Goal: Complete application form

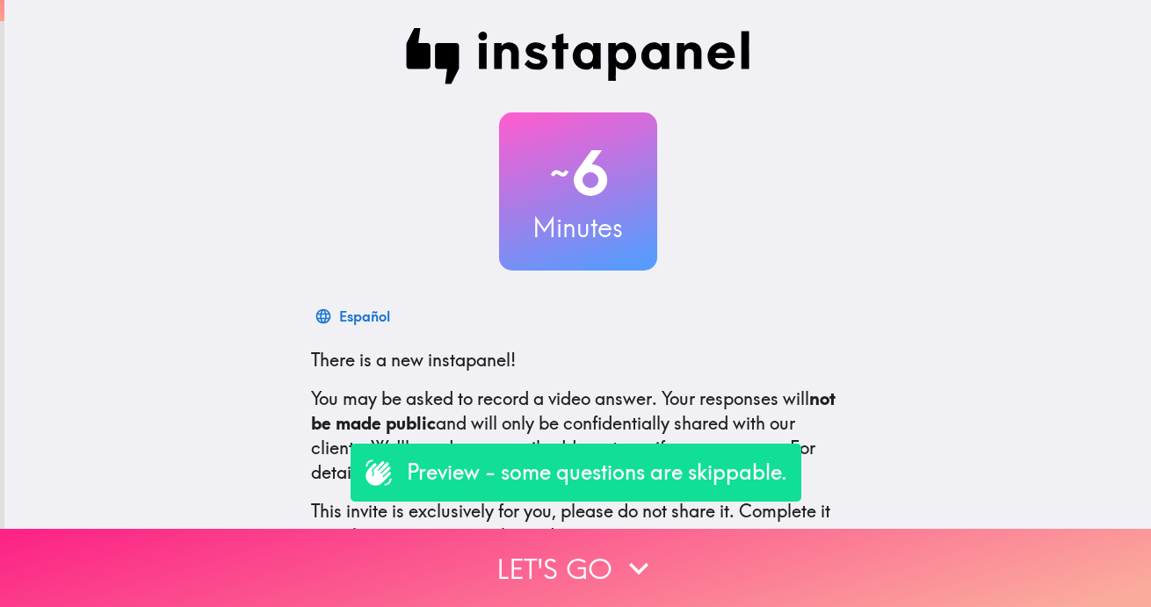
click at [629, 562] on icon "button" at bounding box center [638, 568] width 19 height 12
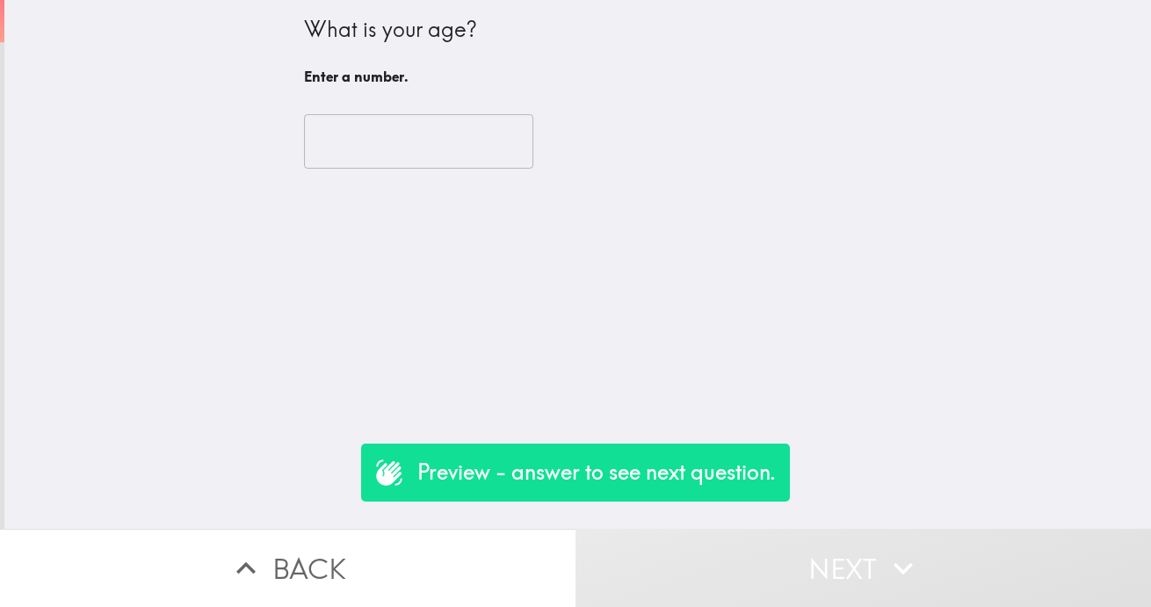
click at [379, 149] on input "number" at bounding box center [418, 141] width 229 height 54
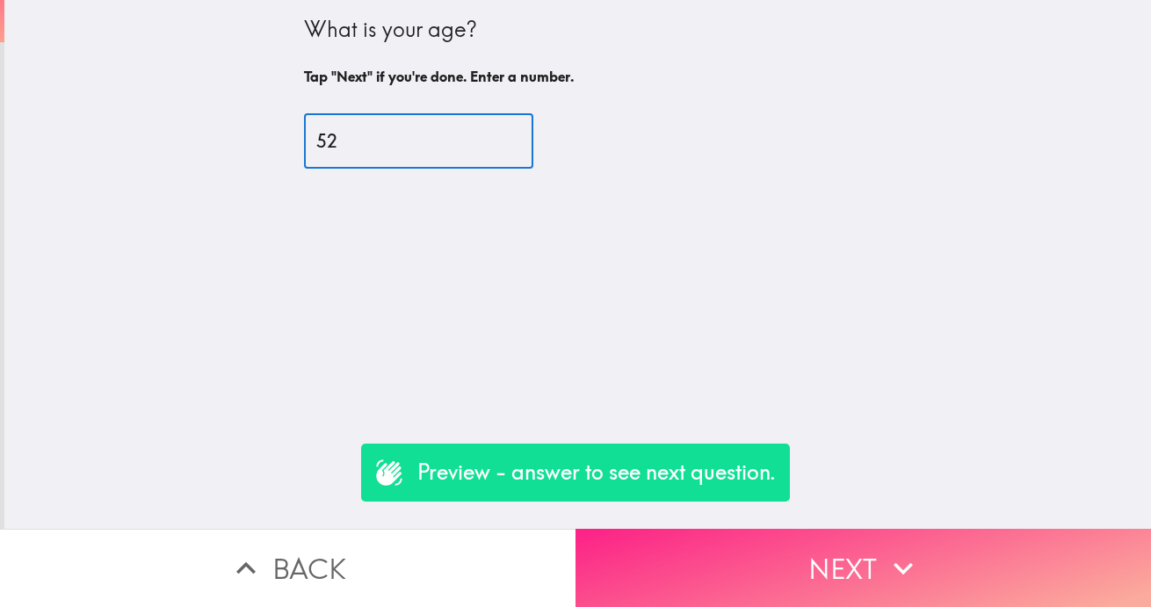
type input "52"
click at [888, 559] on icon "button" at bounding box center [903, 568] width 39 height 39
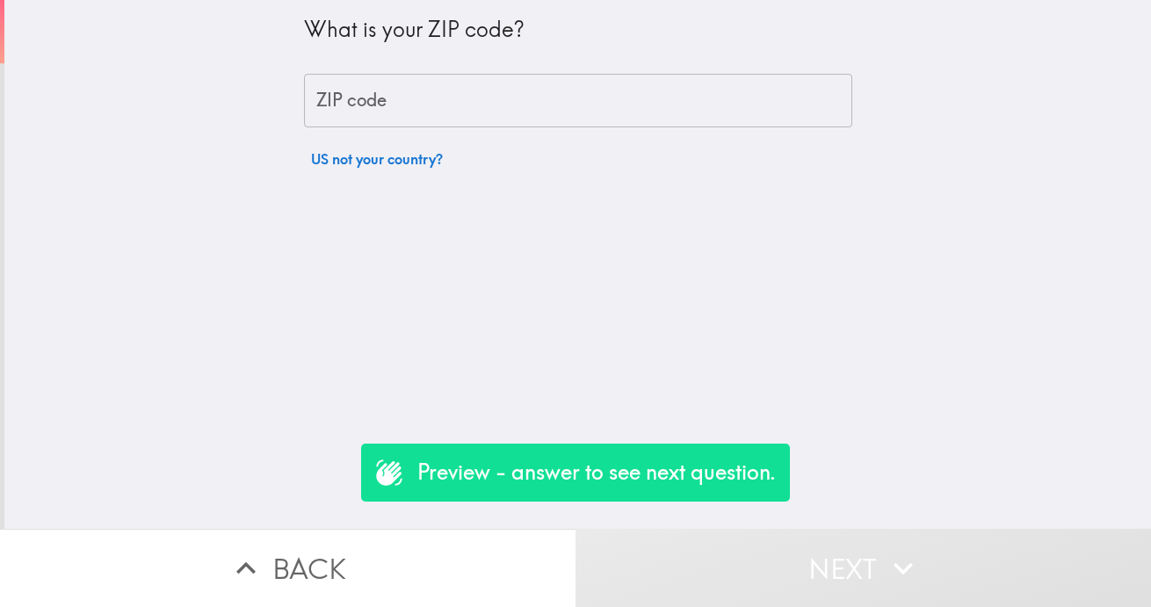
click at [373, 114] on input "ZIP code" at bounding box center [578, 101] width 548 height 54
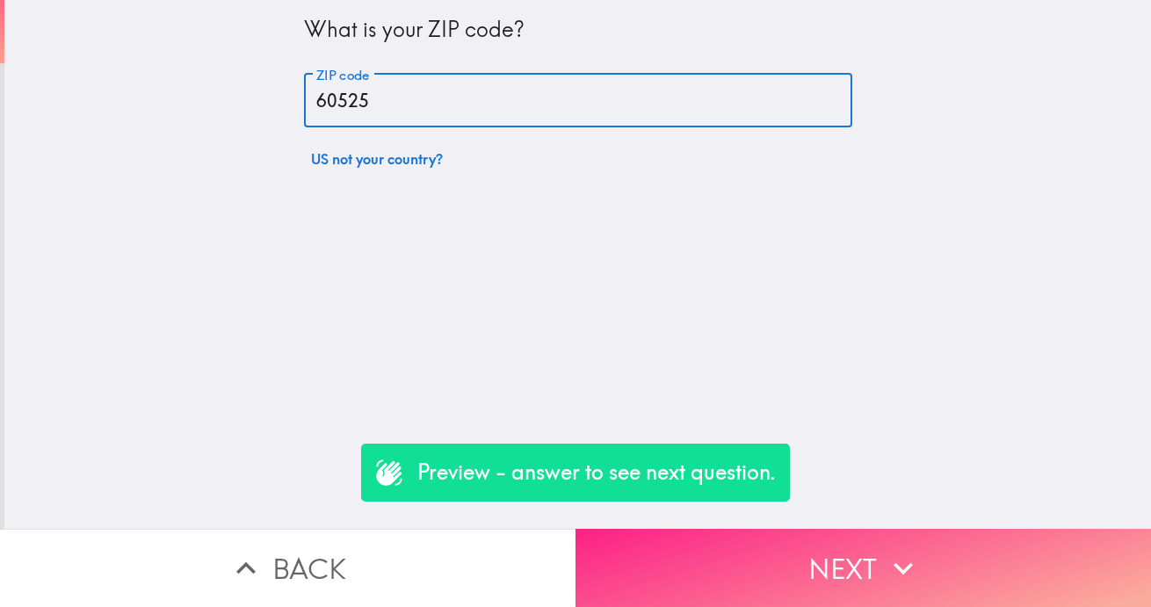
type input "60525"
click at [839, 561] on button "Next" at bounding box center [864, 568] width 576 height 78
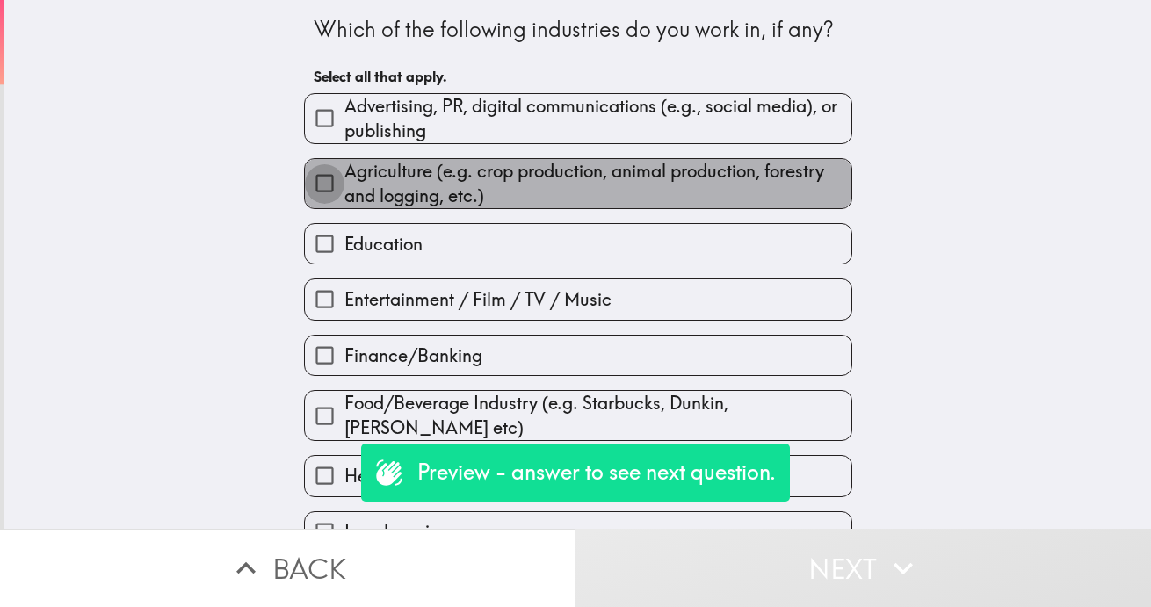
click at [309, 185] on input "Agriculture (e.g. crop production, animal production, forestry and logging, etc…" at bounding box center [325, 183] width 40 height 40
checkbox input "true"
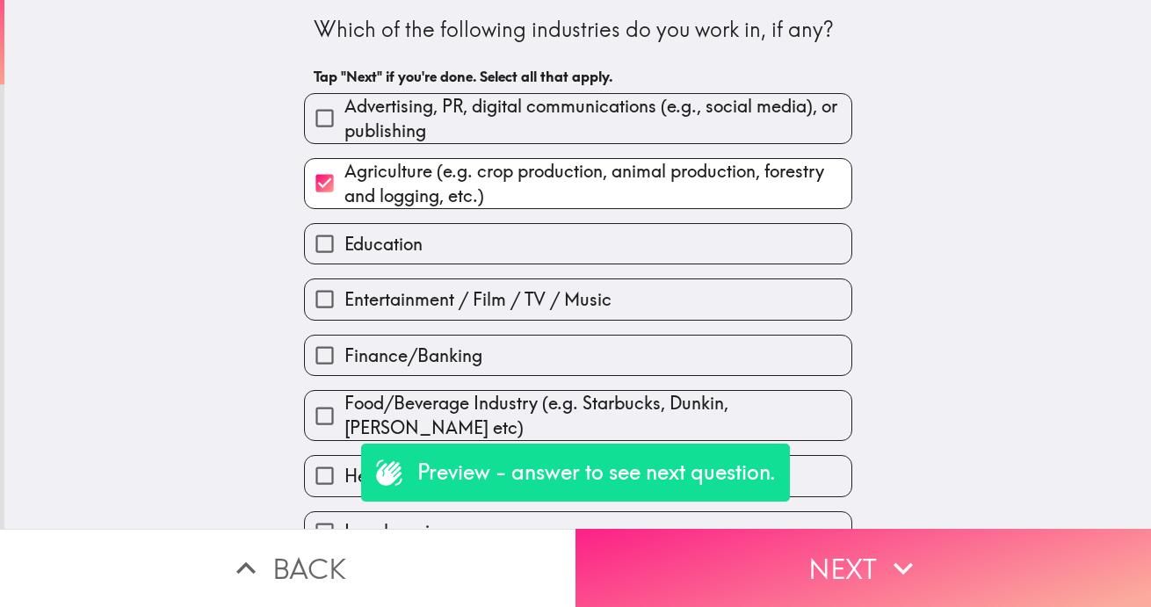
click at [821, 559] on button "Next" at bounding box center [864, 568] width 576 height 78
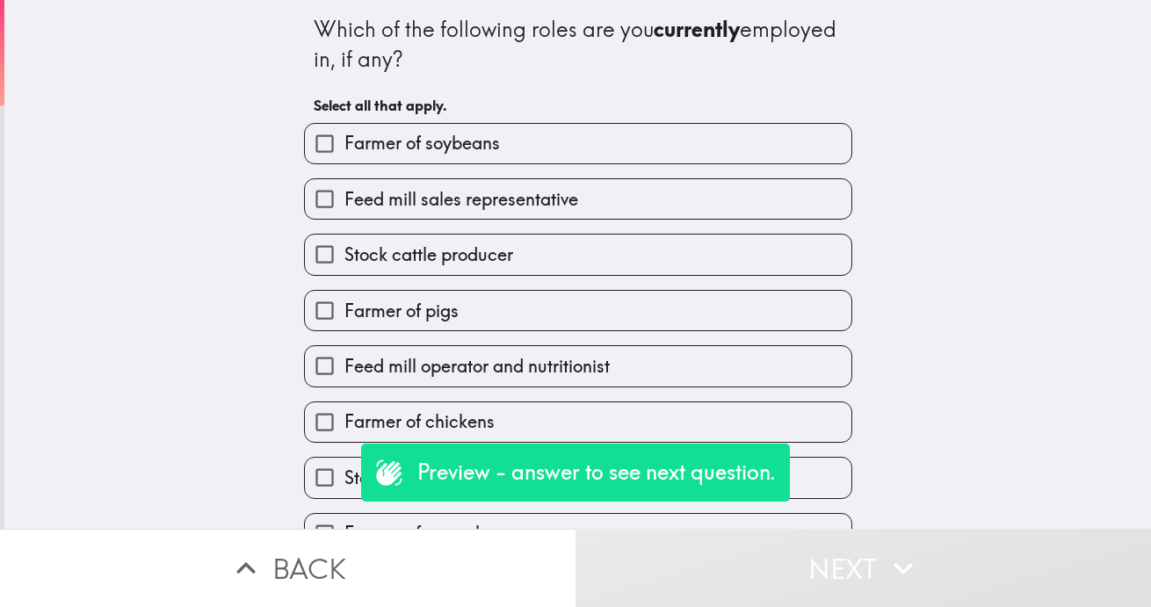
click at [316, 250] on input "Stock cattle producer" at bounding box center [325, 255] width 40 height 40
checkbox input "true"
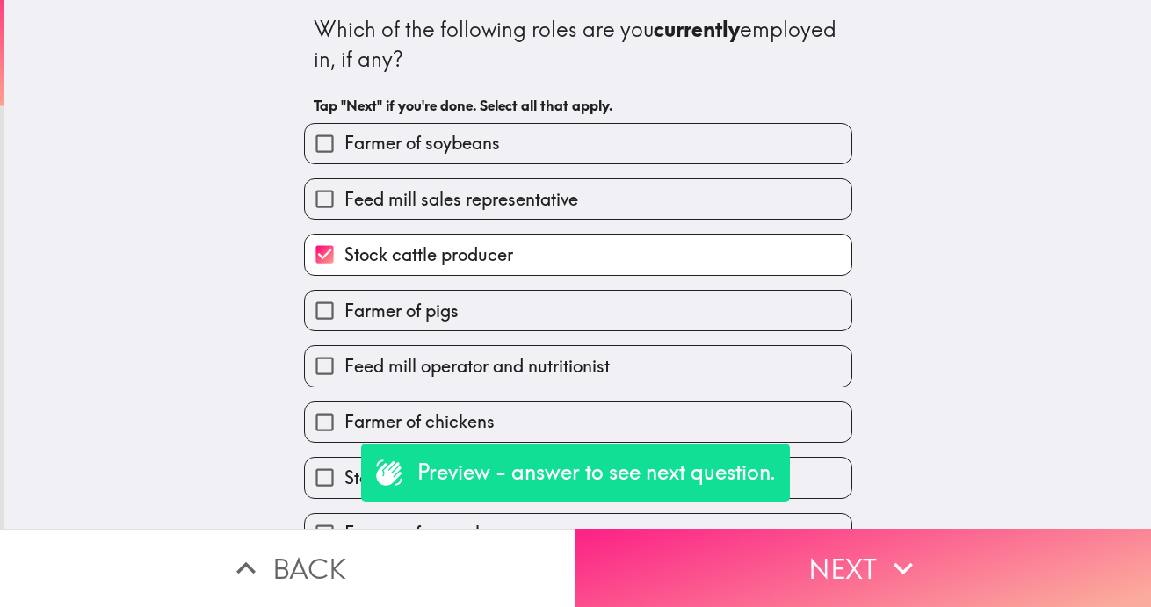
click at [747, 552] on button "Next" at bounding box center [864, 568] width 576 height 78
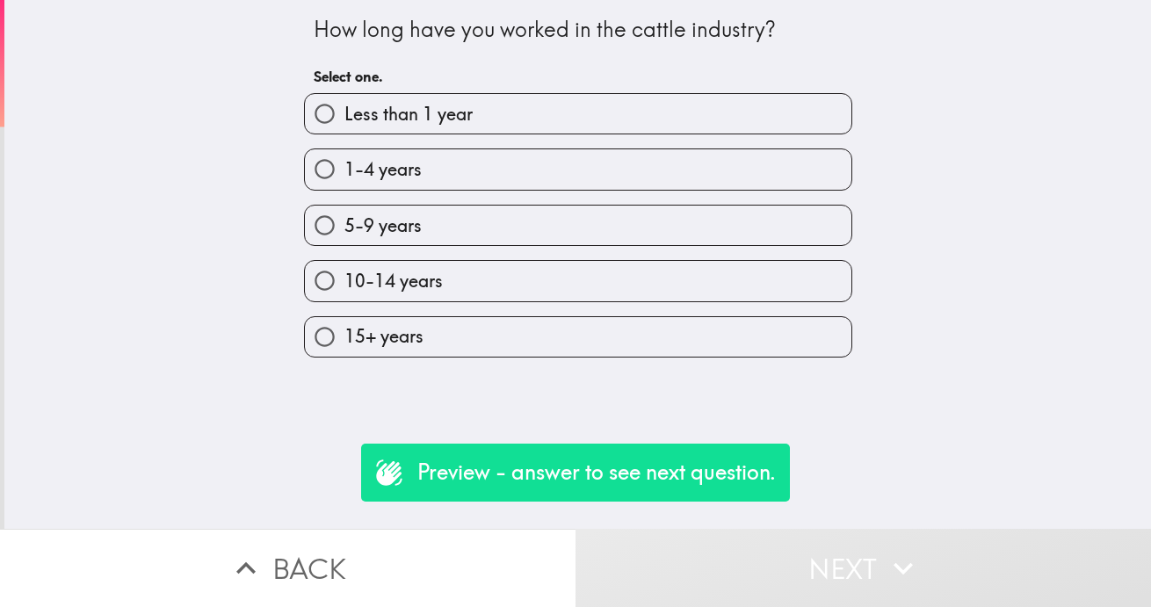
click at [308, 224] on input "5-9 years" at bounding box center [325, 226] width 40 height 40
radio input "true"
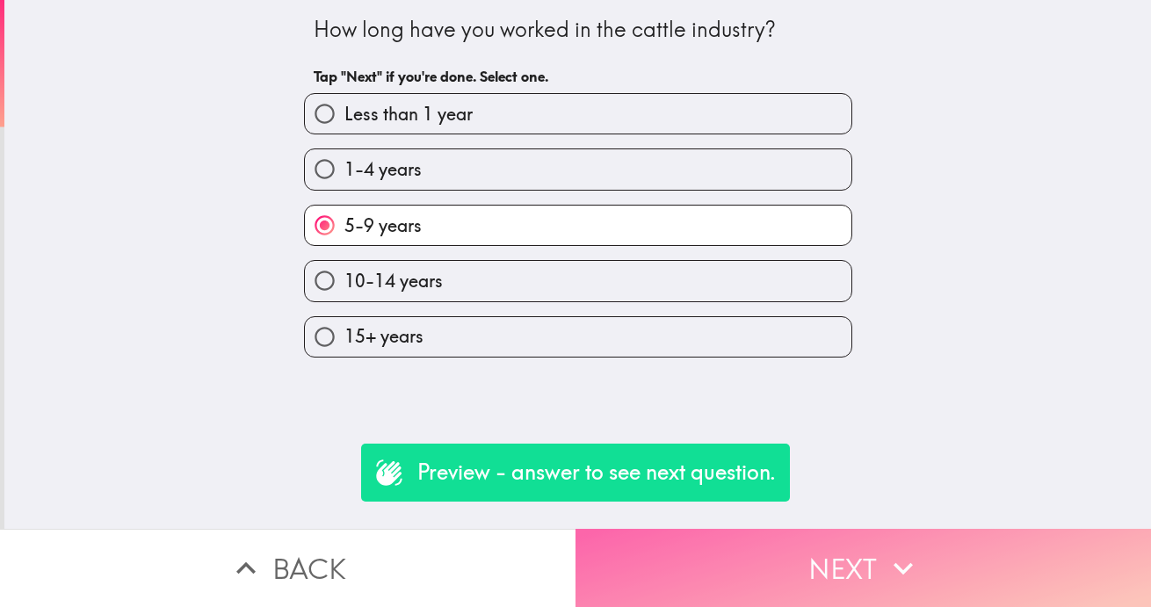
click at [776, 543] on button "Next" at bounding box center [864, 568] width 576 height 78
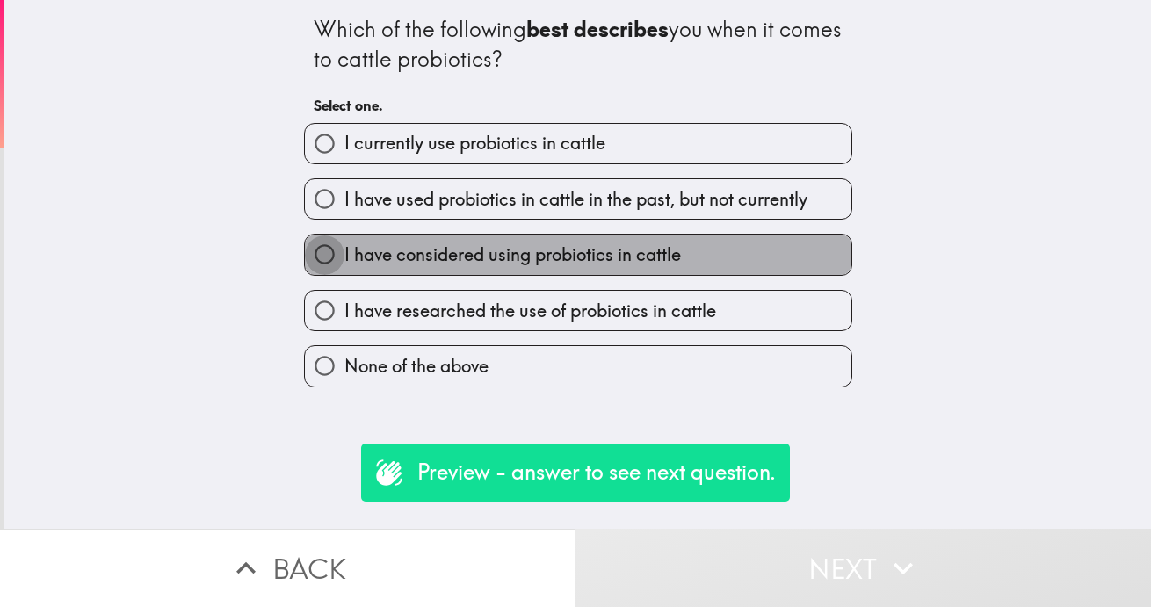
click at [308, 254] on input "I have considered using probiotics in cattle" at bounding box center [325, 255] width 40 height 40
radio input "true"
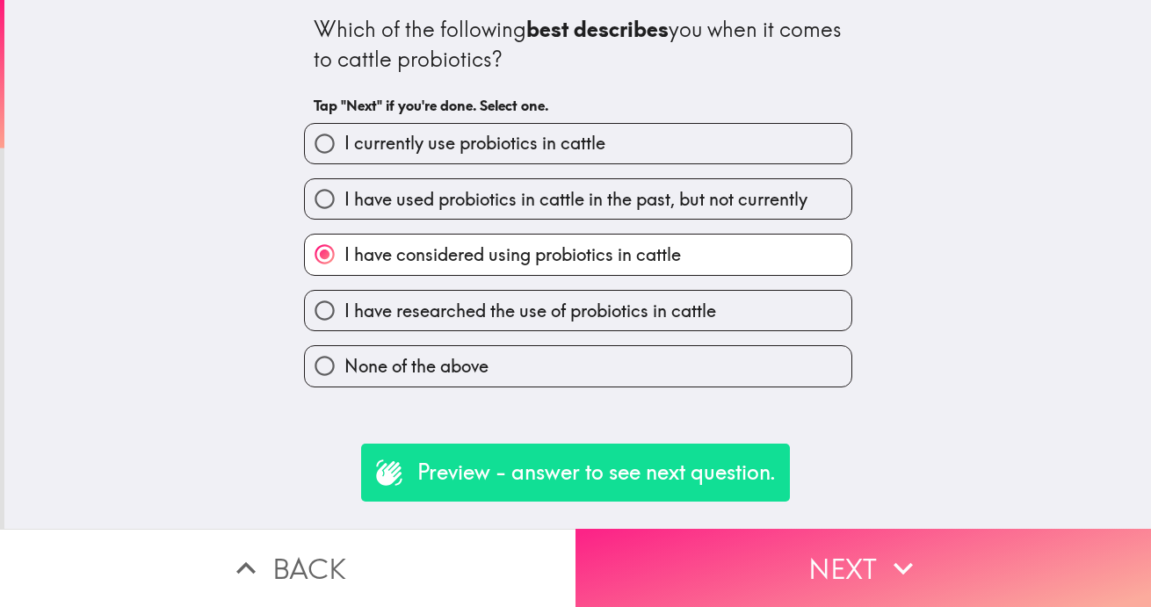
click at [736, 540] on button "Next" at bounding box center [864, 568] width 576 height 78
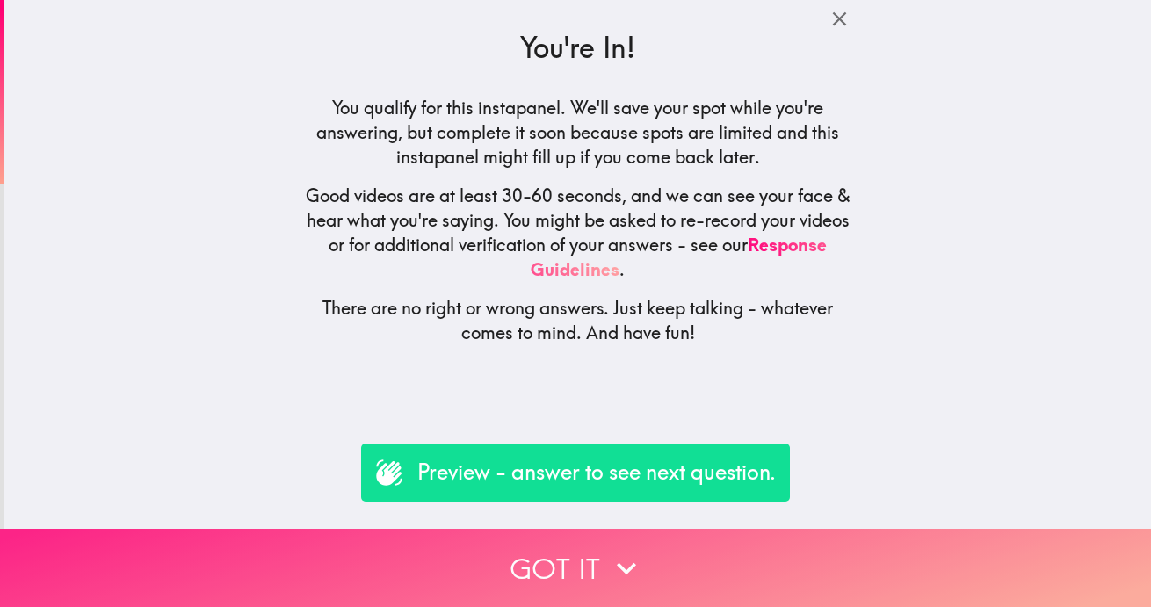
click at [617, 562] on icon "button" at bounding box center [626, 568] width 19 height 12
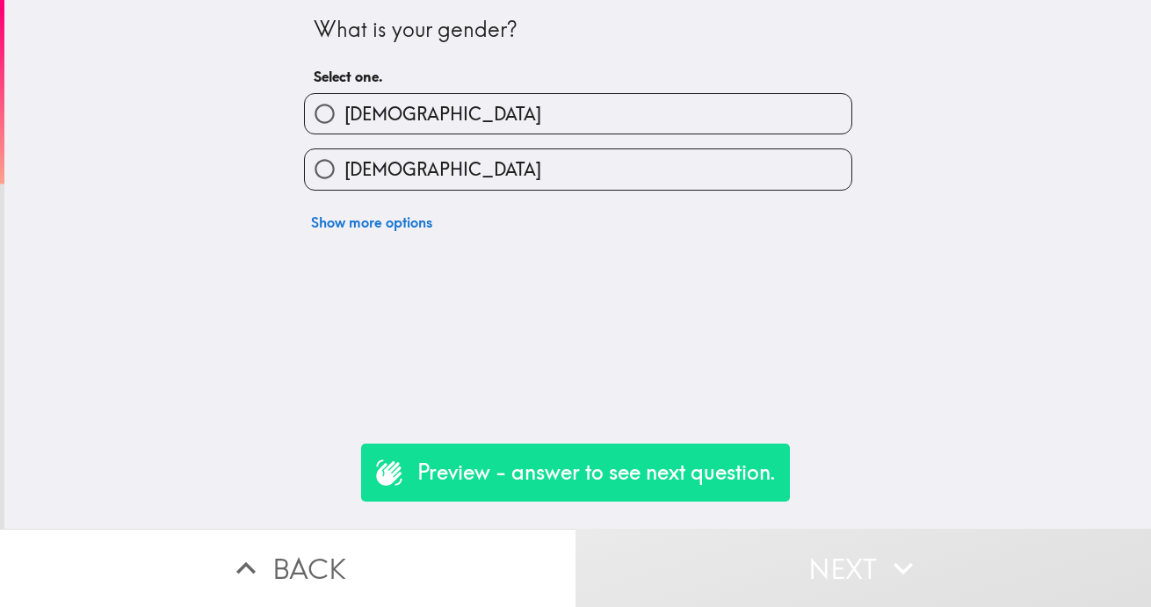
click at [308, 110] on input "[DEMOGRAPHIC_DATA]" at bounding box center [325, 114] width 40 height 40
radio input "true"
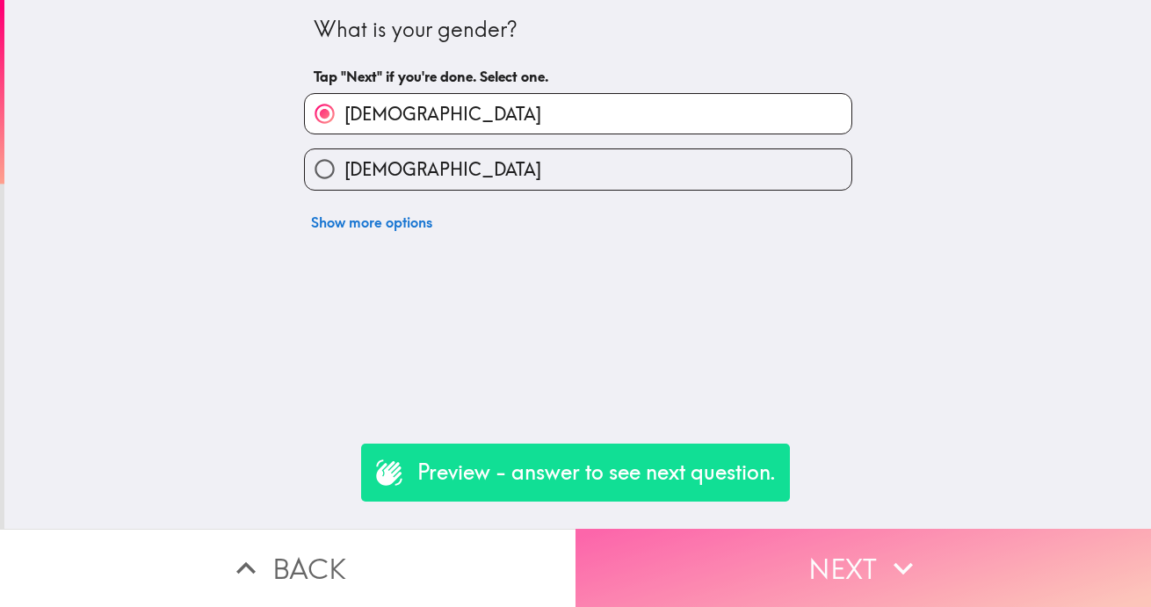
click at [739, 540] on button "Next" at bounding box center [864, 568] width 576 height 78
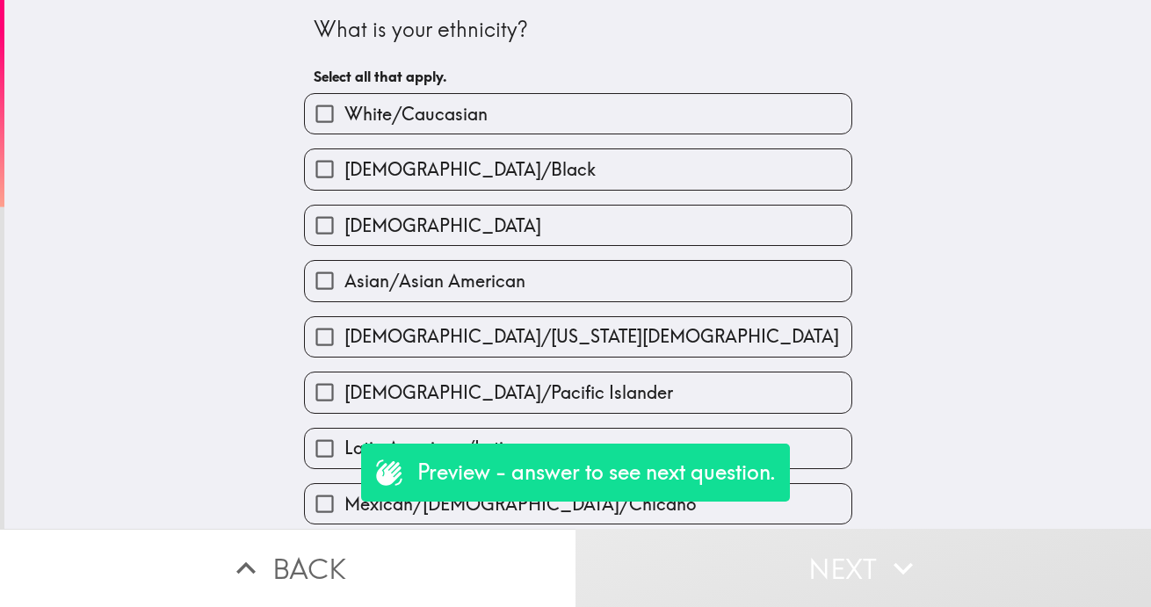
click at [305, 106] on input "White/Caucasian" at bounding box center [325, 114] width 40 height 40
checkbox input "true"
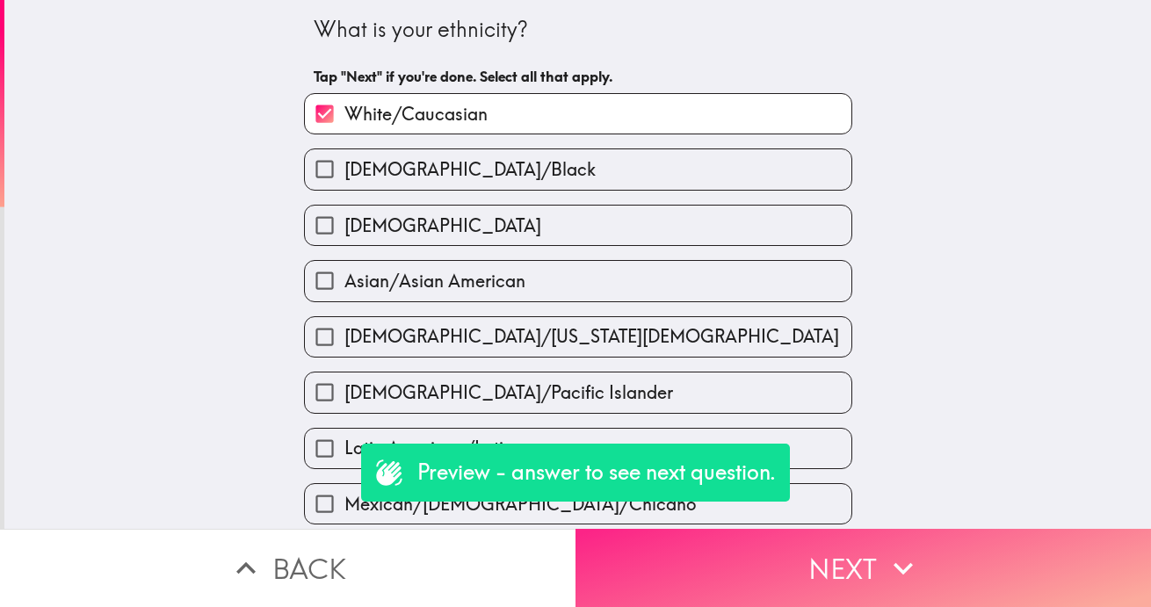
click at [753, 554] on button "Next" at bounding box center [864, 568] width 576 height 78
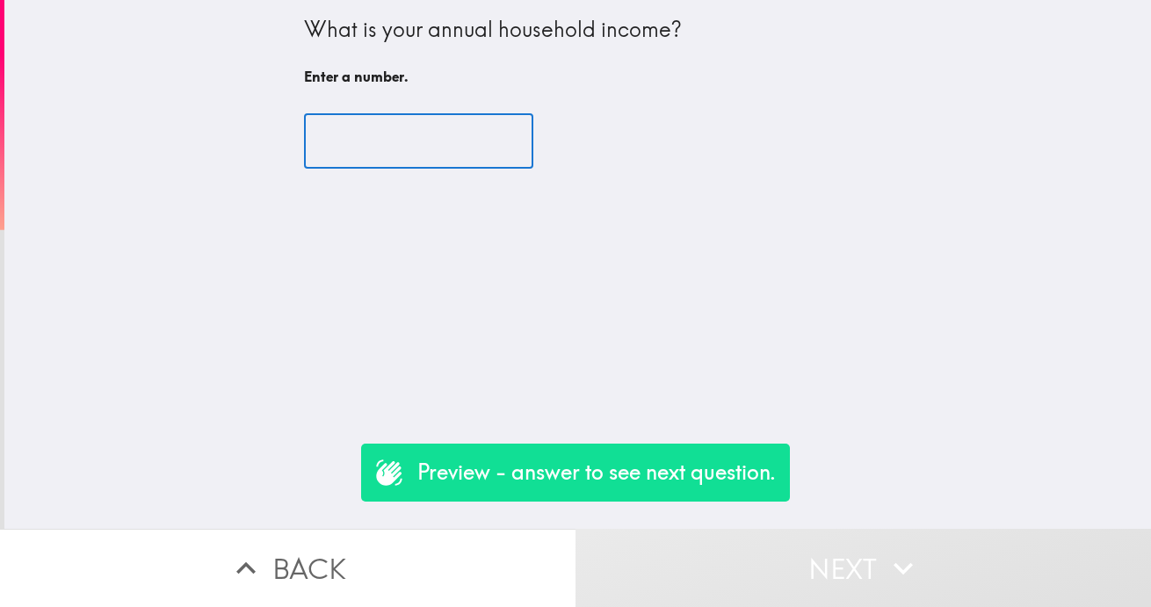
click at [375, 149] on input "number" at bounding box center [418, 141] width 229 height 54
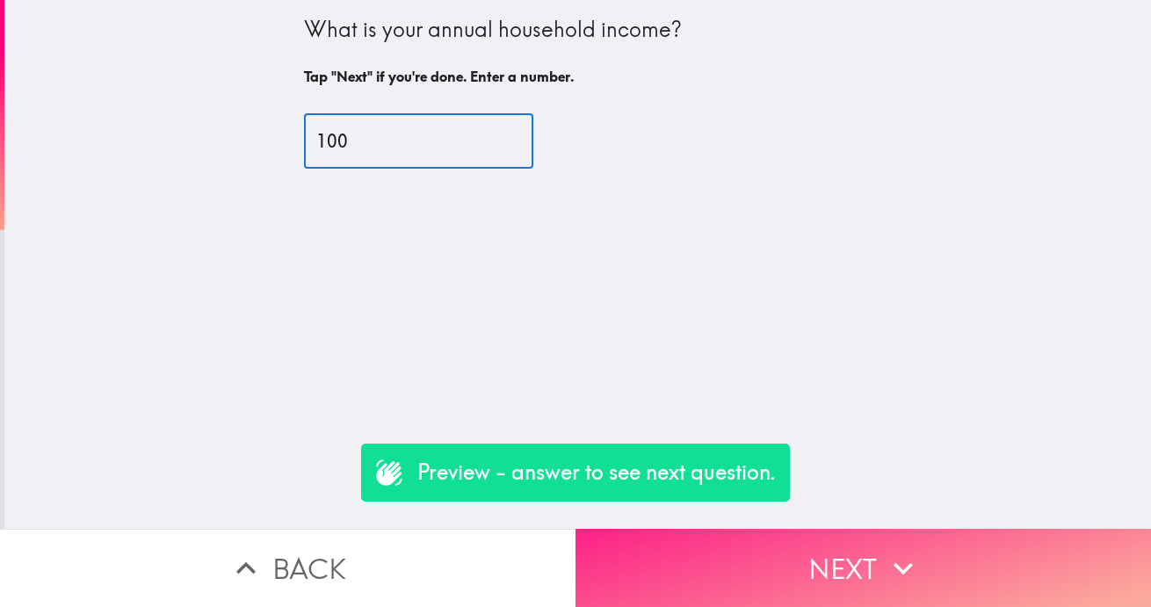
type input "100"
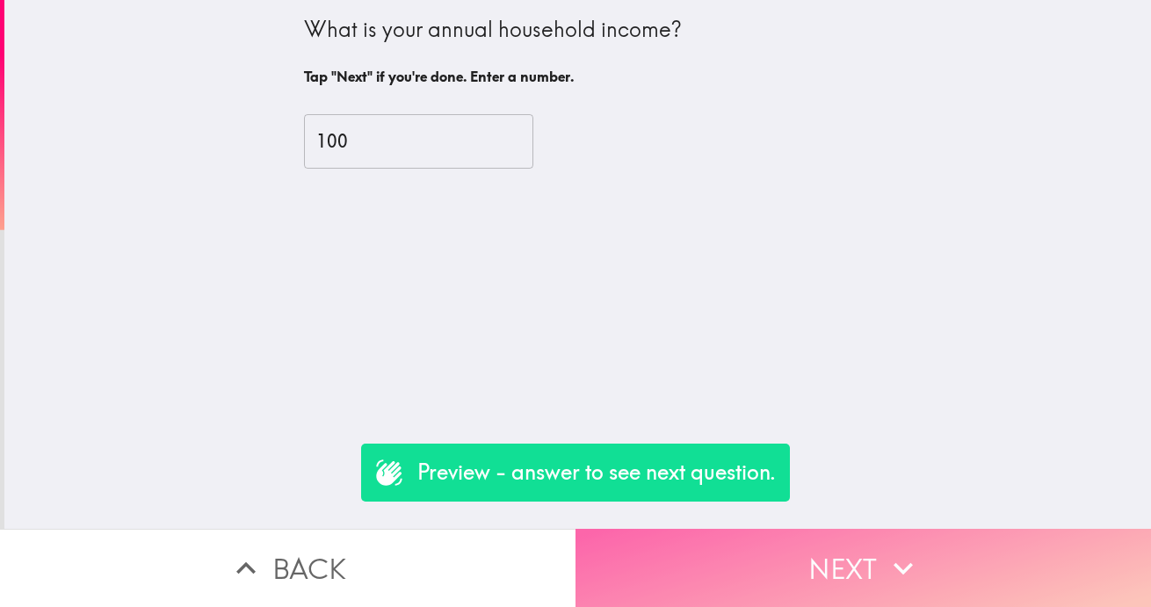
click at [781, 561] on button "Next" at bounding box center [864, 568] width 576 height 78
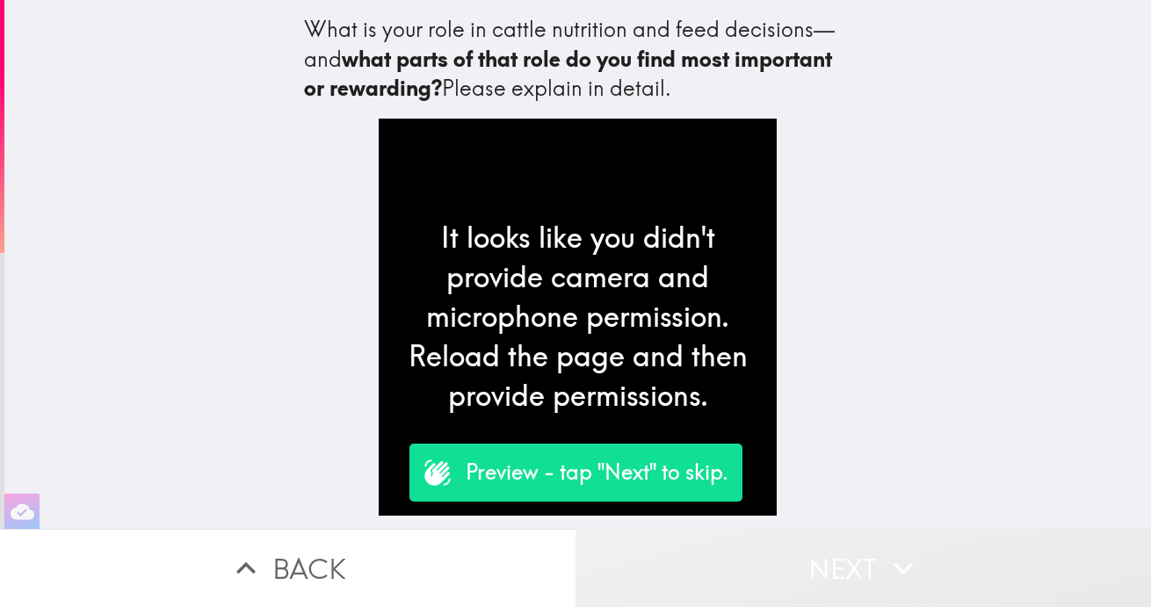
click at [851, 543] on button "Next" at bounding box center [864, 568] width 576 height 78
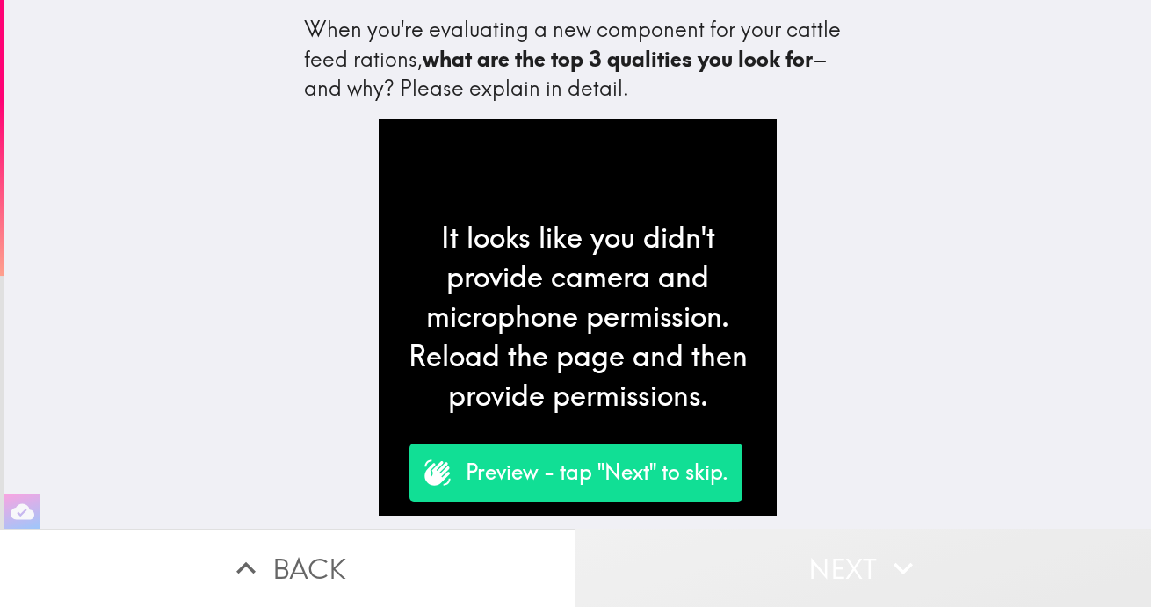
click at [814, 561] on button "Next" at bounding box center [864, 568] width 576 height 78
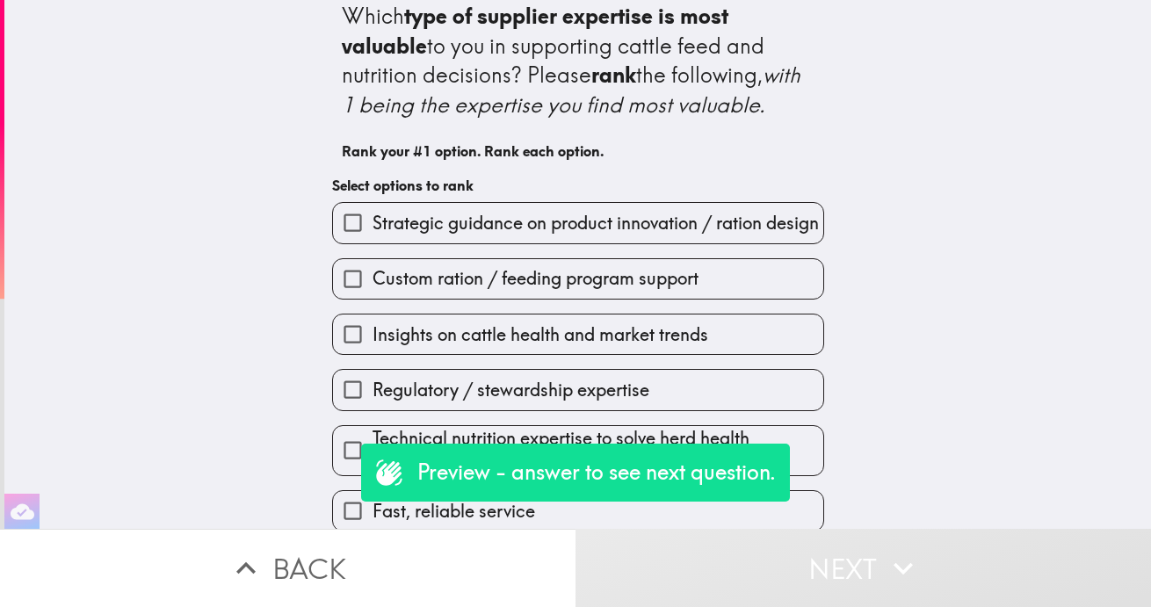
scroll to position [31, 0]
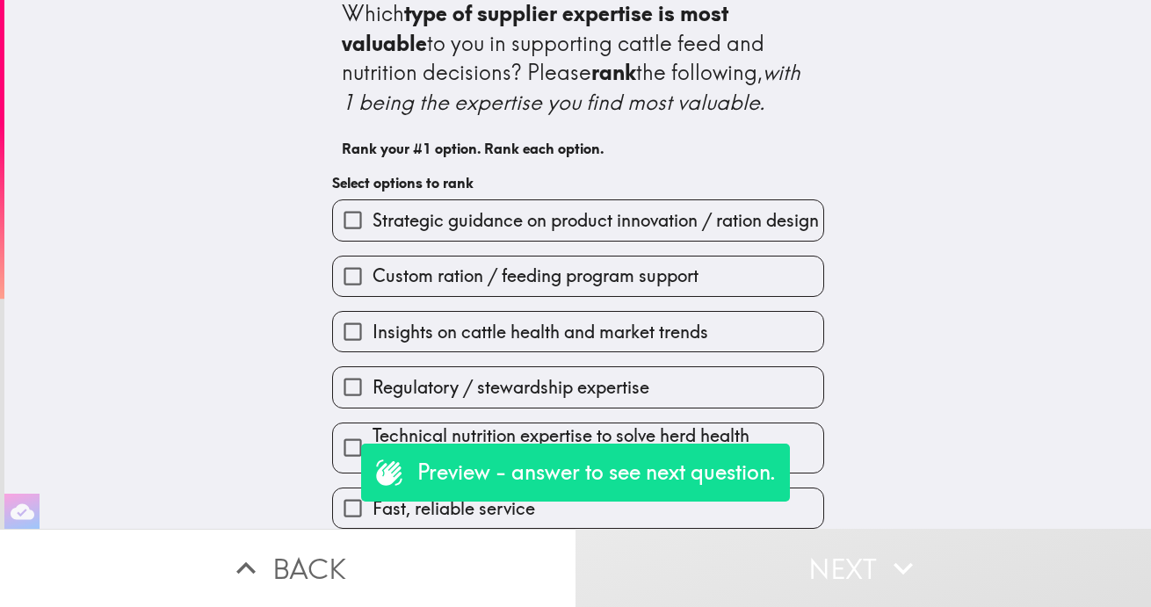
click at [337, 203] on input "Strategic guidance on product innovation / ration design" at bounding box center [353, 220] width 40 height 40
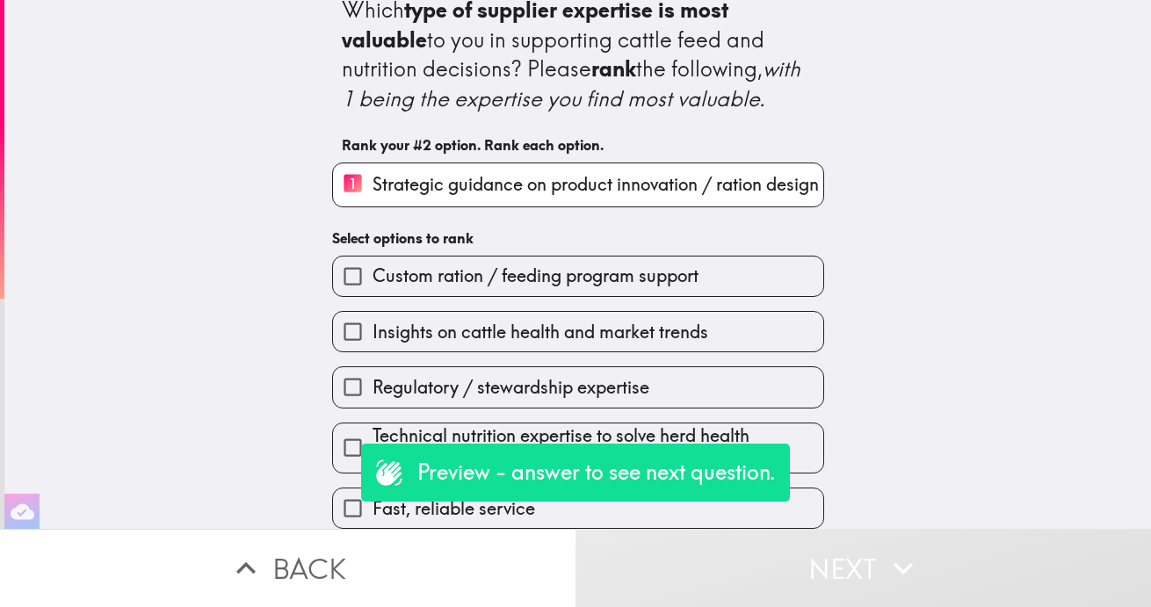
click at [733, 540] on button "Next" at bounding box center [864, 568] width 576 height 78
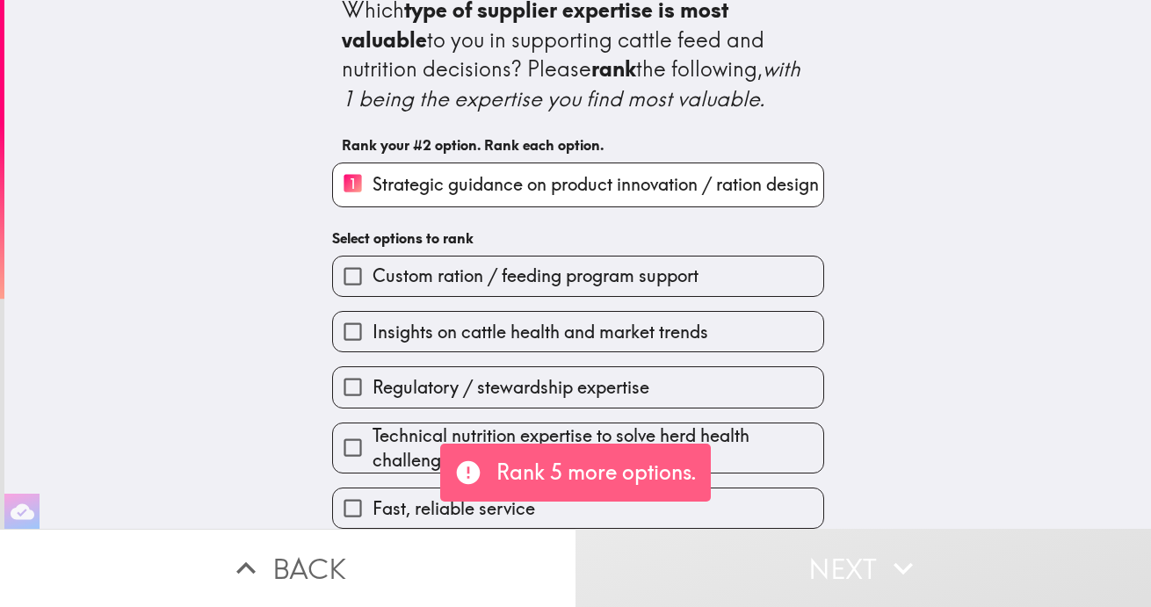
scroll to position [39, 0]
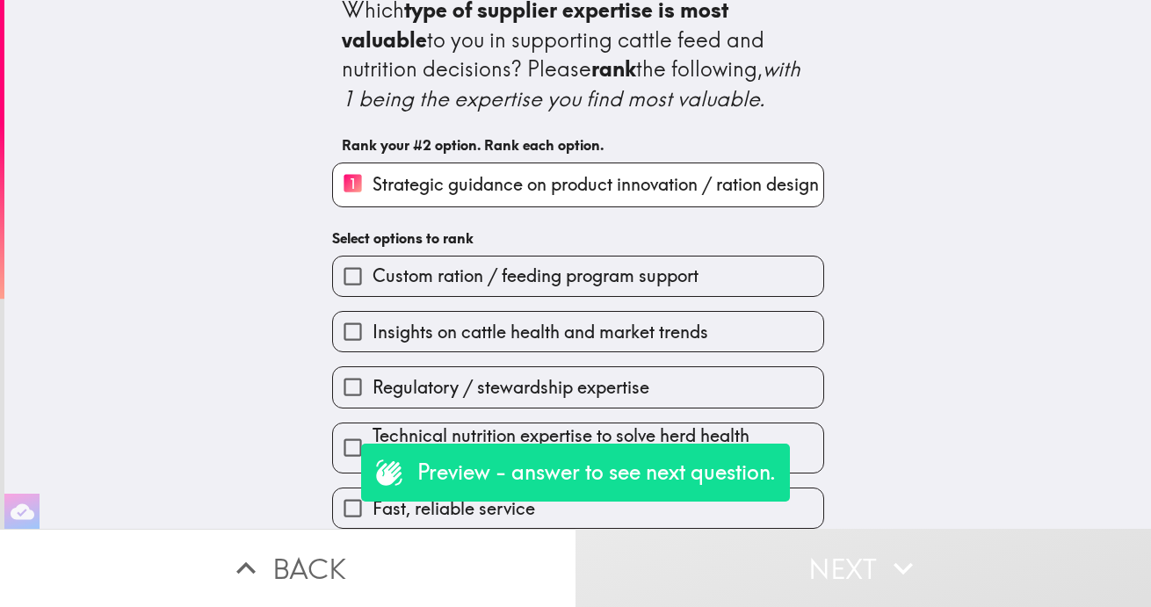
click at [337, 315] on input "Insights on cattle health and market trends" at bounding box center [353, 332] width 40 height 40
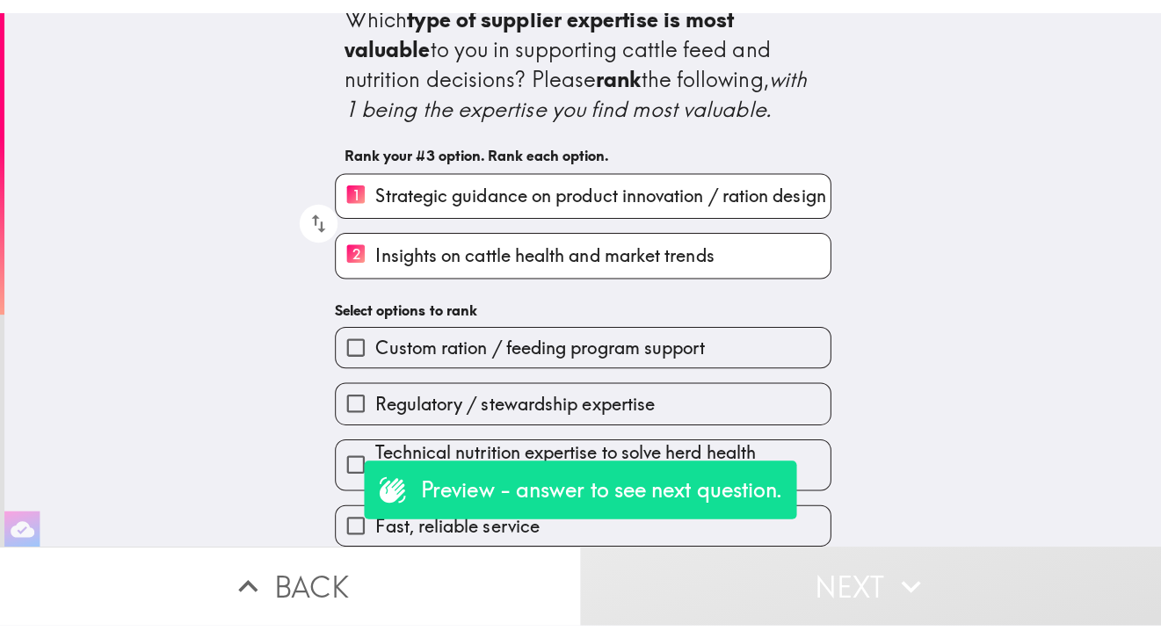
scroll to position [42, 0]
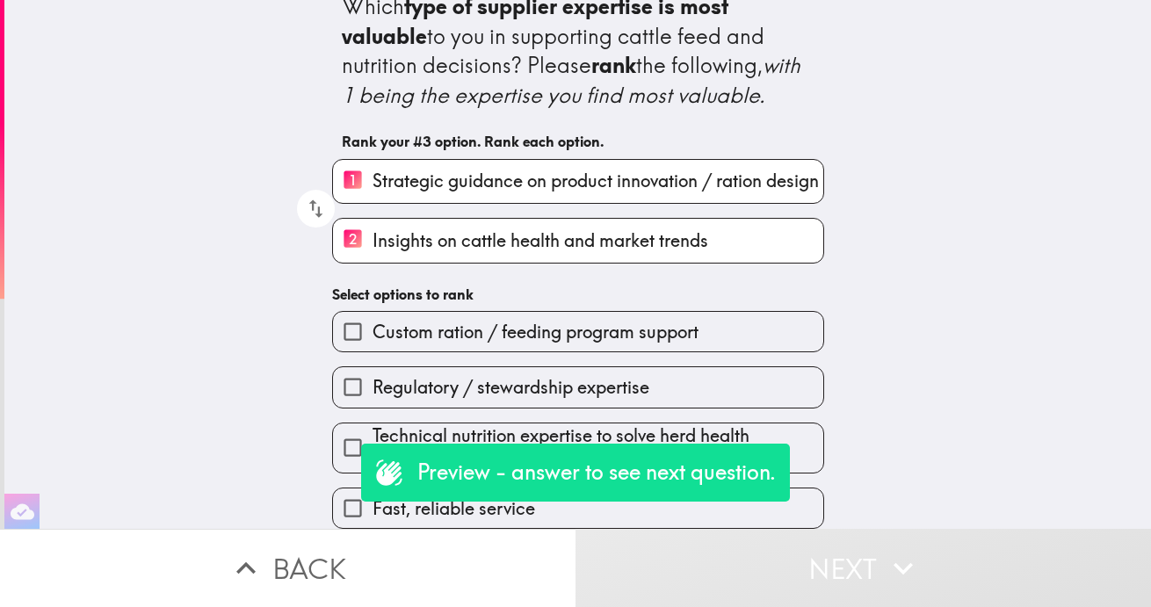
click at [344, 431] on input "Technical nutrition expertise to solve herd health challenges" at bounding box center [353, 448] width 40 height 40
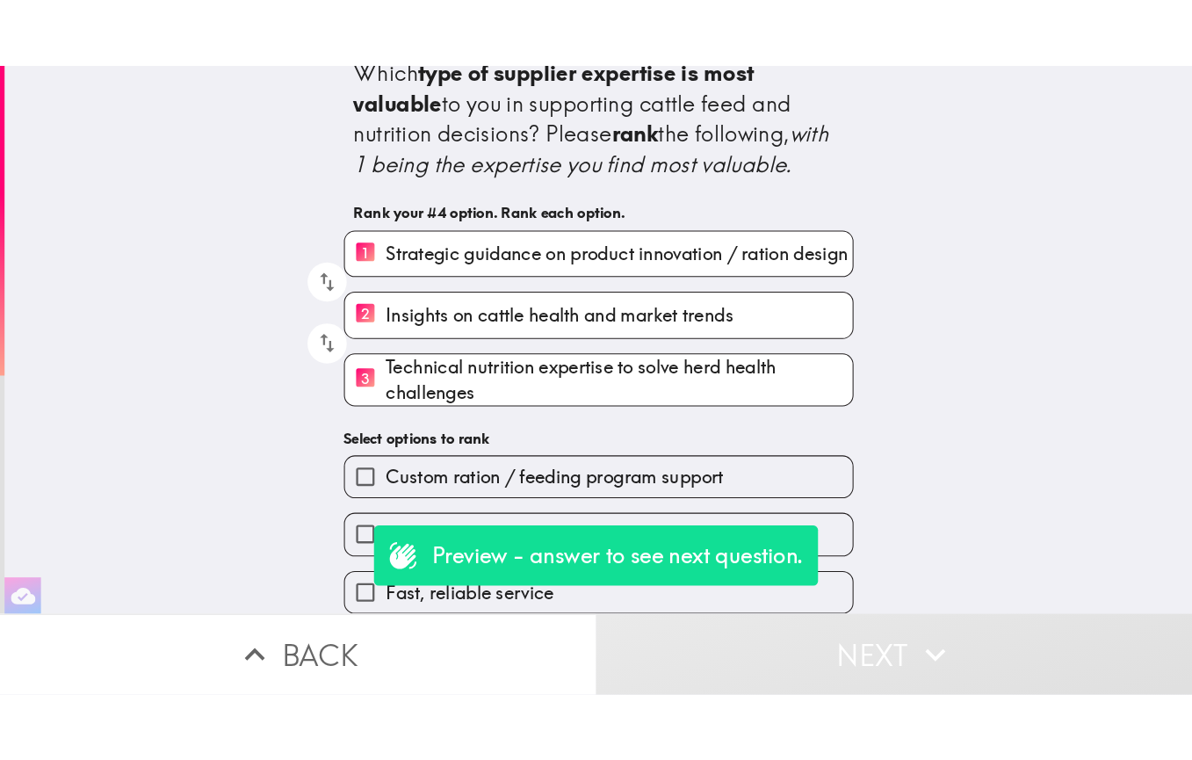
scroll to position [0, 0]
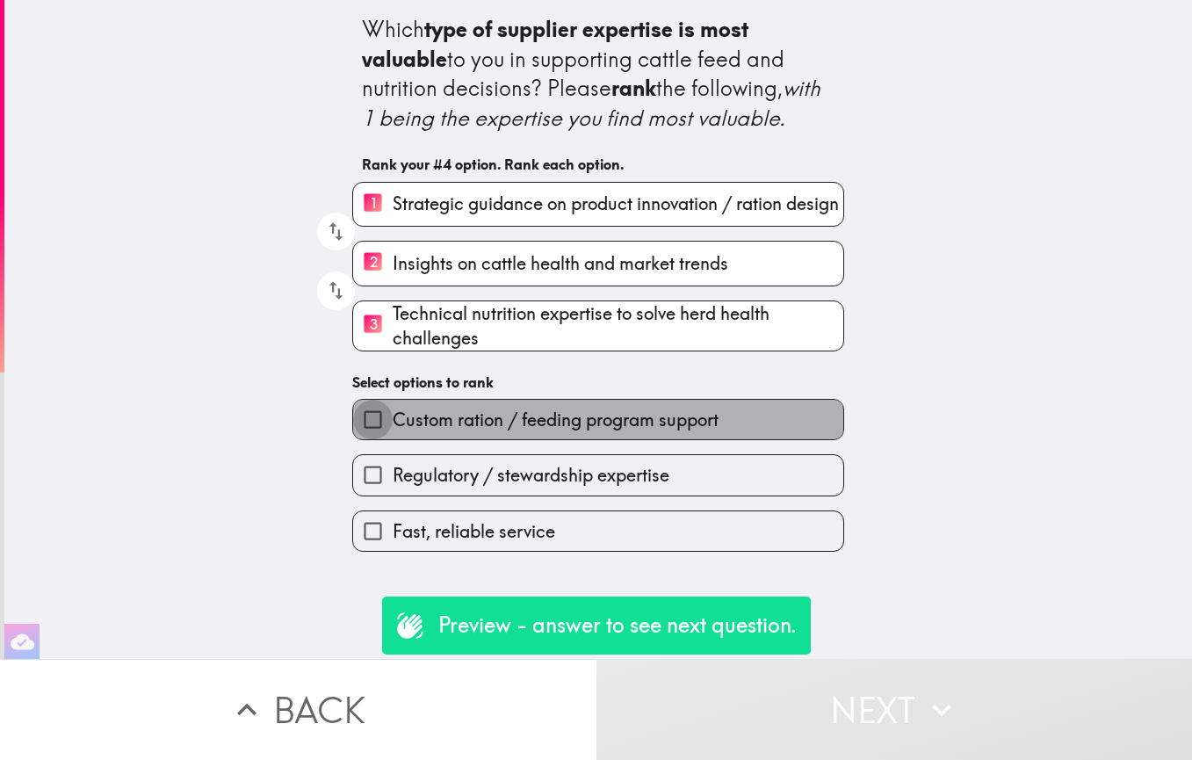
click at [358, 422] on input "Custom ration / feeding program support" at bounding box center [373, 420] width 40 height 40
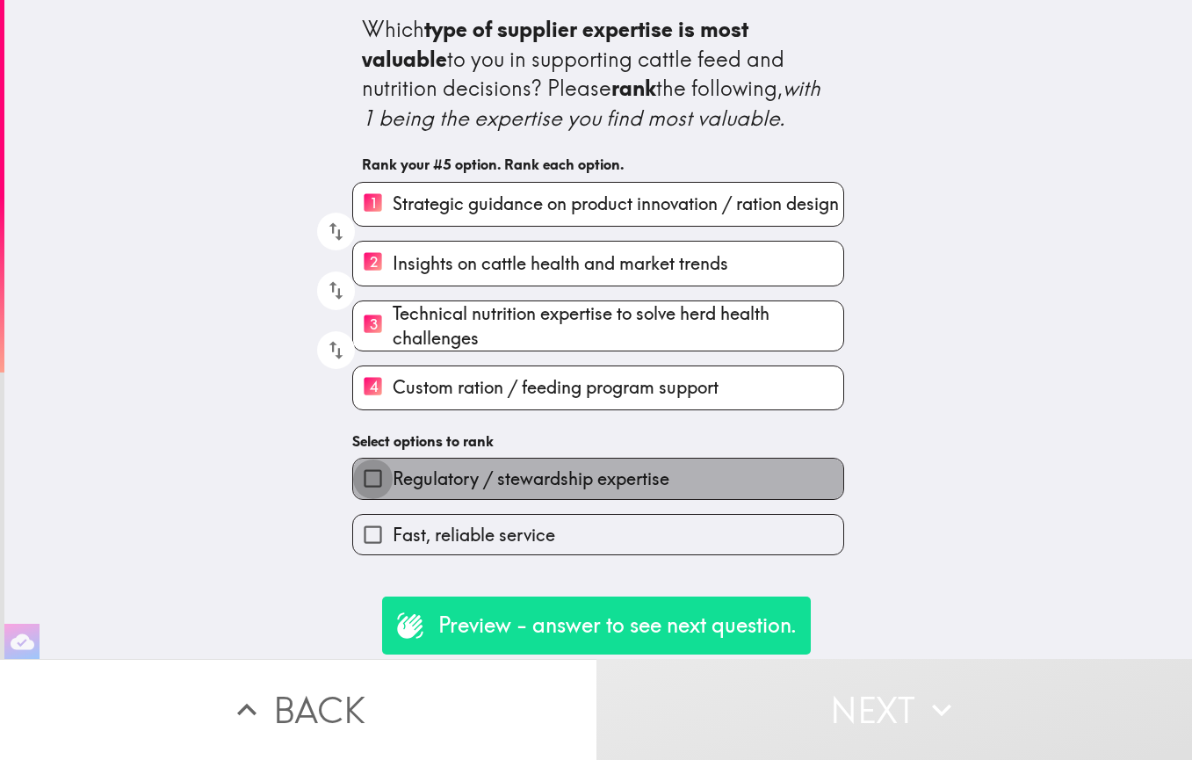
click at [360, 480] on input "Regulatory / stewardship expertise" at bounding box center [373, 479] width 40 height 40
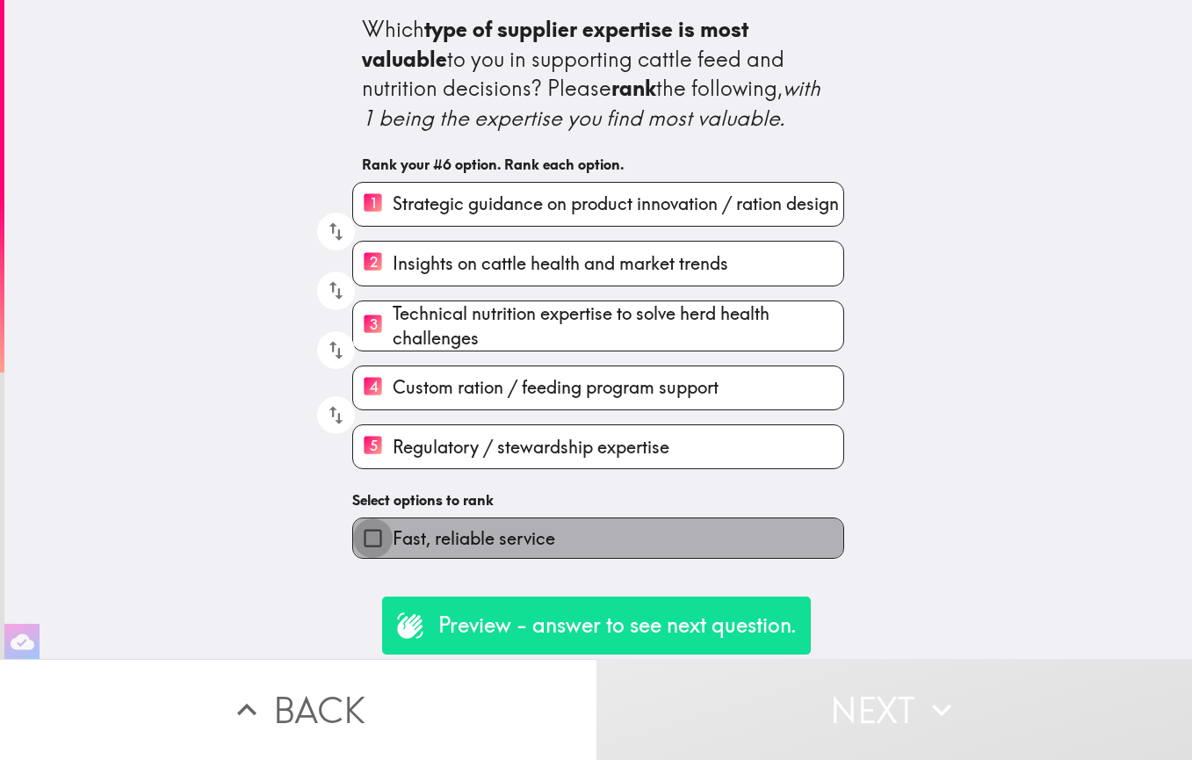
click at [360, 543] on input "Fast, reliable service" at bounding box center [373, 538] width 40 height 40
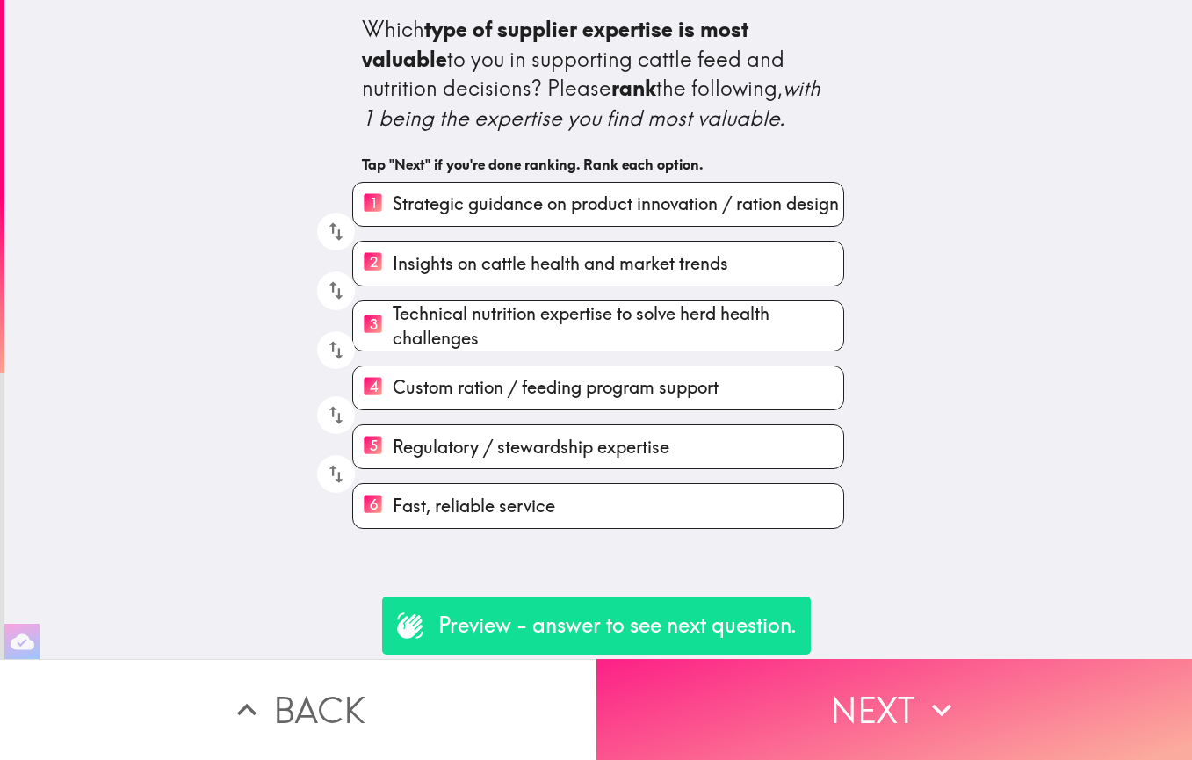
click at [886, 606] on button "Next" at bounding box center [895, 709] width 597 height 101
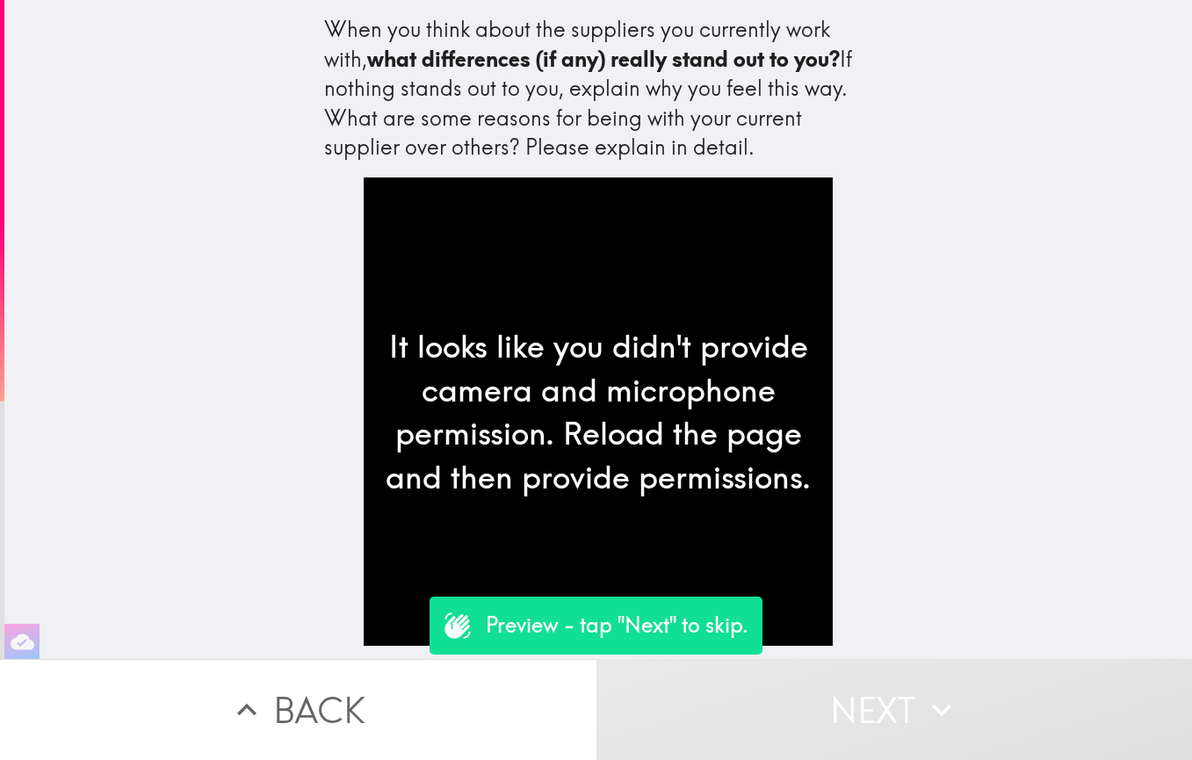
click at [876, 606] on button "Next" at bounding box center [895, 709] width 597 height 101
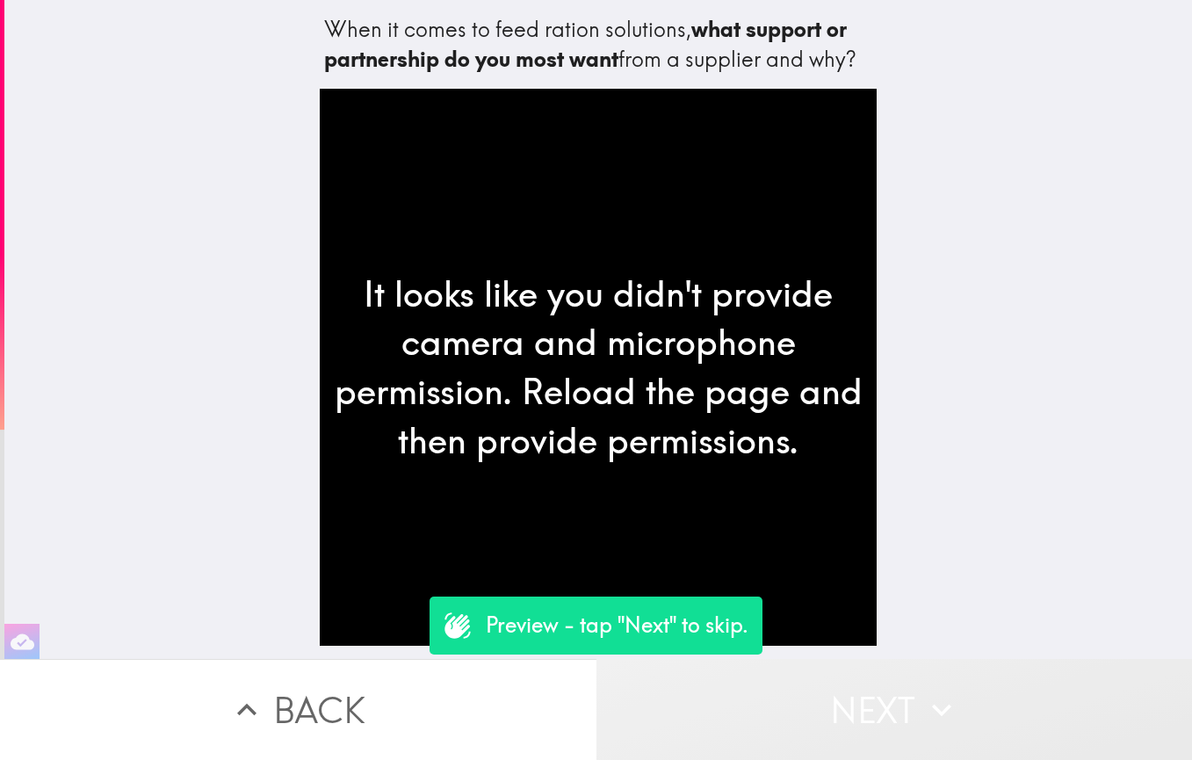
click at [874, 606] on button "Next" at bounding box center [895, 709] width 597 height 101
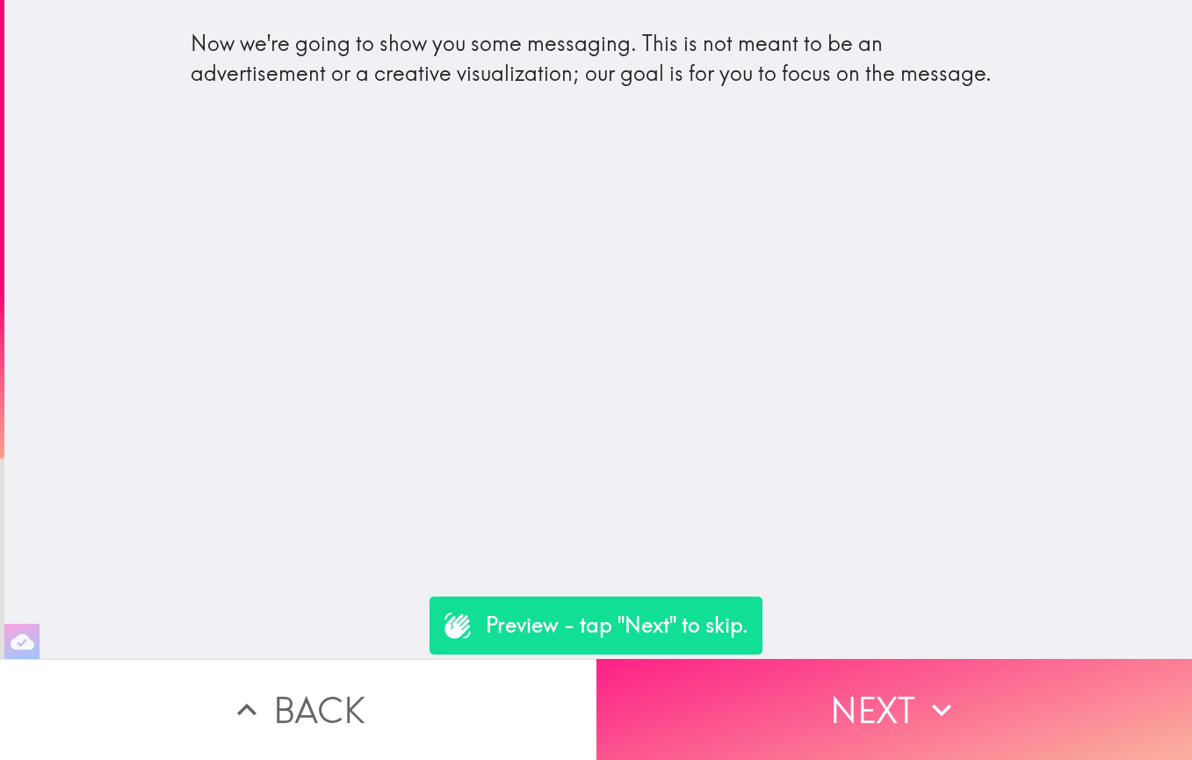
click at [858, 606] on button "Next" at bounding box center [895, 709] width 597 height 101
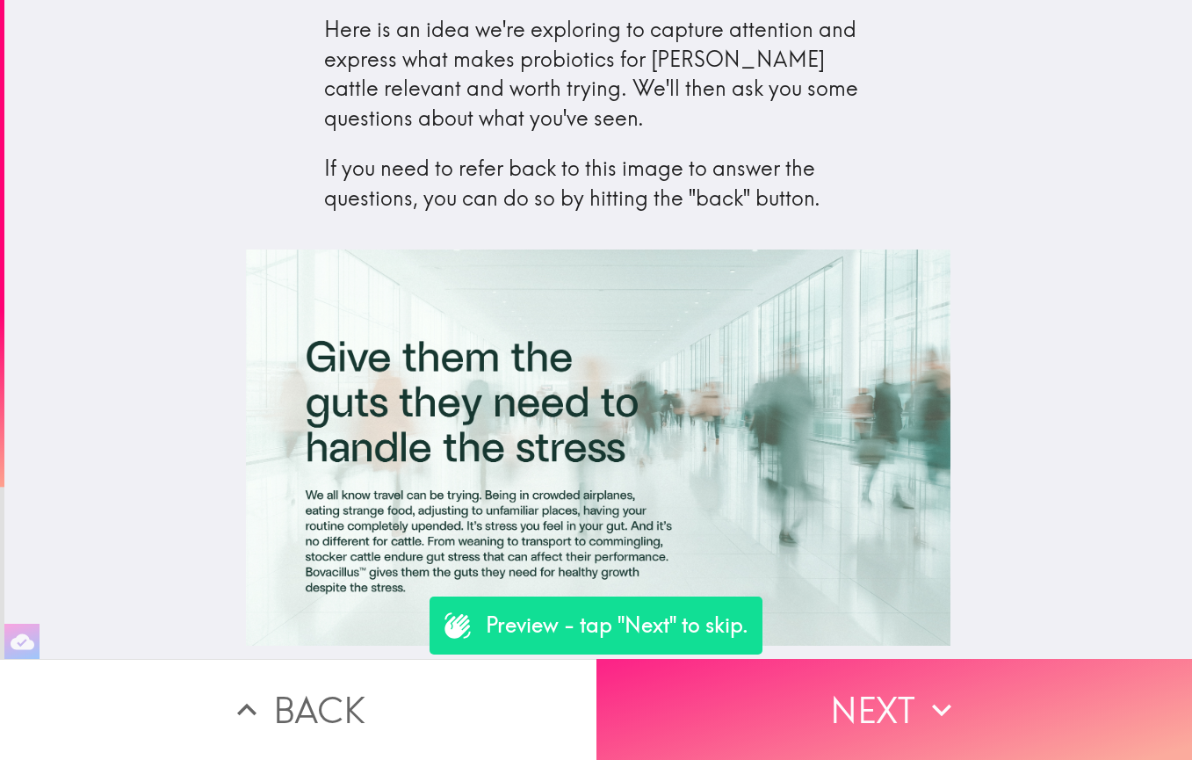
click at [887, 606] on button "Next" at bounding box center [895, 709] width 597 height 101
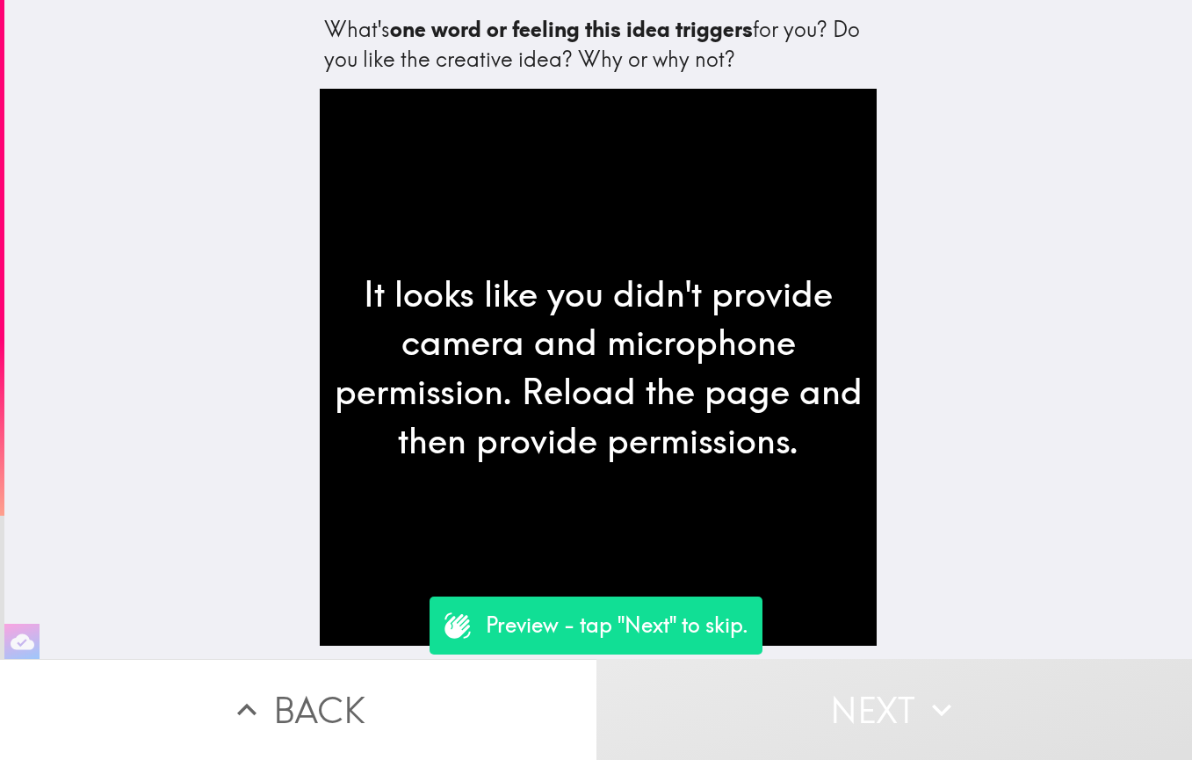
click at [793, 606] on button "Next" at bounding box center [895, 709] width 597 height 101
click at [794, 606] on button "Next" at bounding box center [895, 709] width 597 height 101
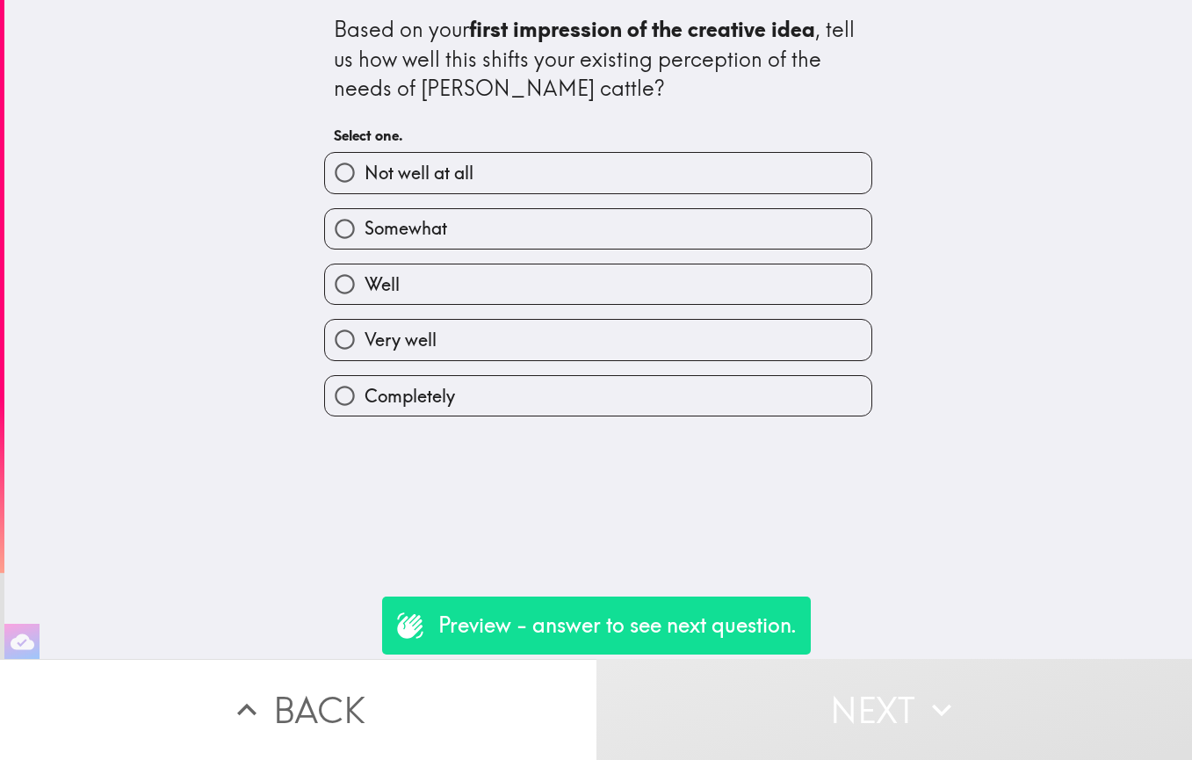
click at [330, 339] on input "Very well" at bounding box center [345, 340] width 40 height 40
radio input "true"
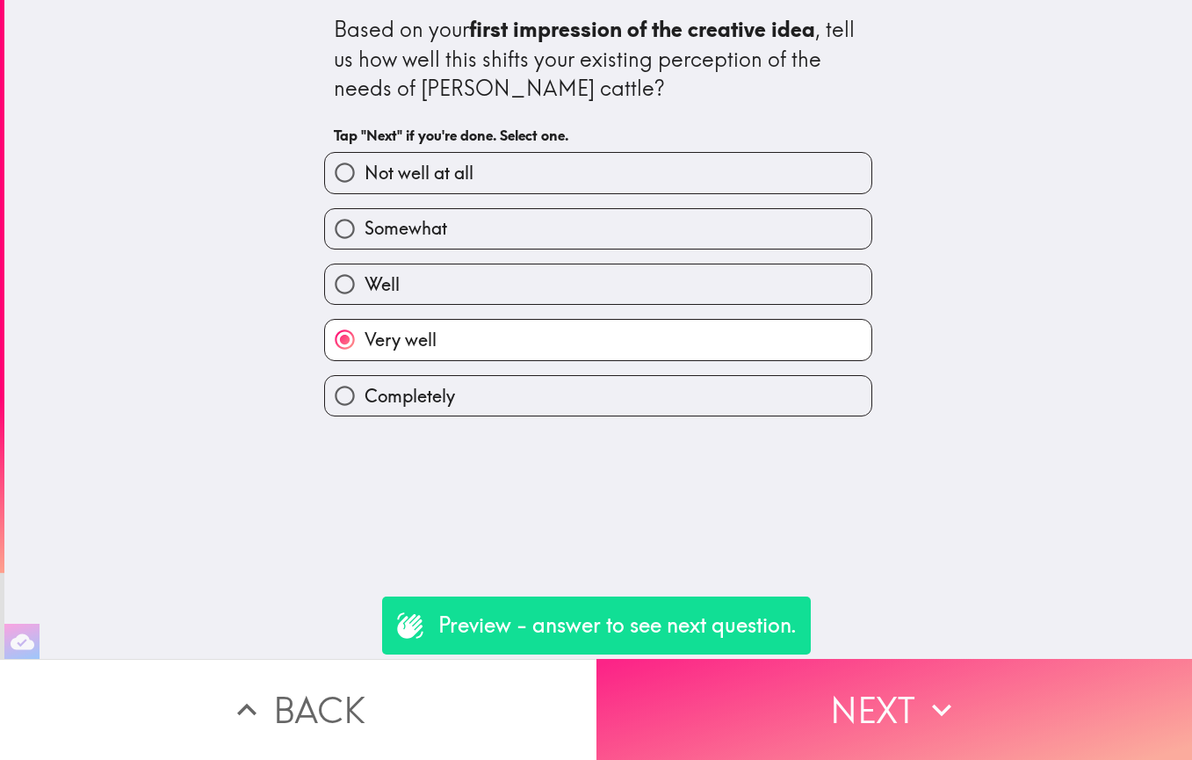
click at [750, 606] on button "Next" at bounding box center [895, 709] width 597 height 101
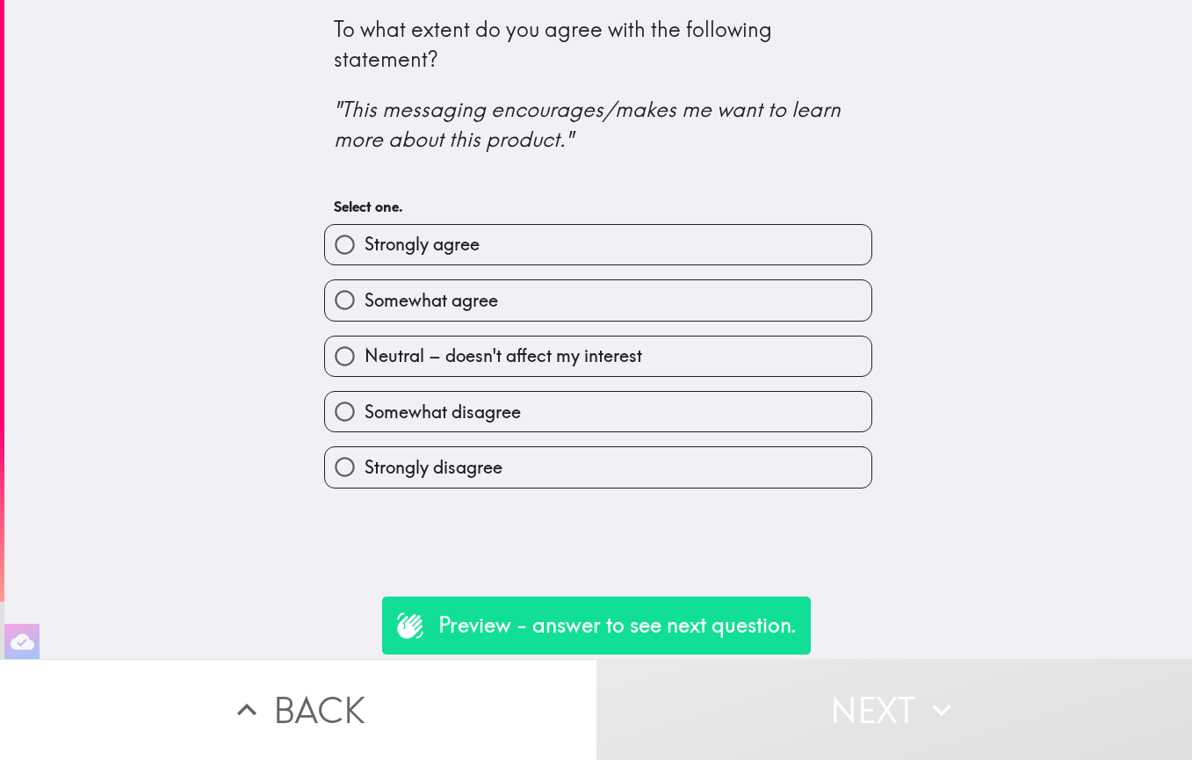
click at [331, 243] on input "Strongly agree" at bounding box center [345, 245] width 40 height 40
radio input "true"
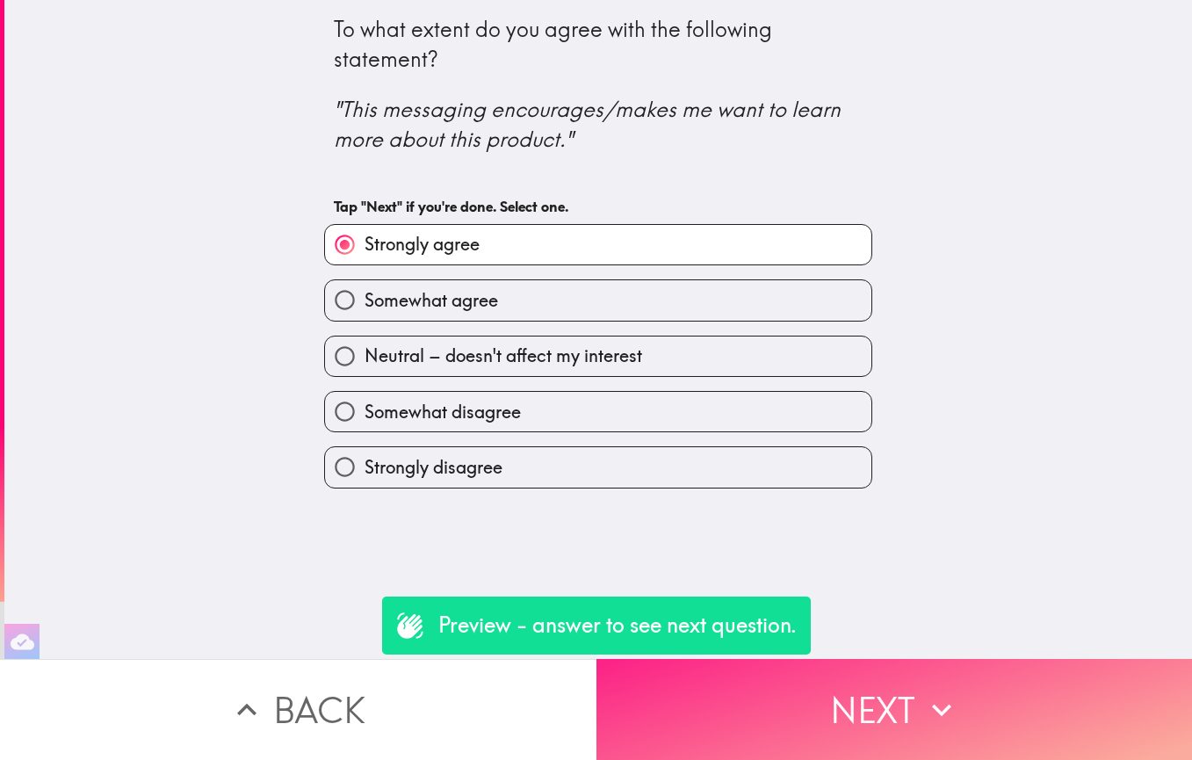
click at [793, 606] on button "Next" at bounding box center [895, 709] width 597 height 101
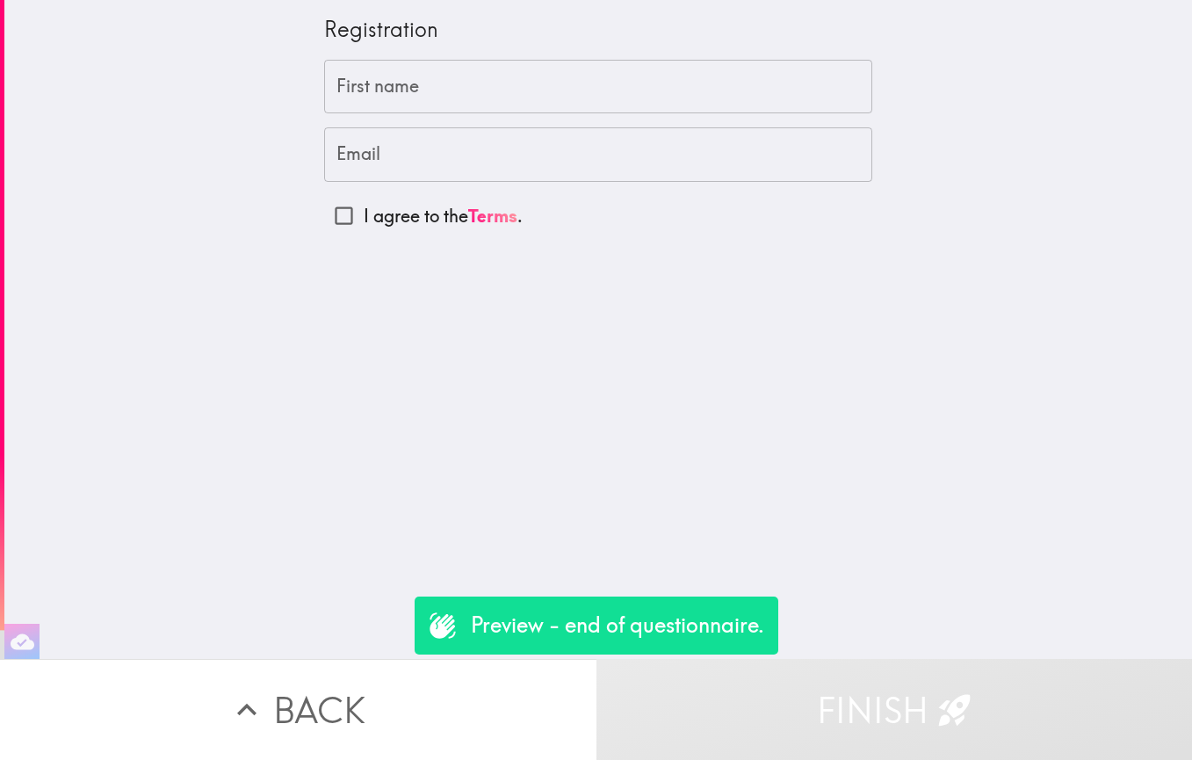
click at [355, 90] on input "First name" at bounding box center [598, 87] width 548 height 54
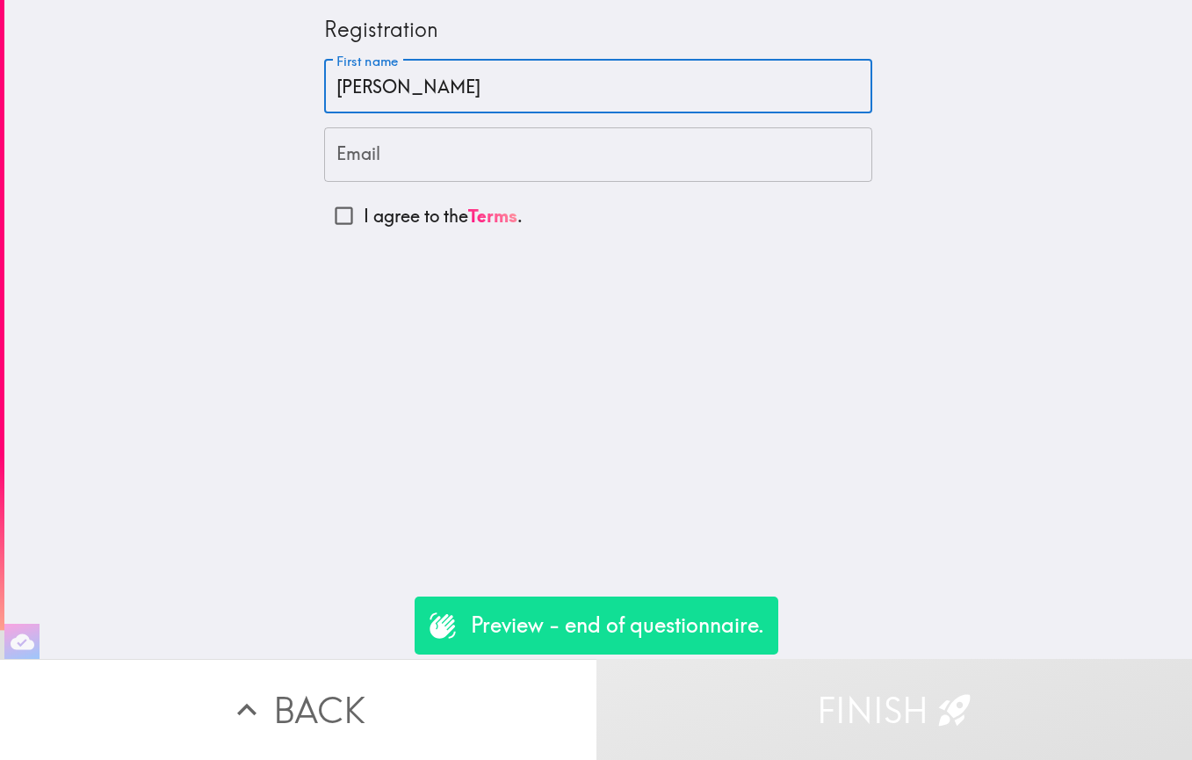
type input "Bryan"
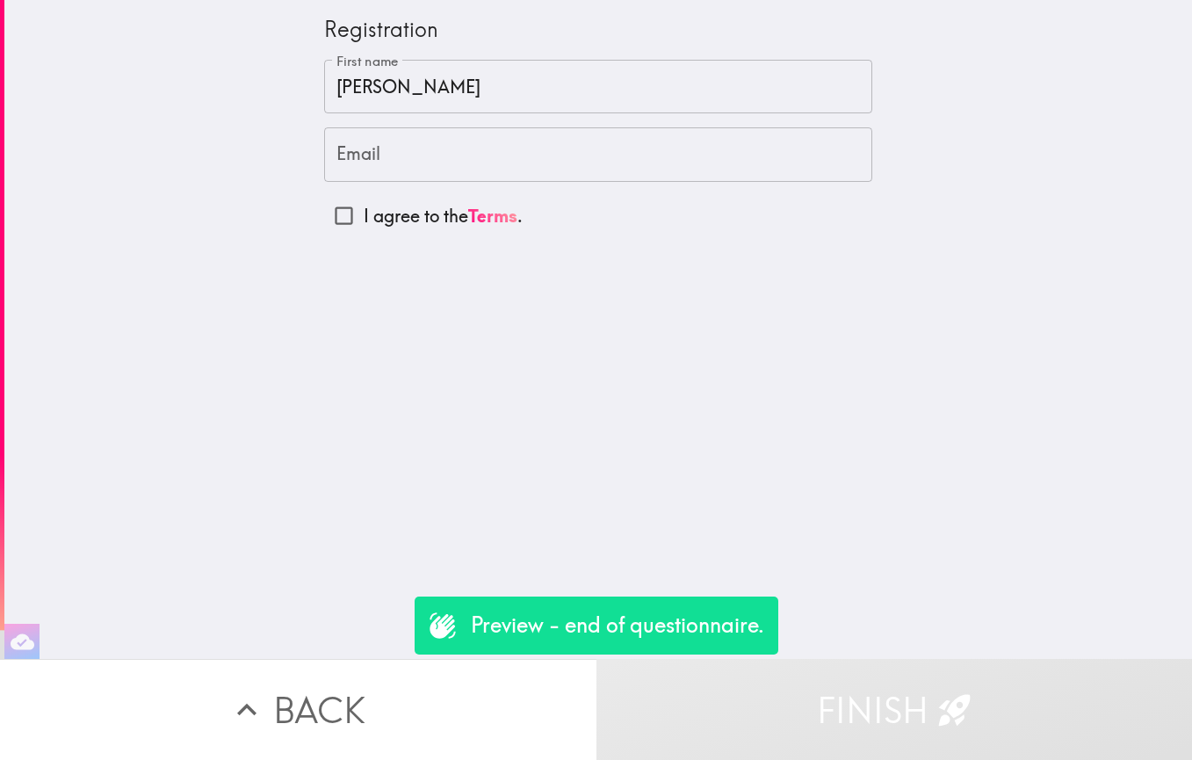
click at [645, 225] on label "I agree to the Terms ." at bounding box center [598, 216] width 548 height 40
click at [364, 225] on input "I agree to the Terms ." at bounding box center [344, 216] width 40 height 40
checkbox input "true"
click at [362, 163] on input "Email" at bounding box center [598, 154] width 548 height 54
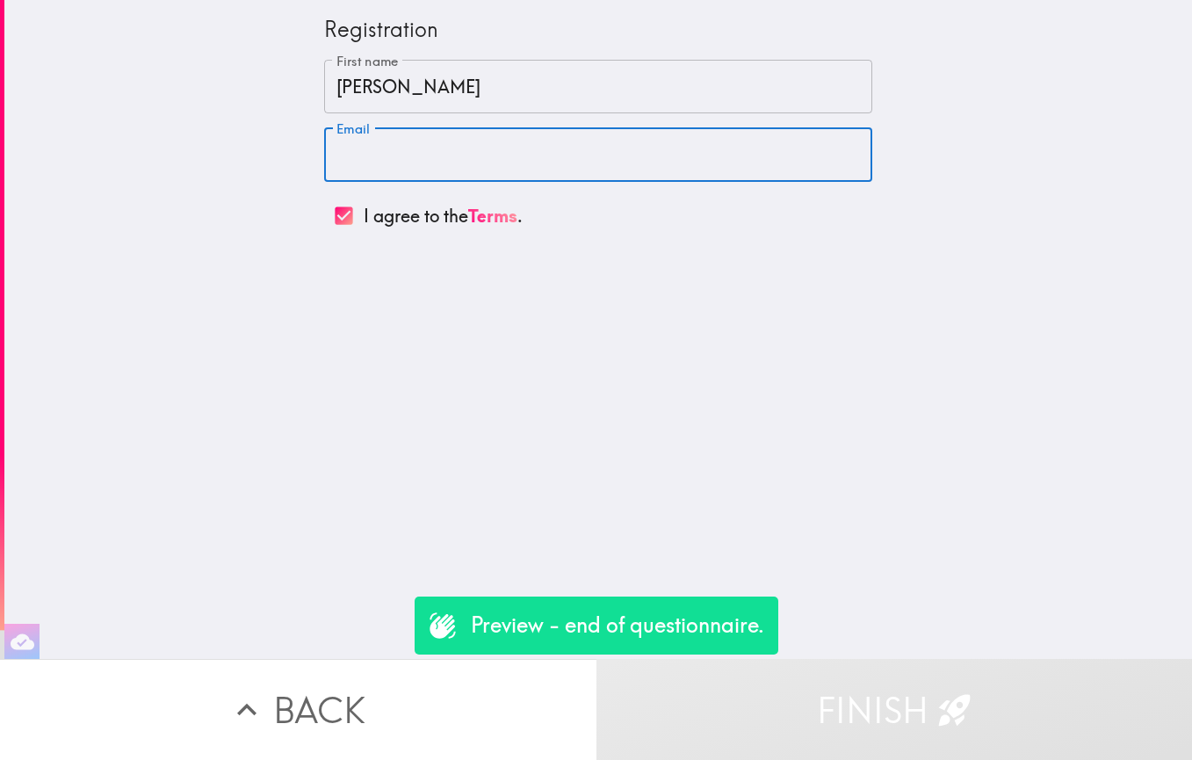
type input "[EMAIL_ADDRESS][PERSON_NAME][DOMAIN_NAME]"
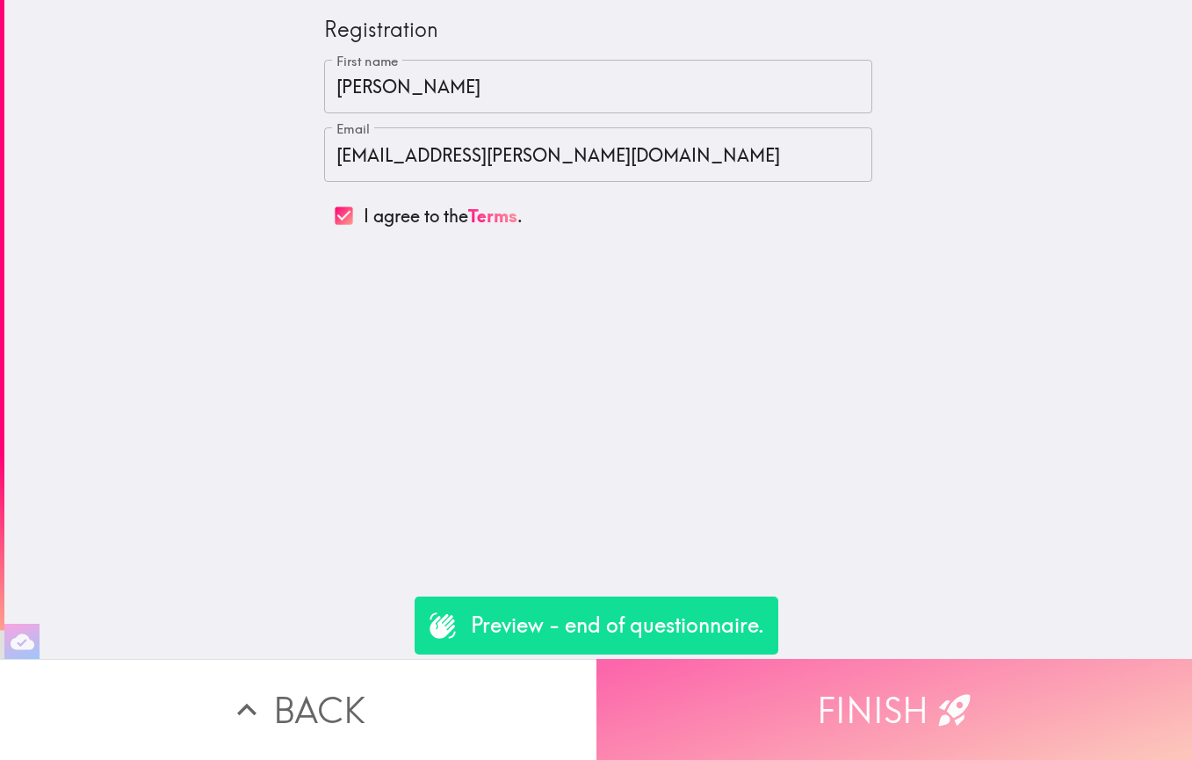
click at [806, 606] on button "Finish" at bounding box center [895, 709] width 597 height 101
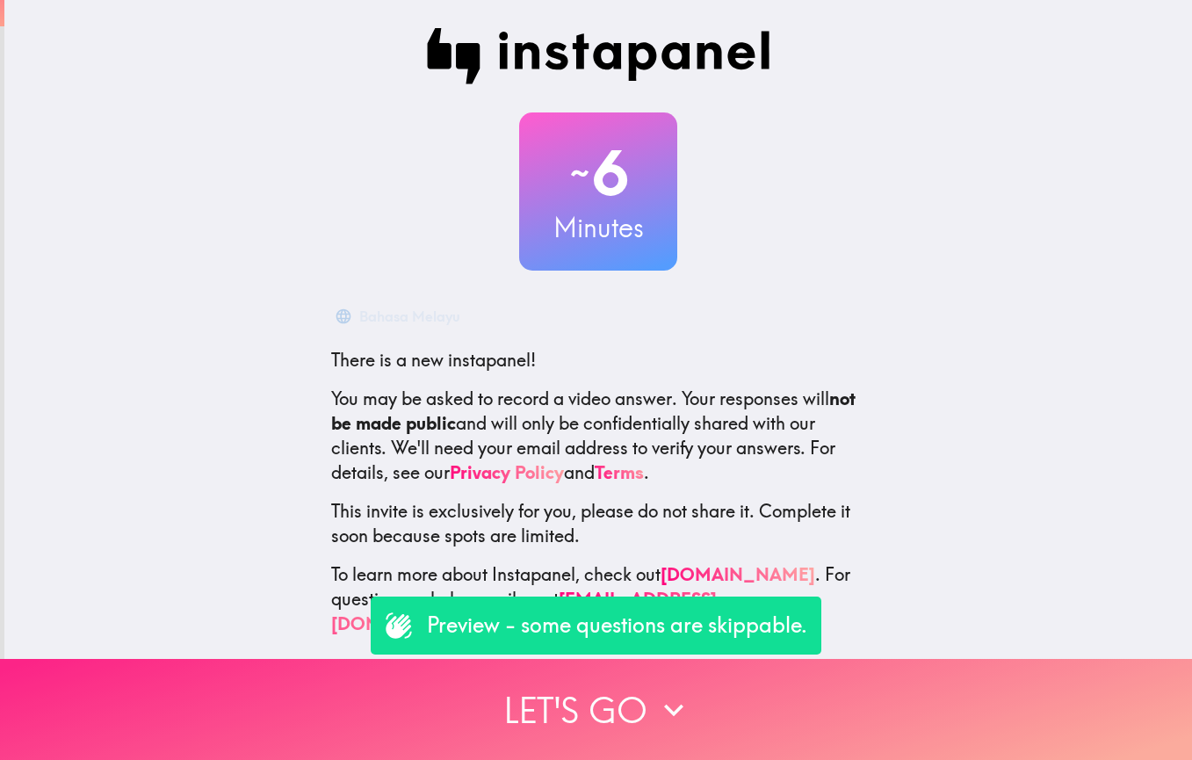
click at [634, 701] on button "Let's go" at bounding box center [596, 709] width 1192 height 101
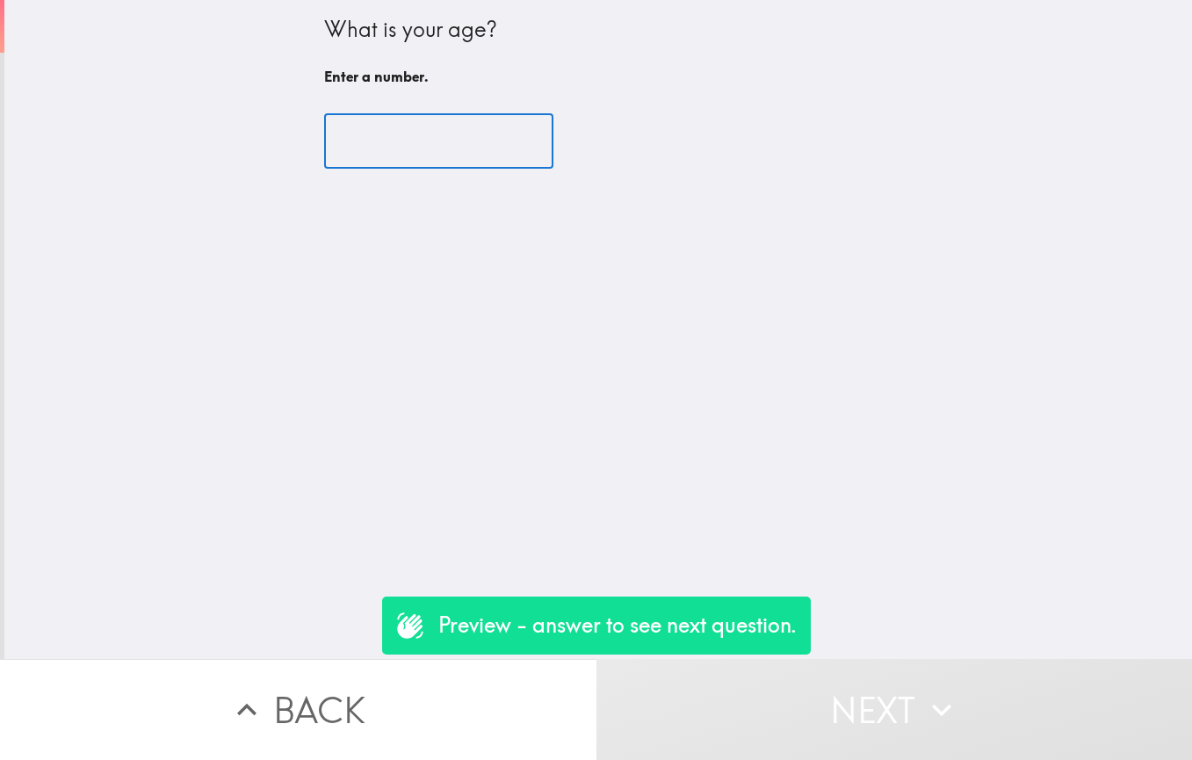
click at [369, 156] on input "number" at bounding box center [438, 141] width 229 height 54
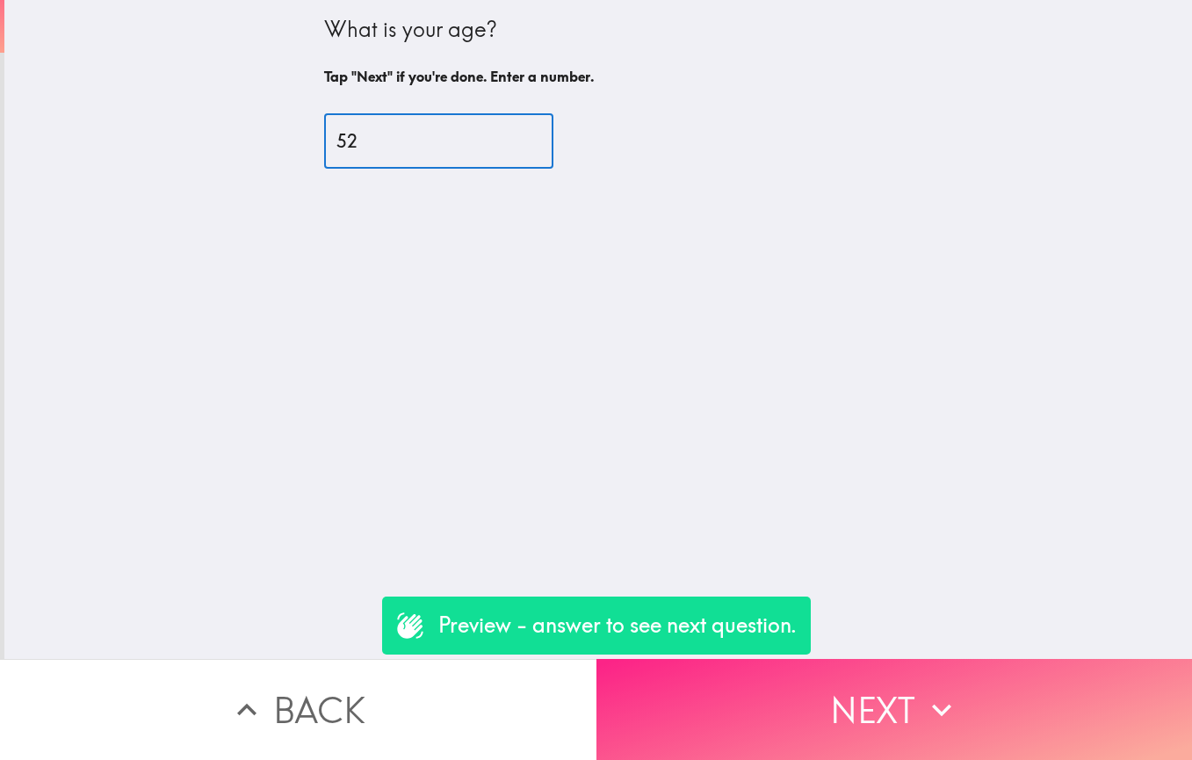
type input "52"
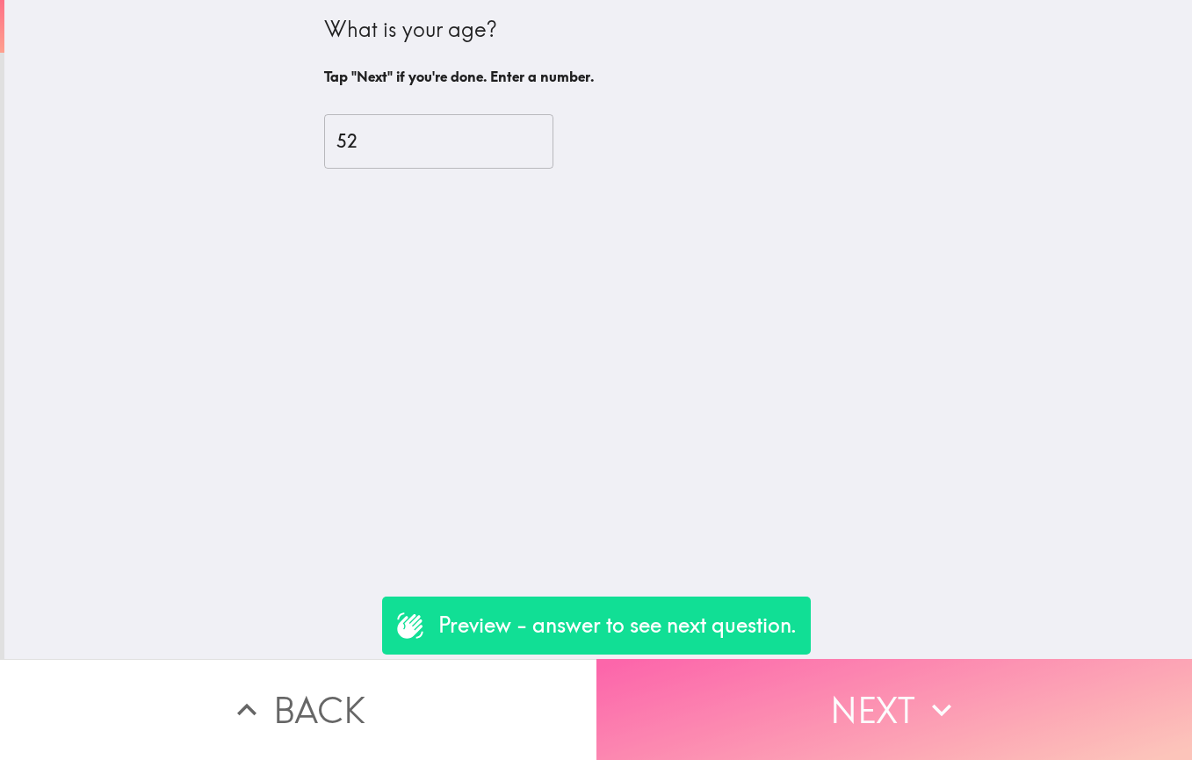
click at [764, 682] on button "Next" at bounding box center [895, 709] width 597 height 101
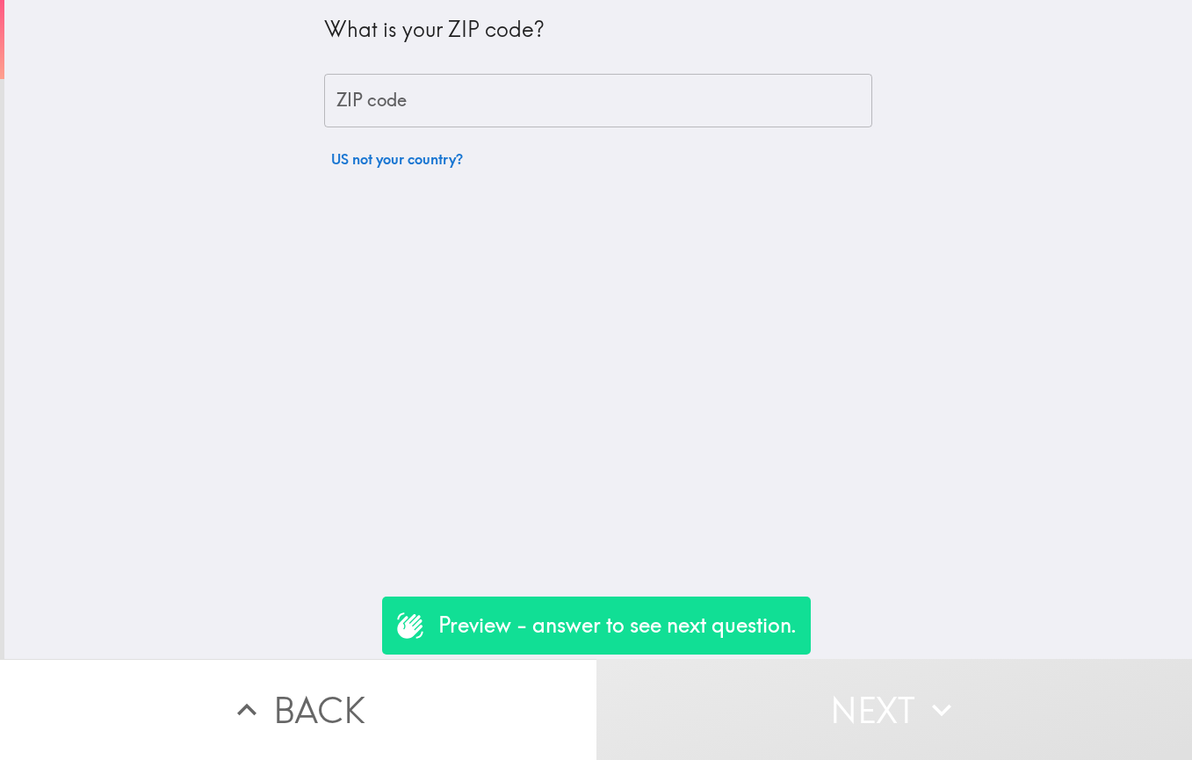
click at [391, 91] on input "ZIP code" at bounding box center [598, 101] width 548 height 54
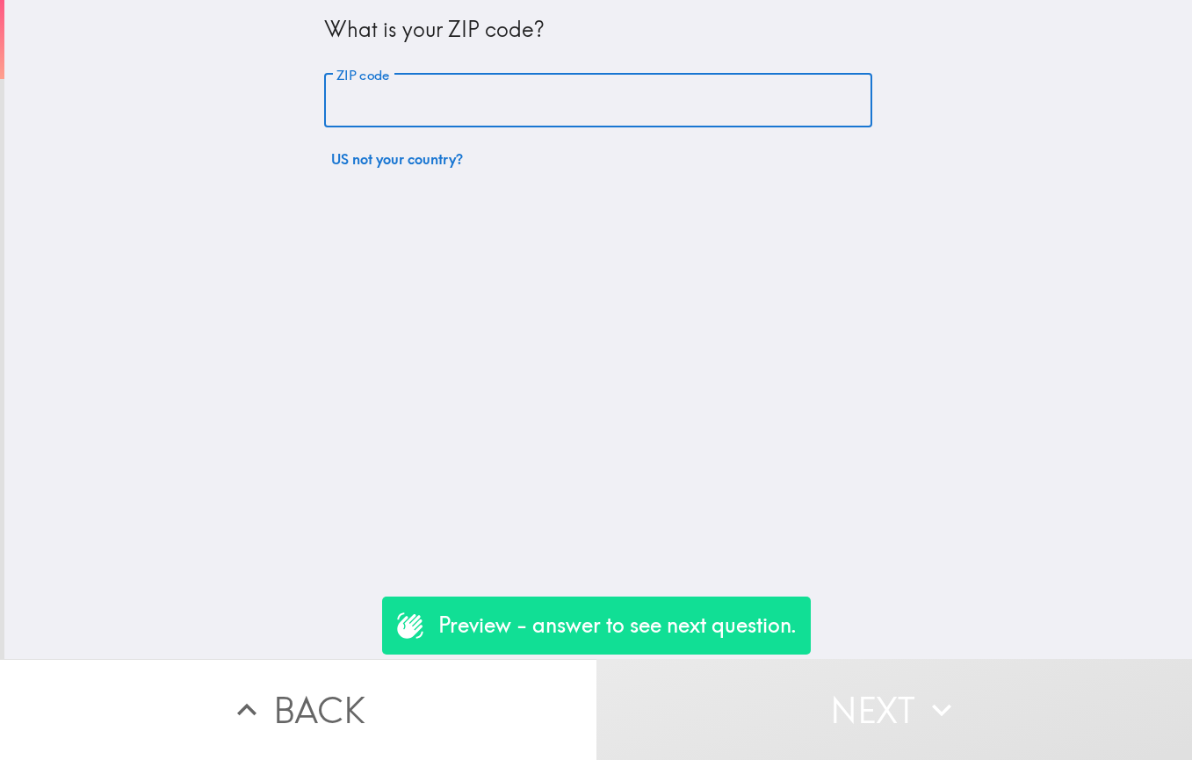
type input "60525"
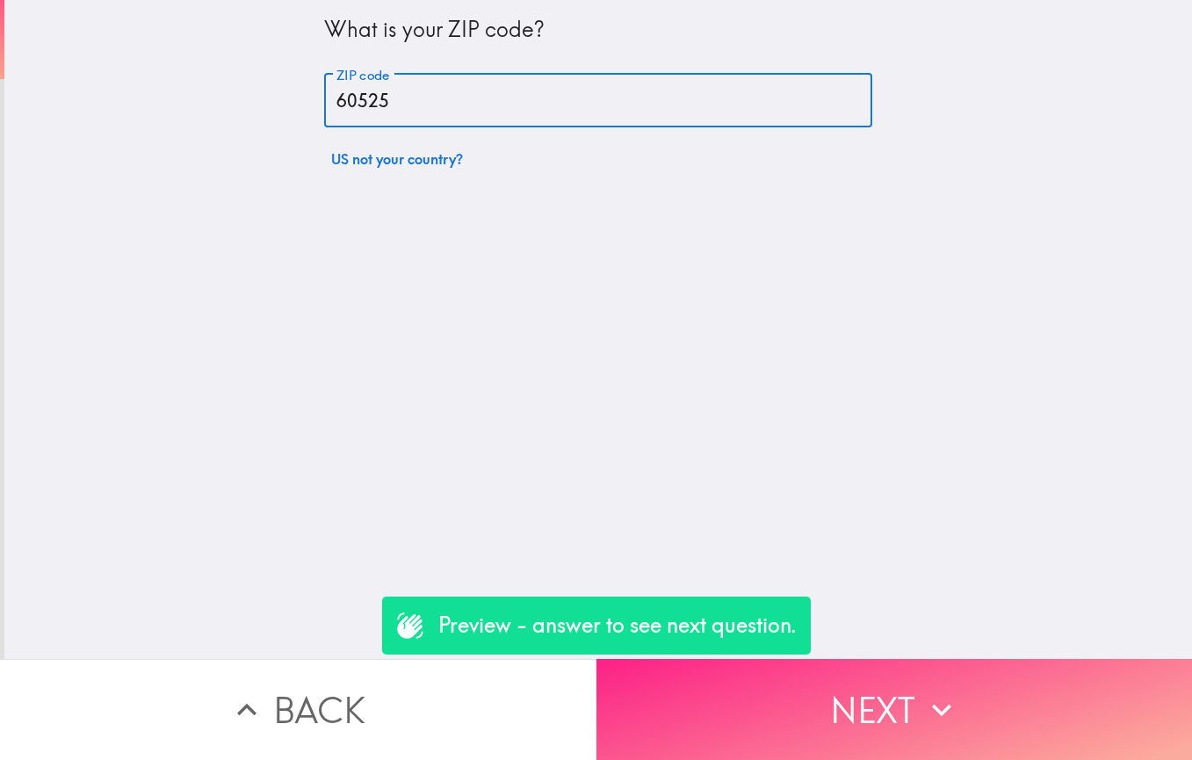
click at [754, 722] on button "Next" at bounding box center [895, 709] width 597 height 101
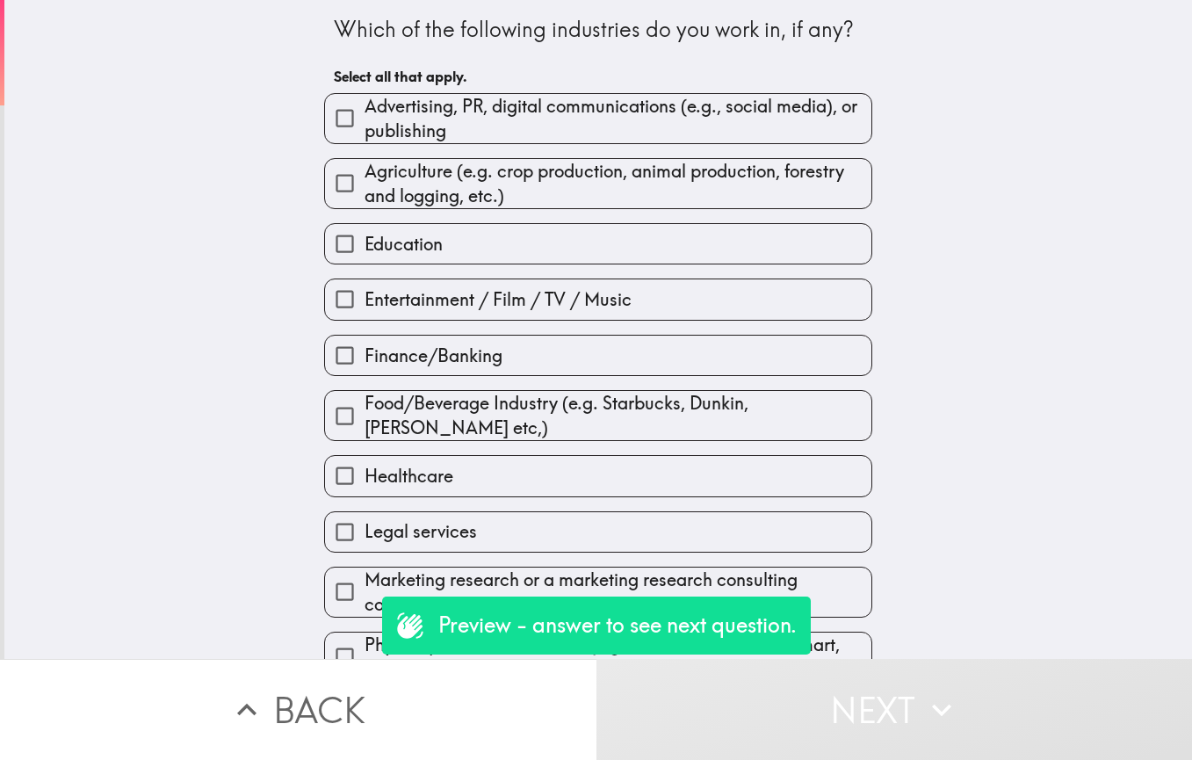
click at [334, 177] on input "Agriculture (e.g. crop production, animal production, forestry and logging, etc…" at bounding box center [345, 183] width 40 height 40
checkbox input "true"
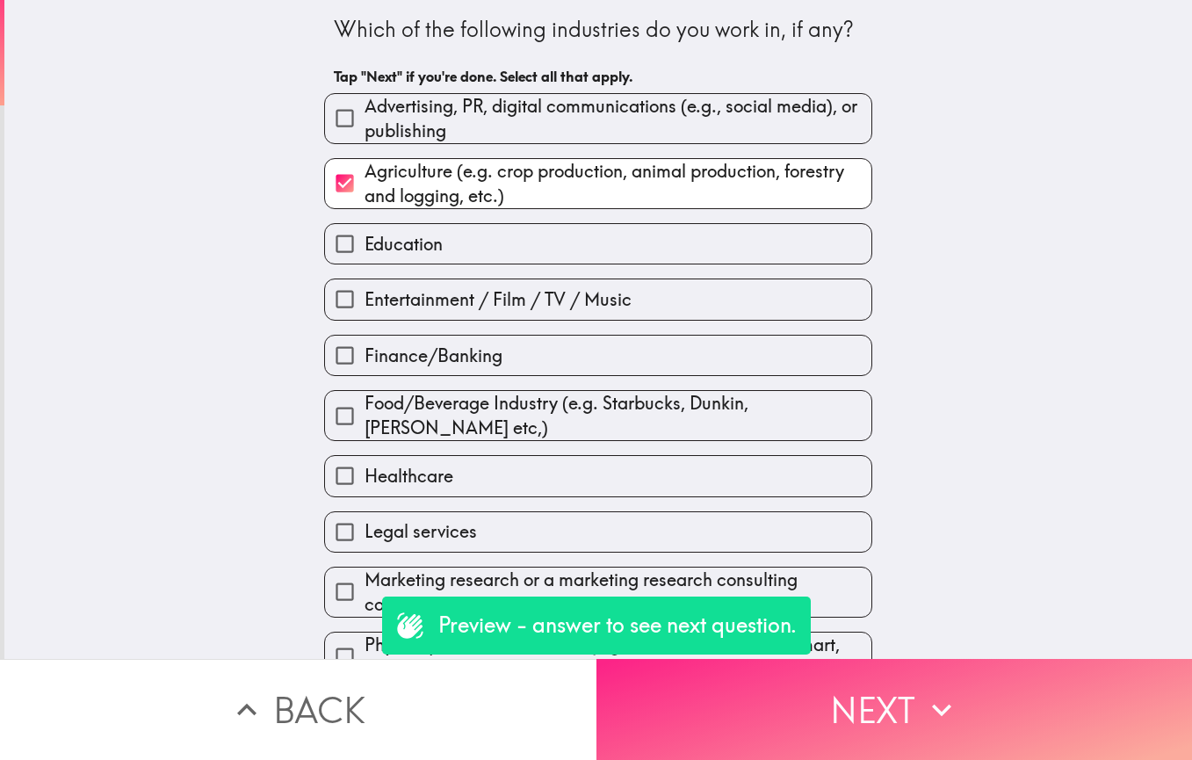
click at [716, 687] on button "Next" at bounding box center [895, 709] width 597 height 101
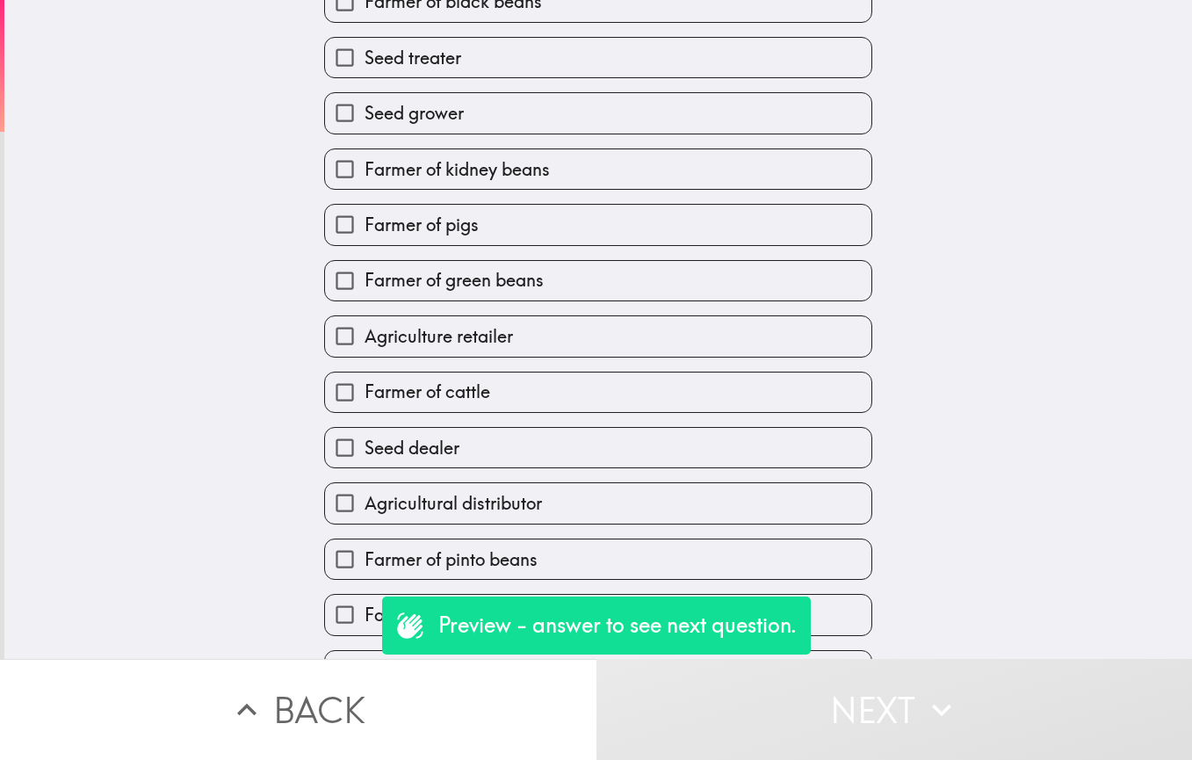
scroll to position [145, 0]
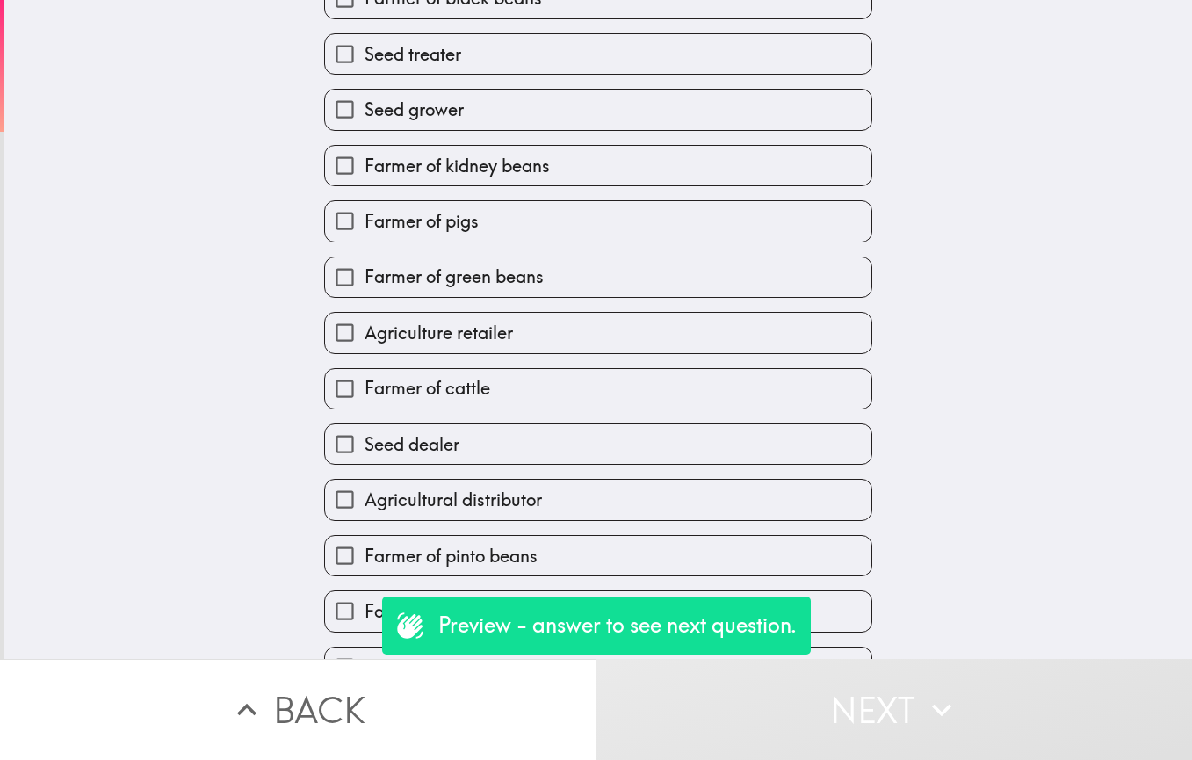
click at [336, 496] on input "Agricultural distributor" at bounding box center [345, 500] width 40 height 40
checkbox input "true"
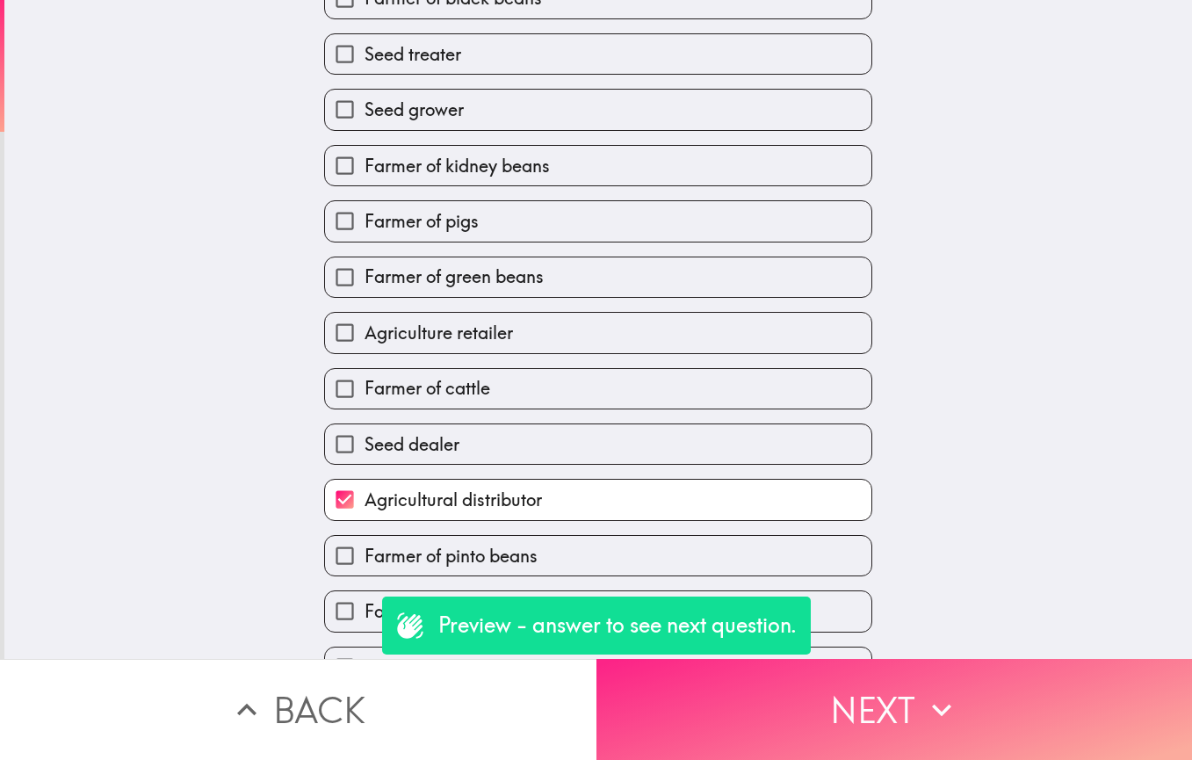
click at [721, 698] on button "Next" at bounding box center [895, 709] width 597 height 101
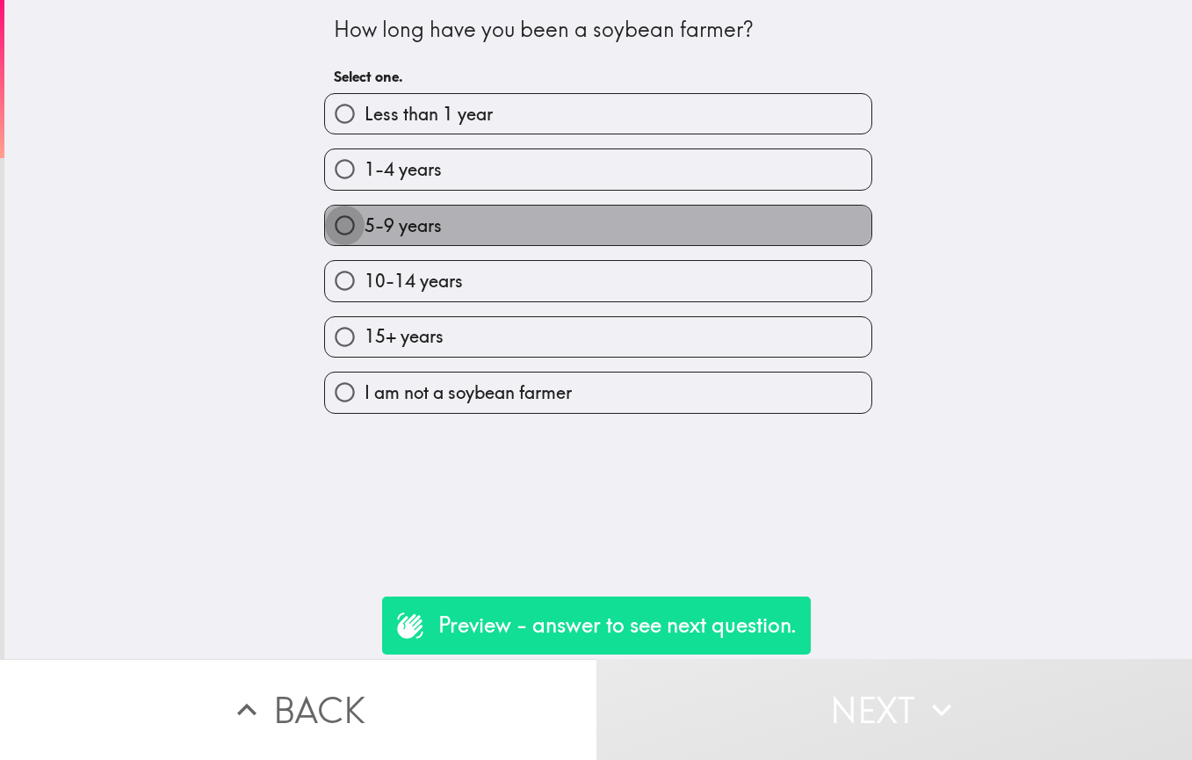
click at [329, 224] on input "5-9 years" at bounding box center [345, 226] width 40 height 40
radio input "true"
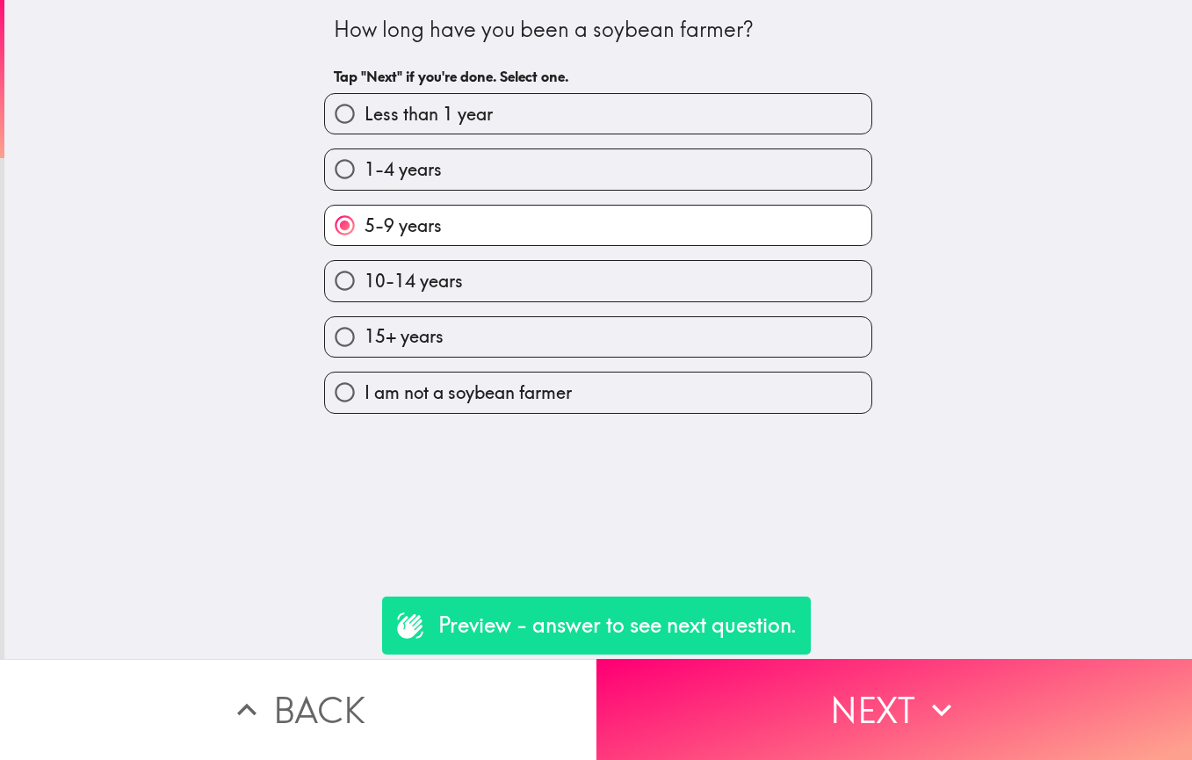
click at [740, 677] on button "Next" at bounding box center [895, 709] width 597 height 101
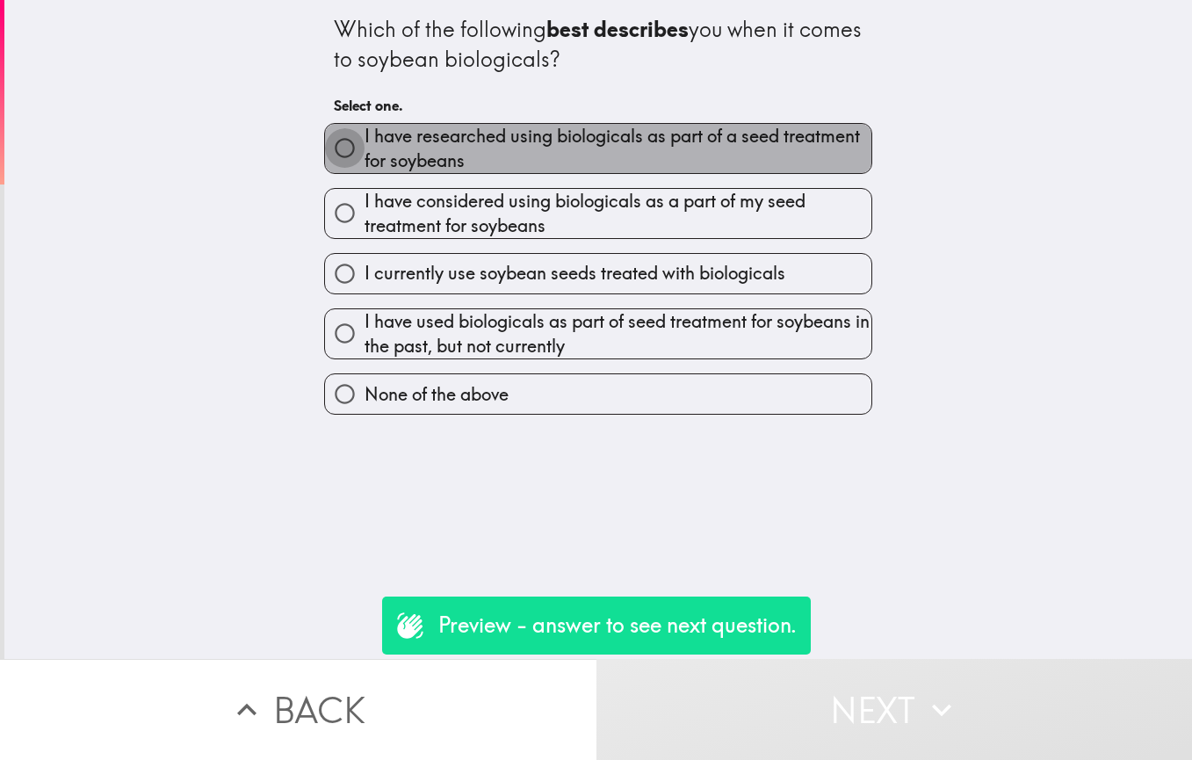
click at [331, 146] on input "I have researched using biologicals as part of a seed treatment for soybeans" at bounding box center [345, 148] width 40 height 40
radio input "true"
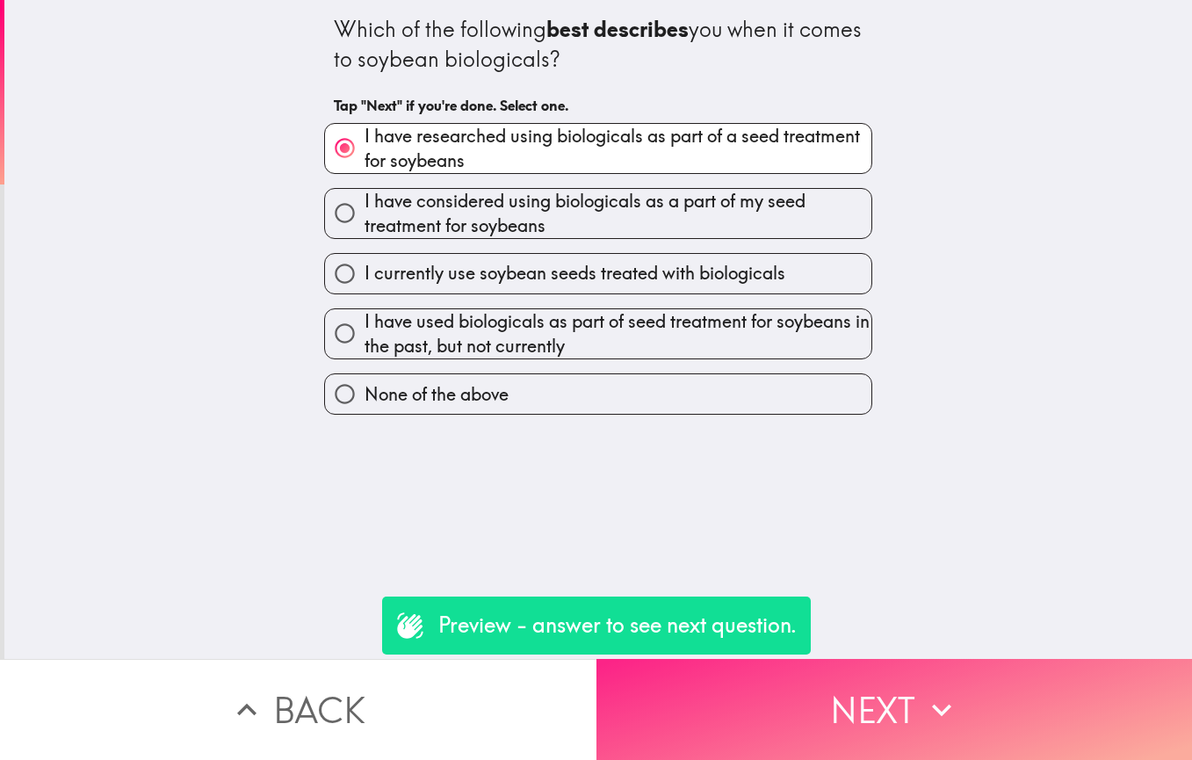
click at [715, 713] on button "Next" at bounding box center [895, 709] width 597 height 101
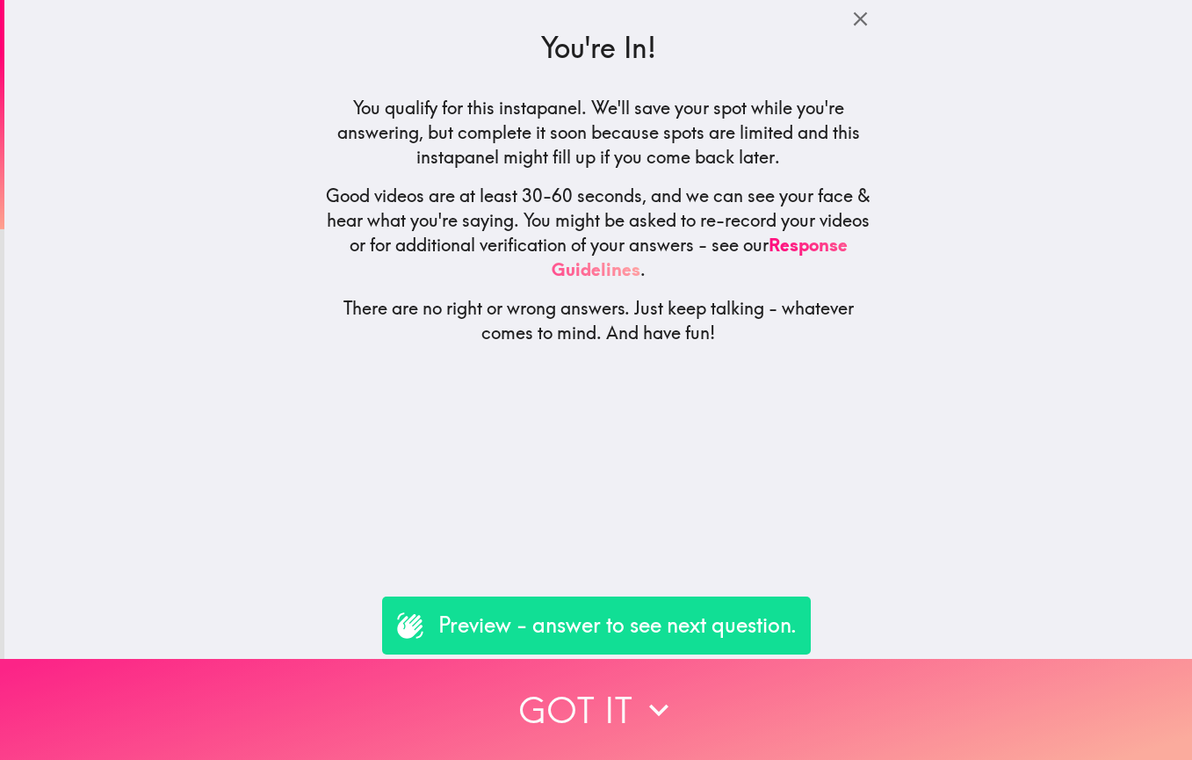
click at [640, 703] on icon "button" at bounding box center [659, 710] width 39 height 39
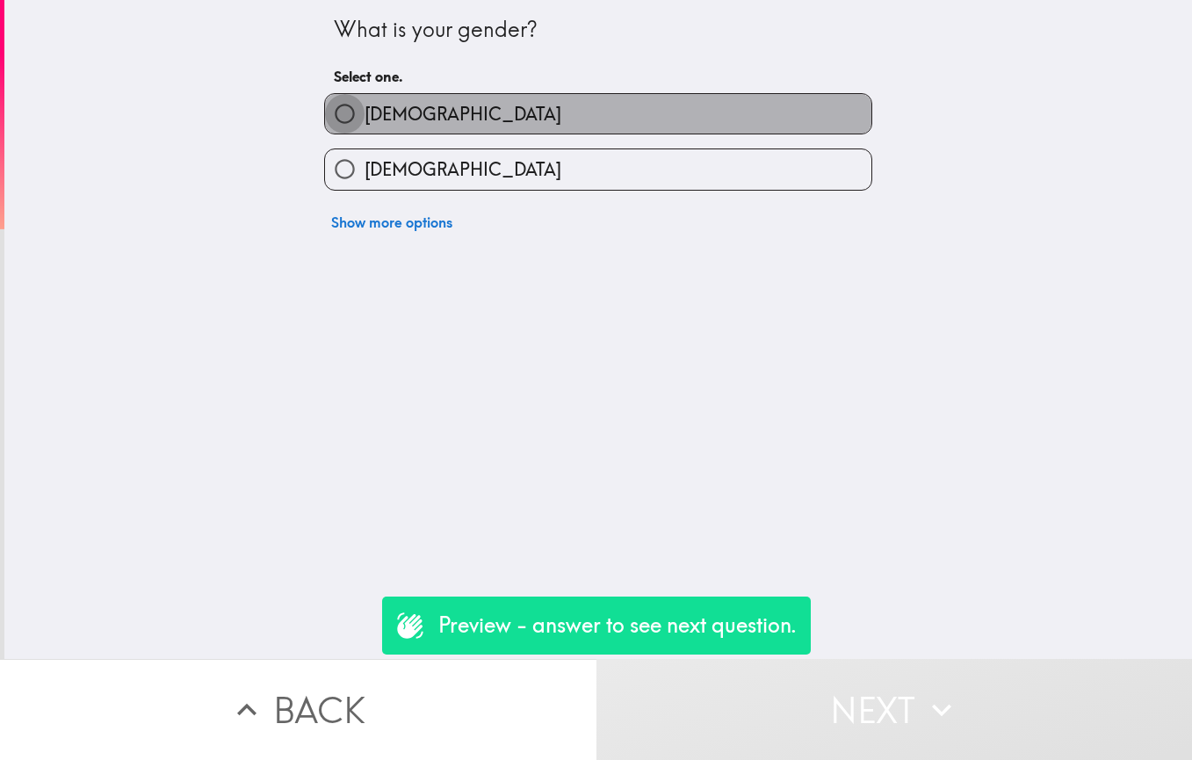
click at [330, 112] on input "[DEMOGRAPHIC_DATA]" at bounding box center [345, 114] width 40 height 40
radio input "true"
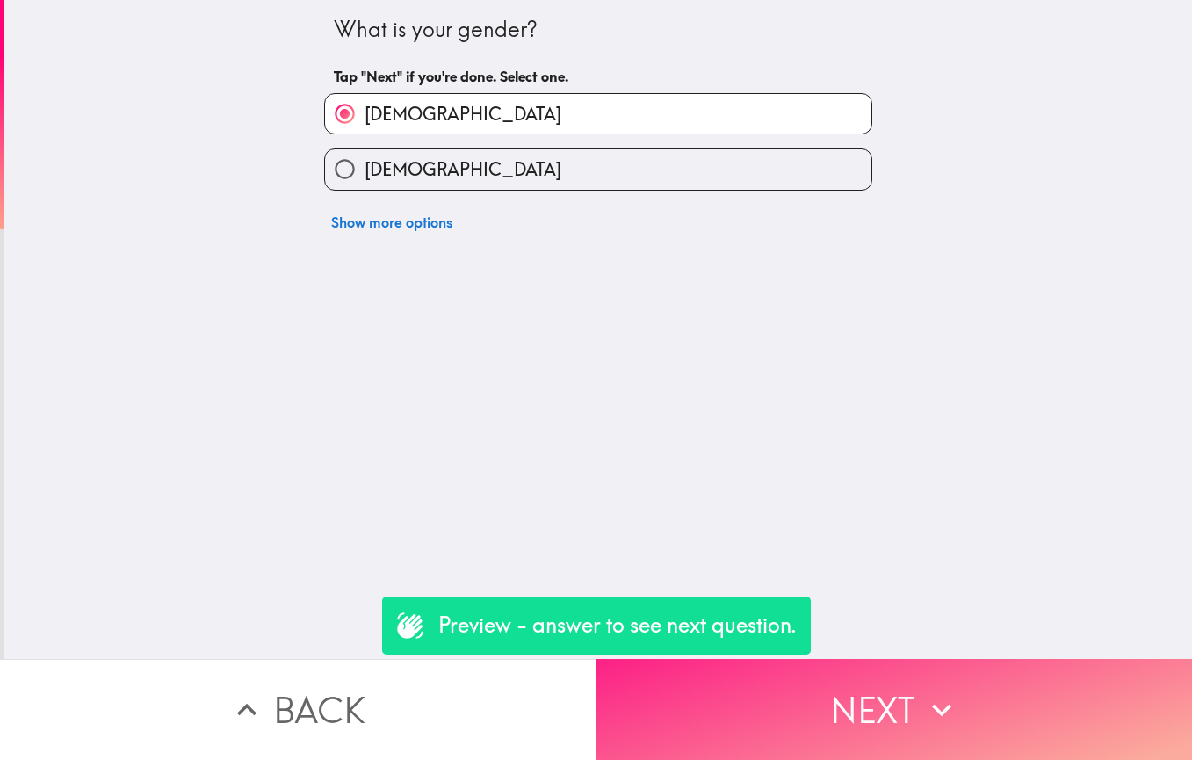
click at [735, 694] on button "Next" at bounding box center [895, 709] width 597 height 101
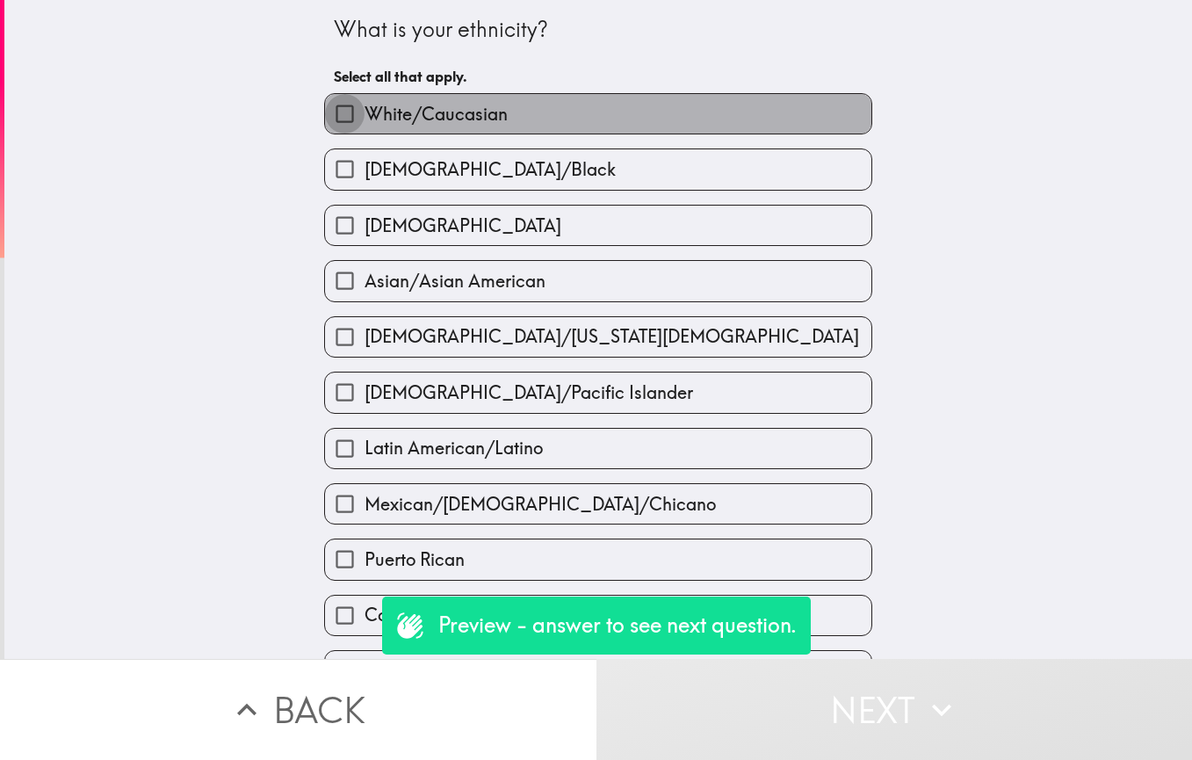
click at [325, 119] on input "White/Caucasian" at bounding box center [345, 114] width 40 height 40
checkbox input "true"
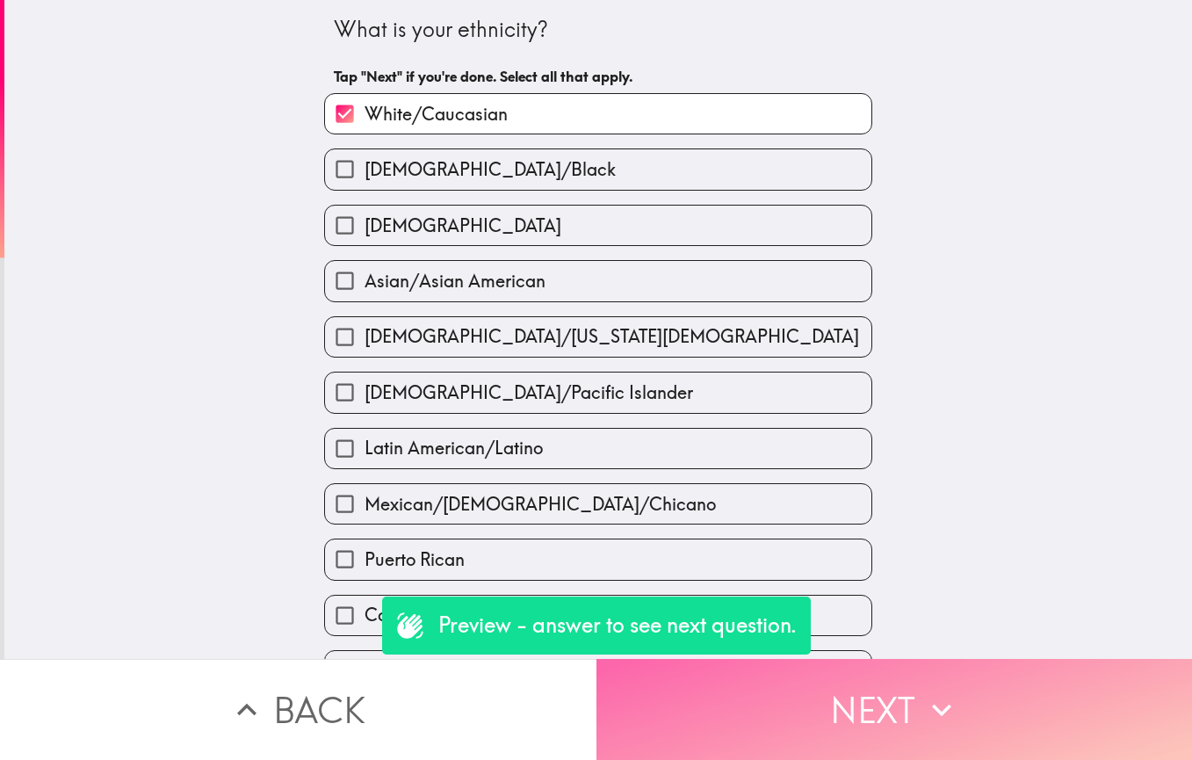
click at [668, 696] on button "Next" at bounding box center [895, 709] width 597 height 101
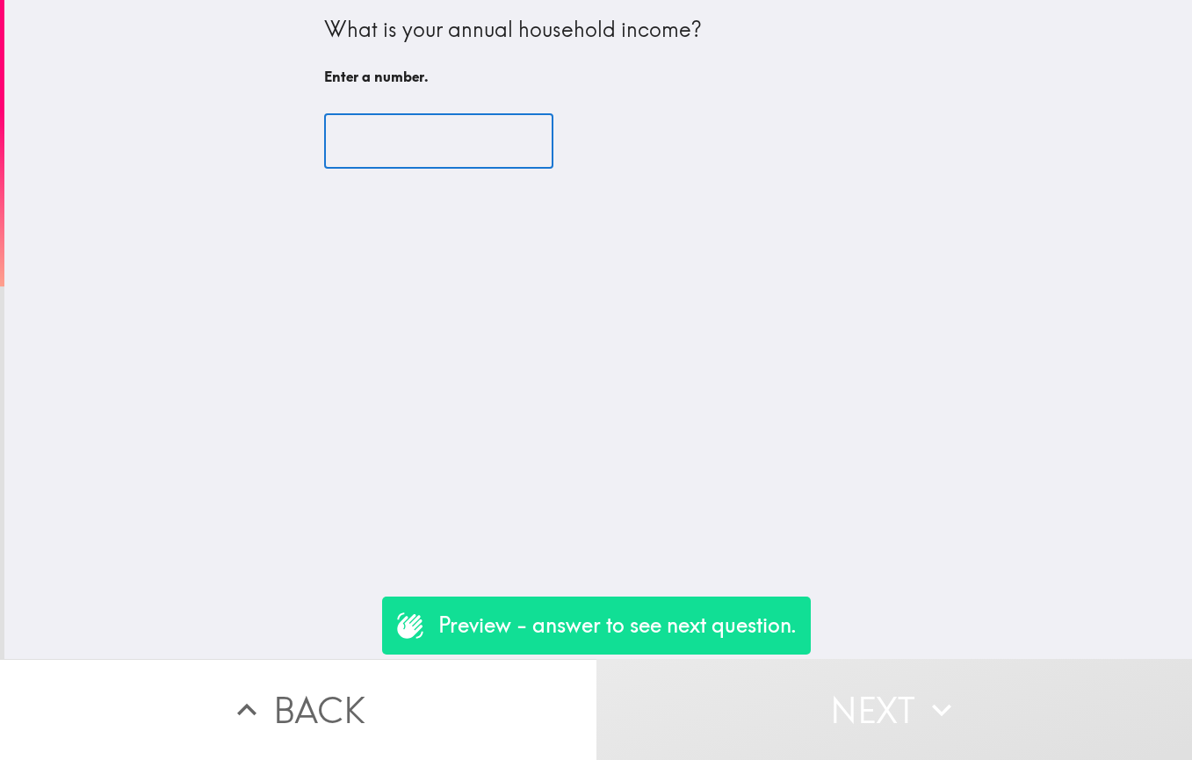
click at [351, 143] on input "number" at bounding box center [438, 141] width 229 height 54
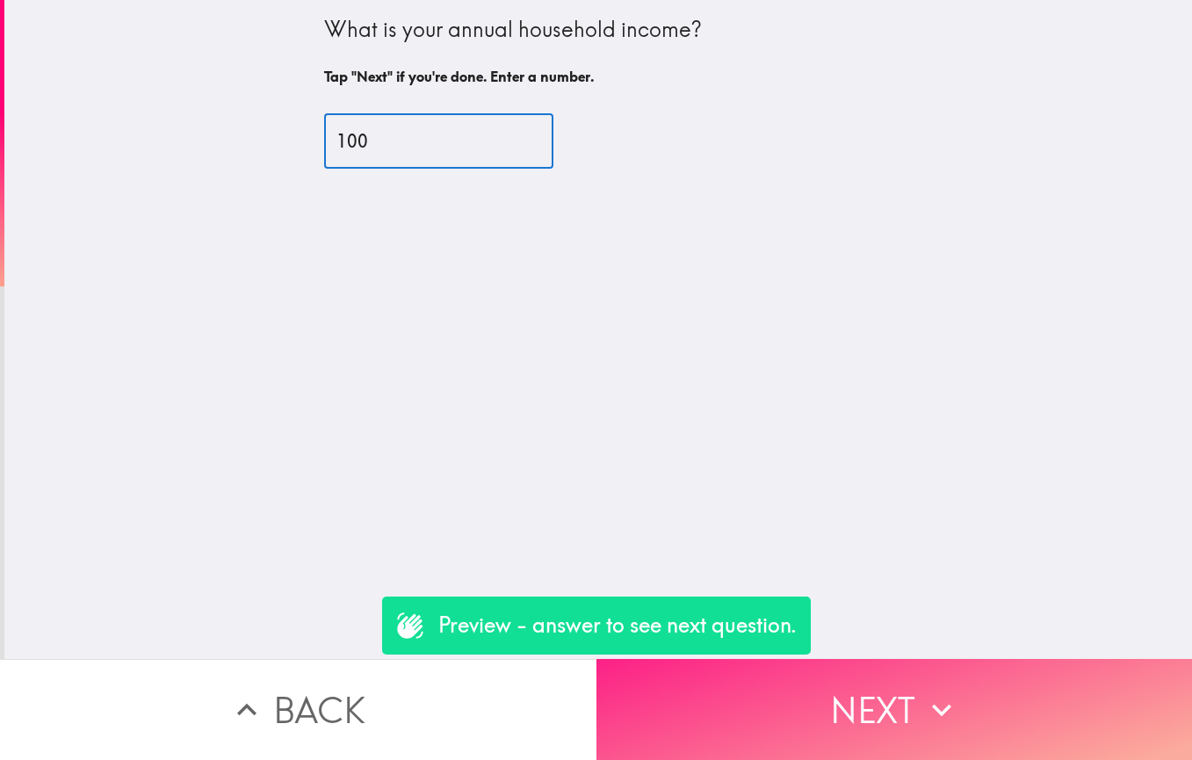
type input "100"
click at [746, 713] on button "Next" at bounding box center [895, 709] width 597 height 101
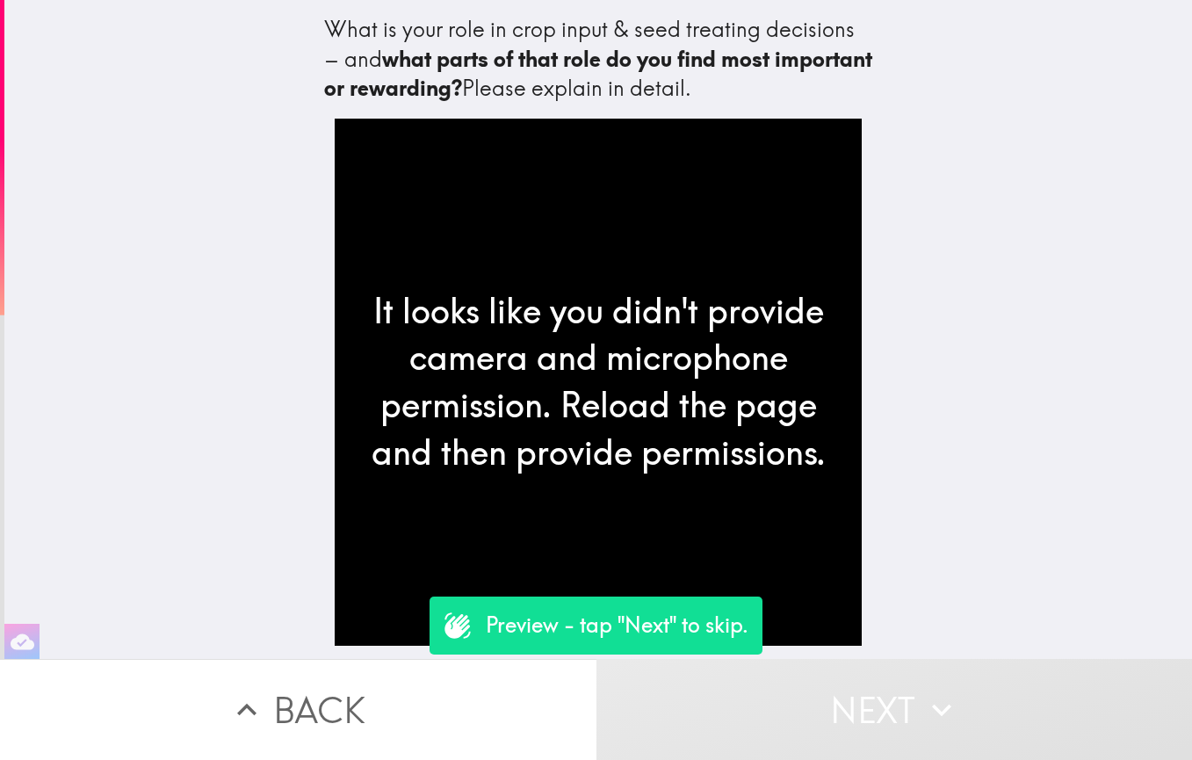
click at [821, 714] on button "Next" at bounding box center [895, 709] width 597 height 101
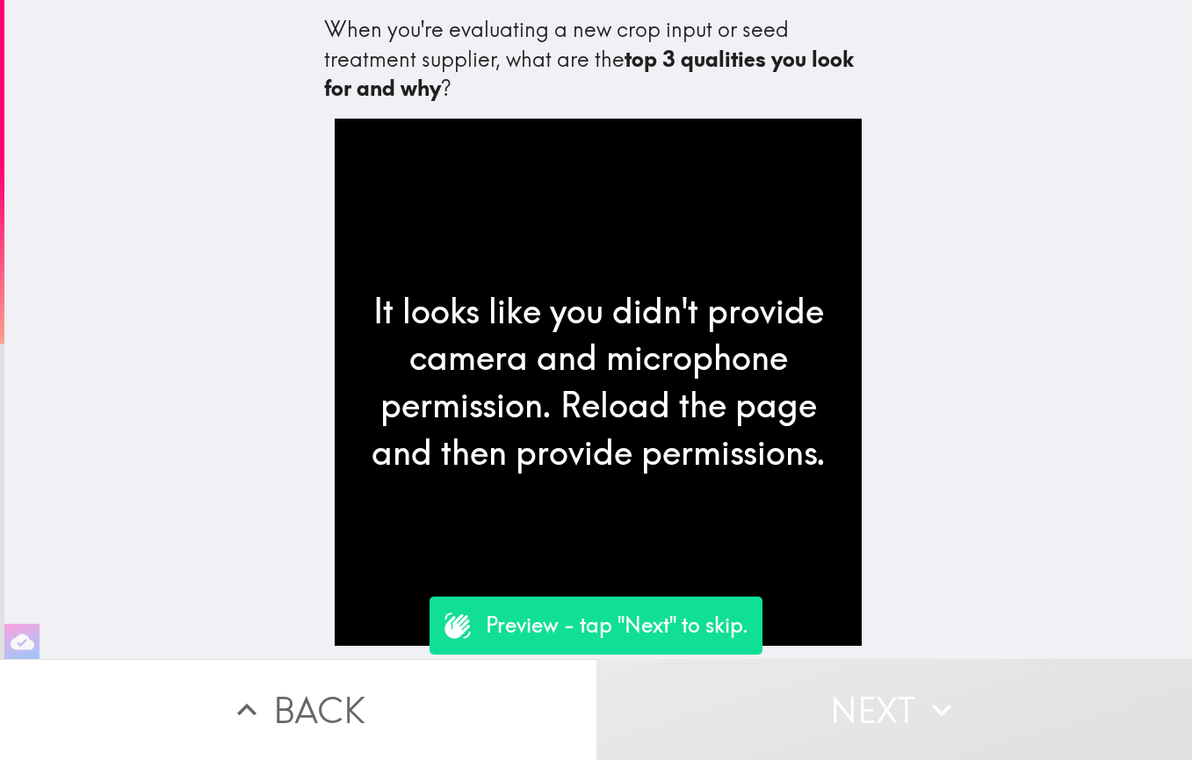
click at [821, 702] on button "Next" at bounding box center [895, 709] width 597 height 101
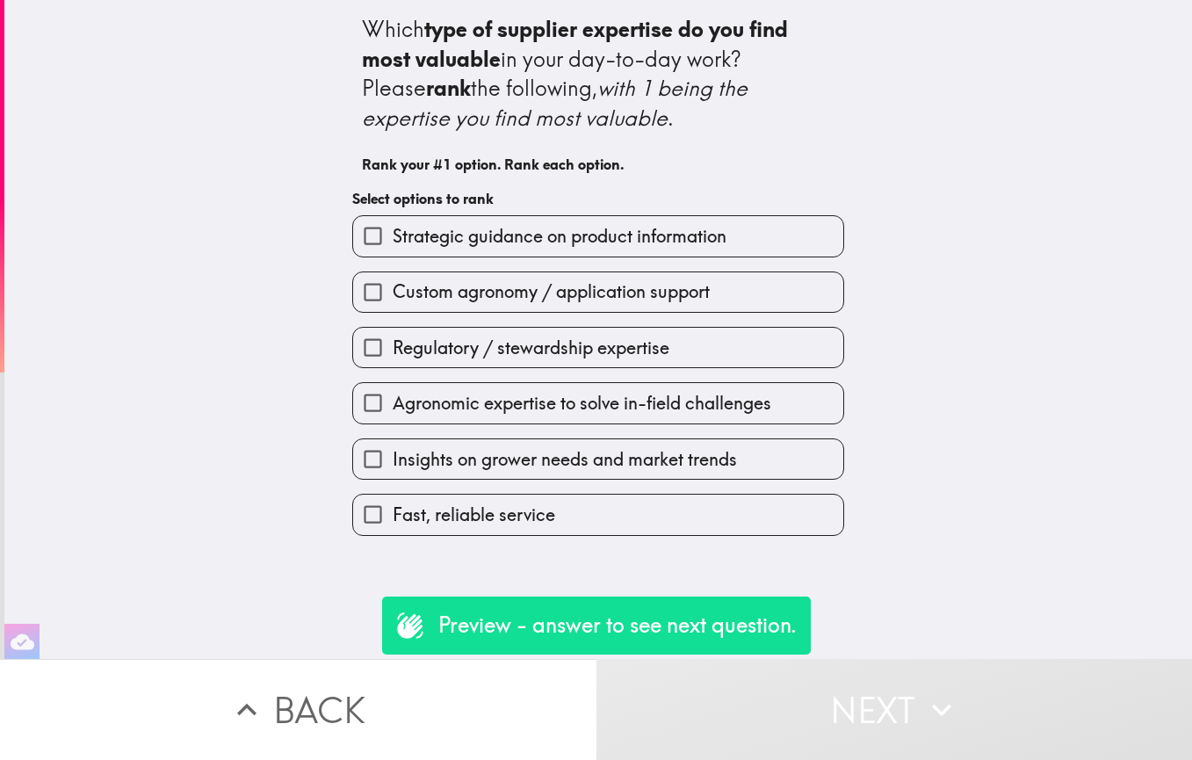
click at [369, 229] on input "Strategic guidance on product information" at bounding box center [373, 236] width 40 height 40
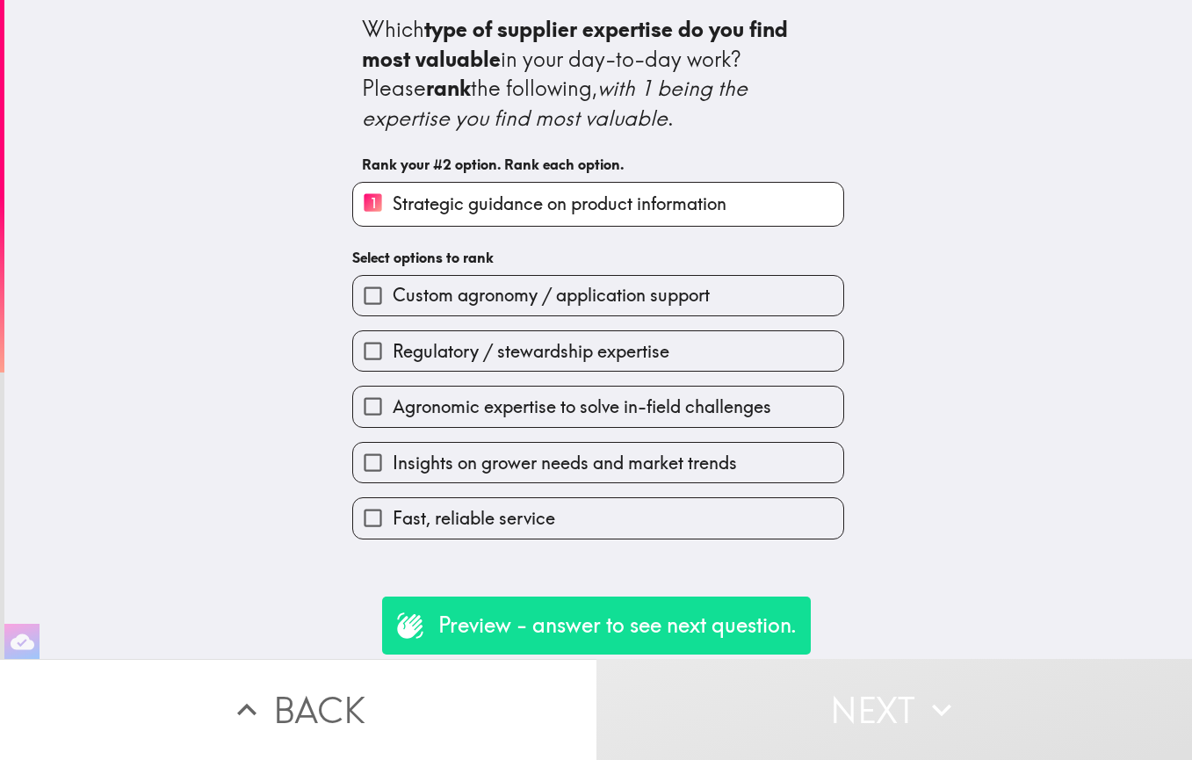
click at [359, 399] on input "Agronomic expertise to solve in-field challenges" at bounding box center [373, 407] width 40 height 40
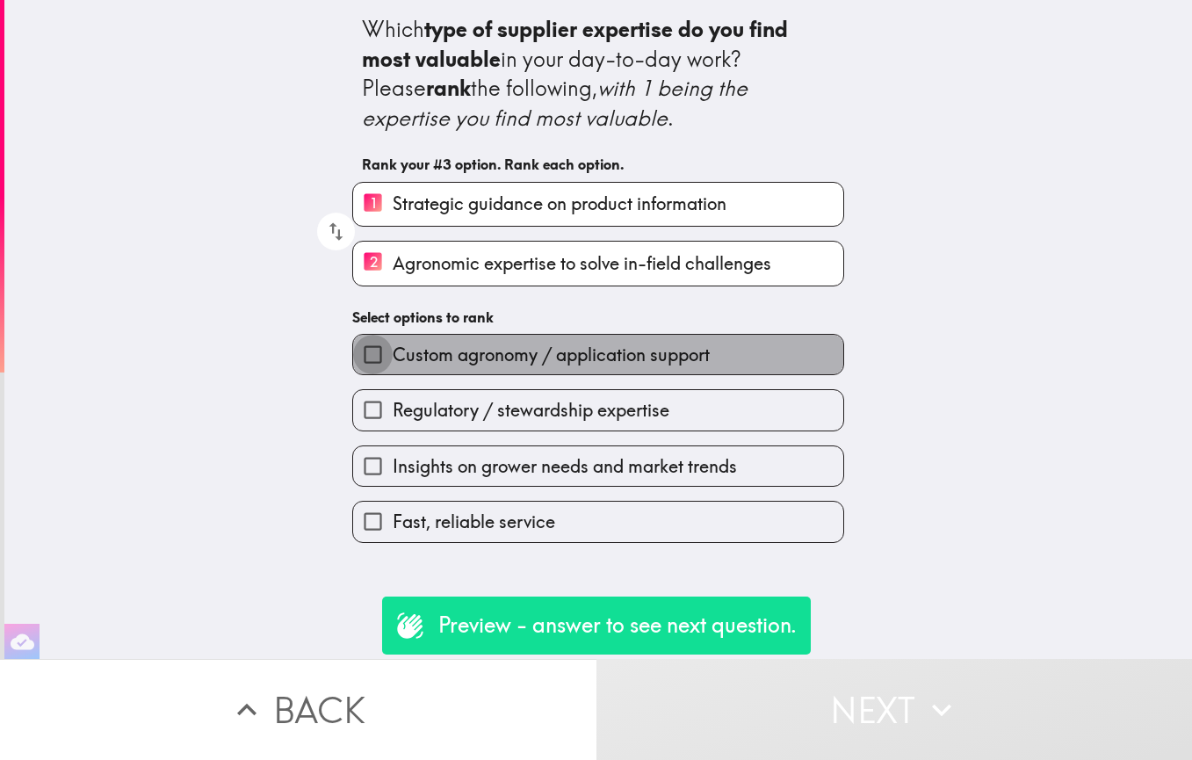
click at [362, 351] on input "Custom agronomy / application support" at bounding box center [373, 355] width 40 height 40
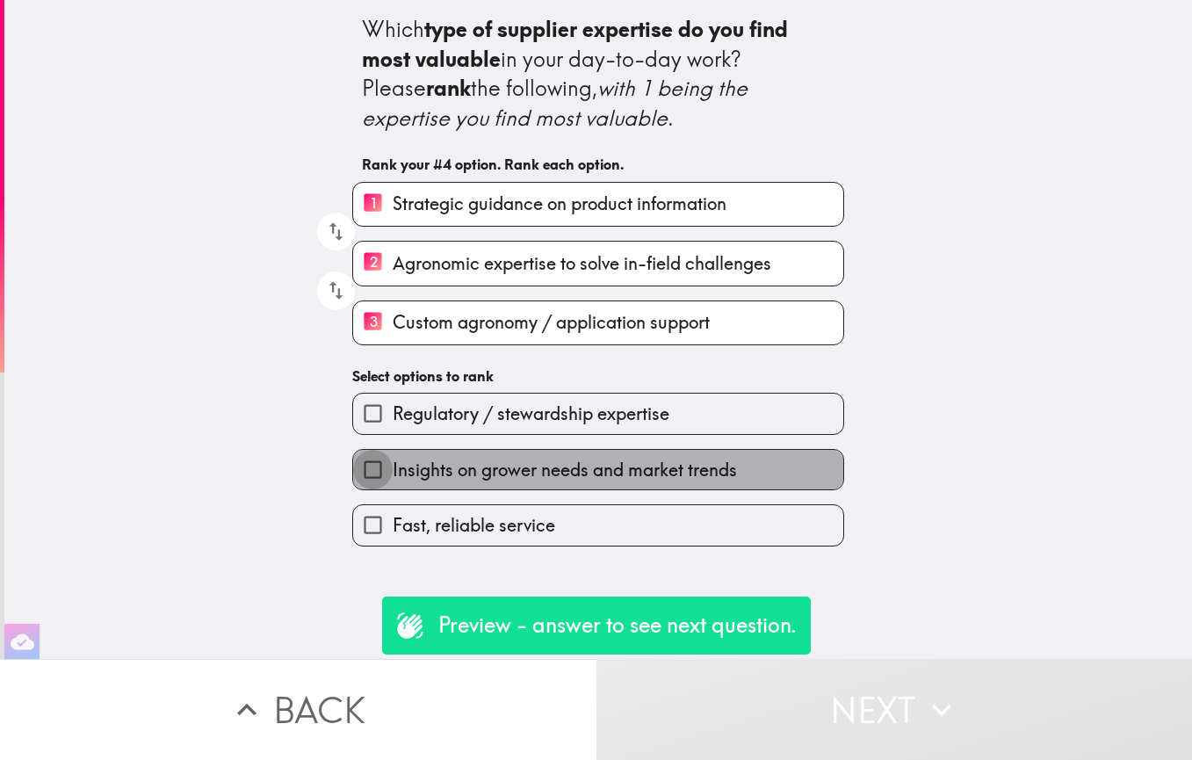
click at [369, 469] on input "Insights on grower needs and market trends" at bounding box center [373, 470] width 40 height 40
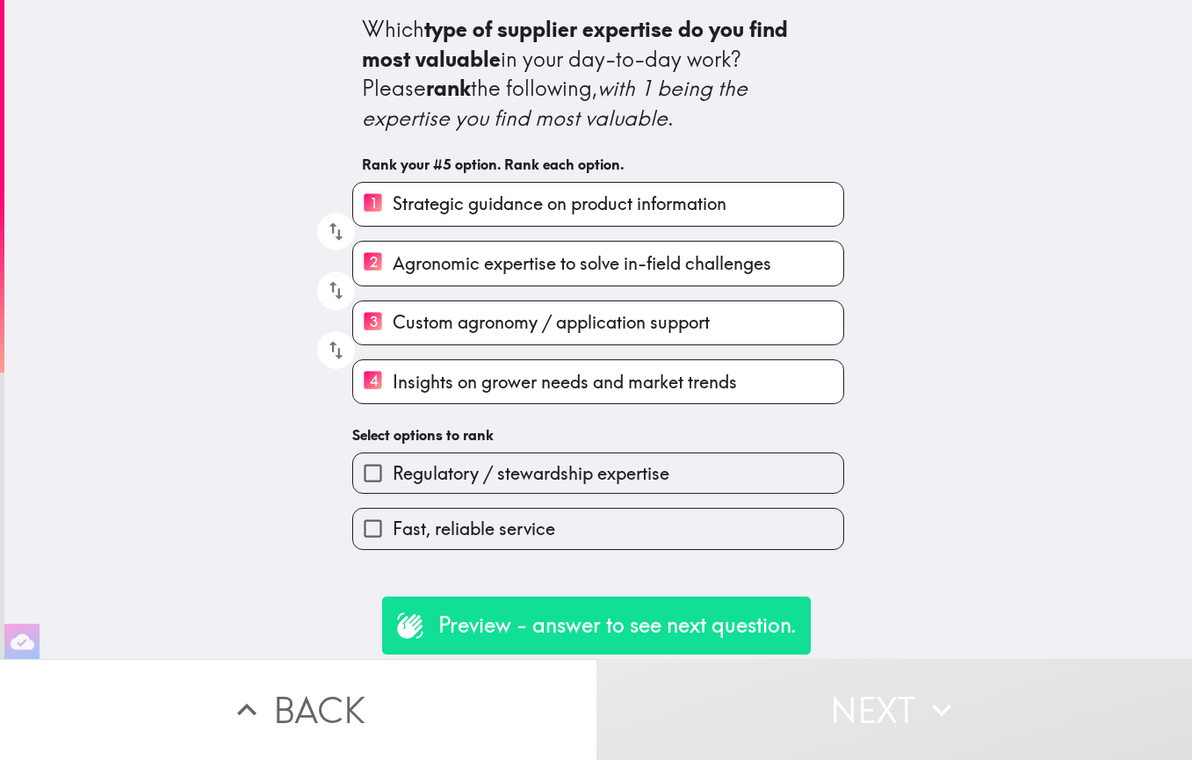
click at [359, 470] on input "Regulatory / stewardship expertise" at bounding box center [373, 473] width 40 height 40
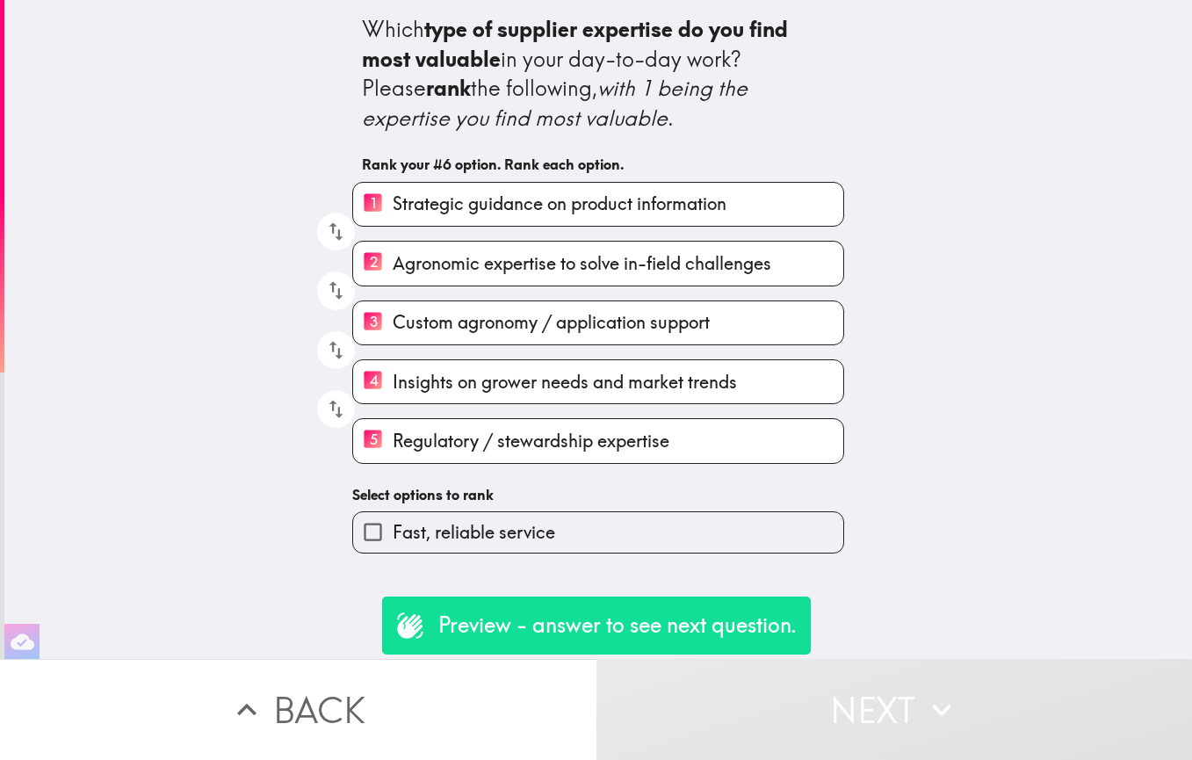
click at [361, 530] on input "Fast, reliable service" at bounding box center [373, 532] width 40 height 40
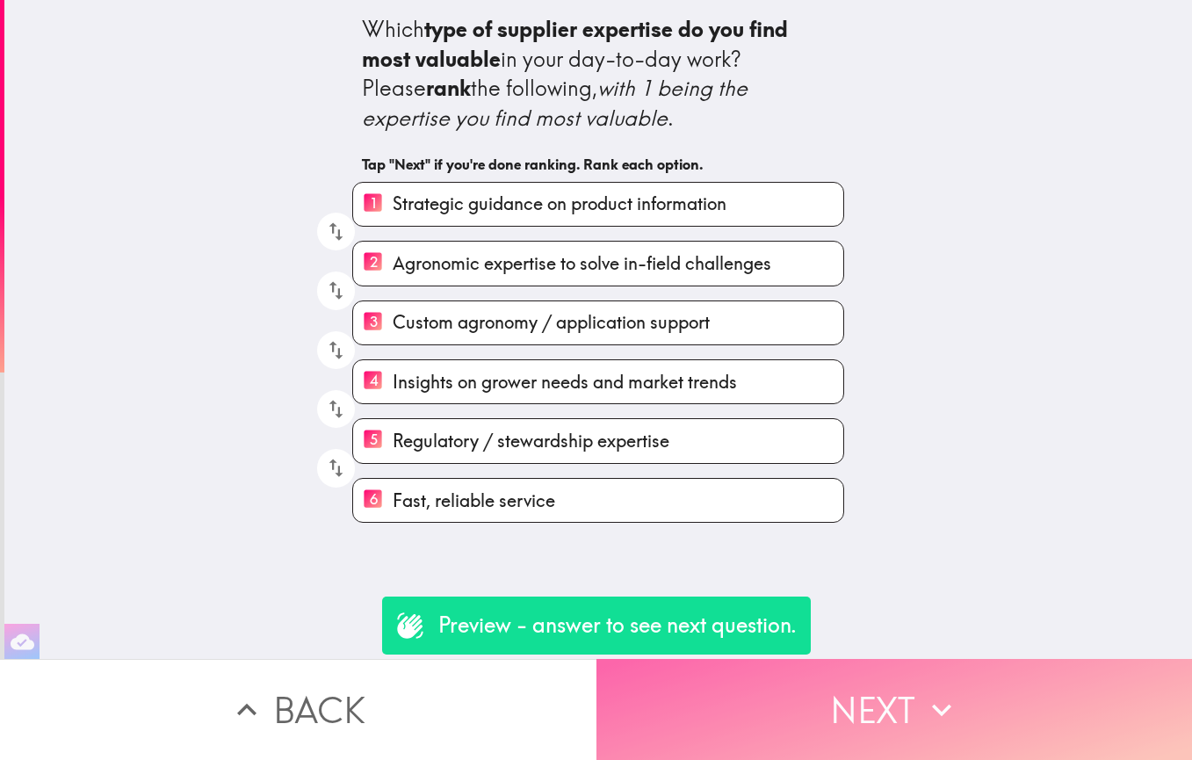
click at [837, 694] on button "Next" at bounding box center [895, 709] width 597 height 101
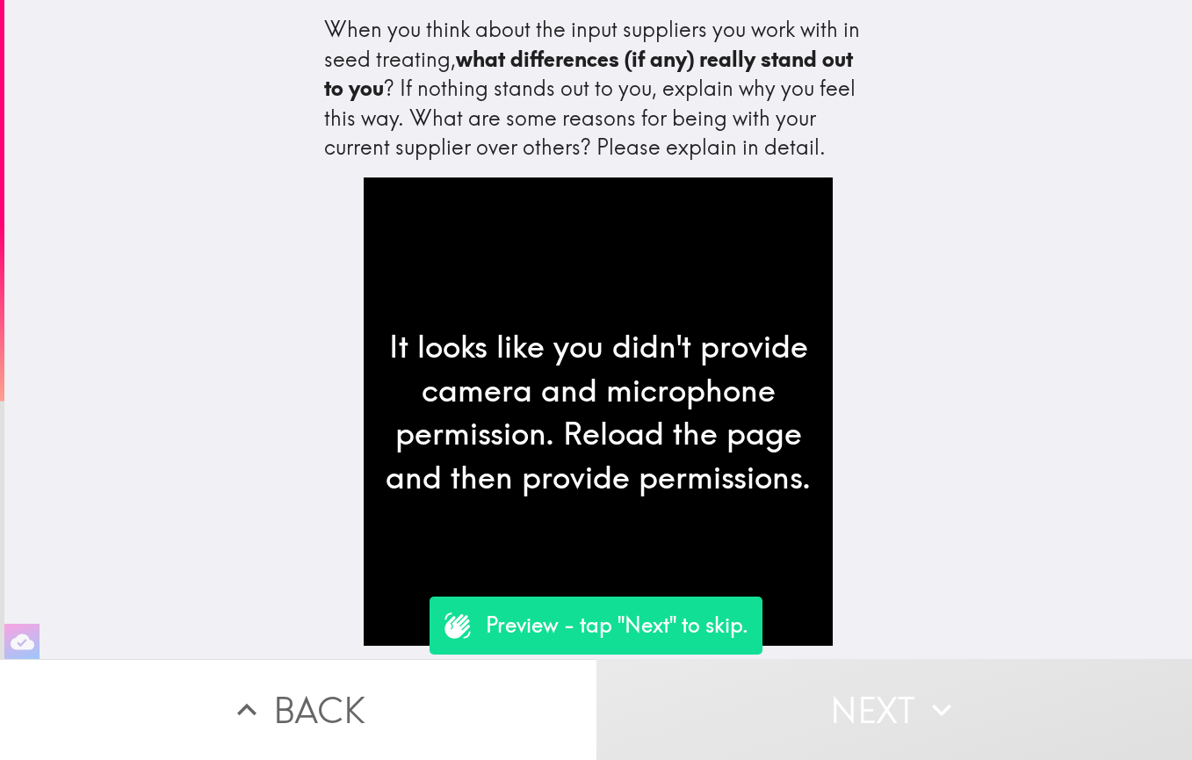
click at [800, 699] on button "Next" at bounding box center [895, 709] width 597 height 101
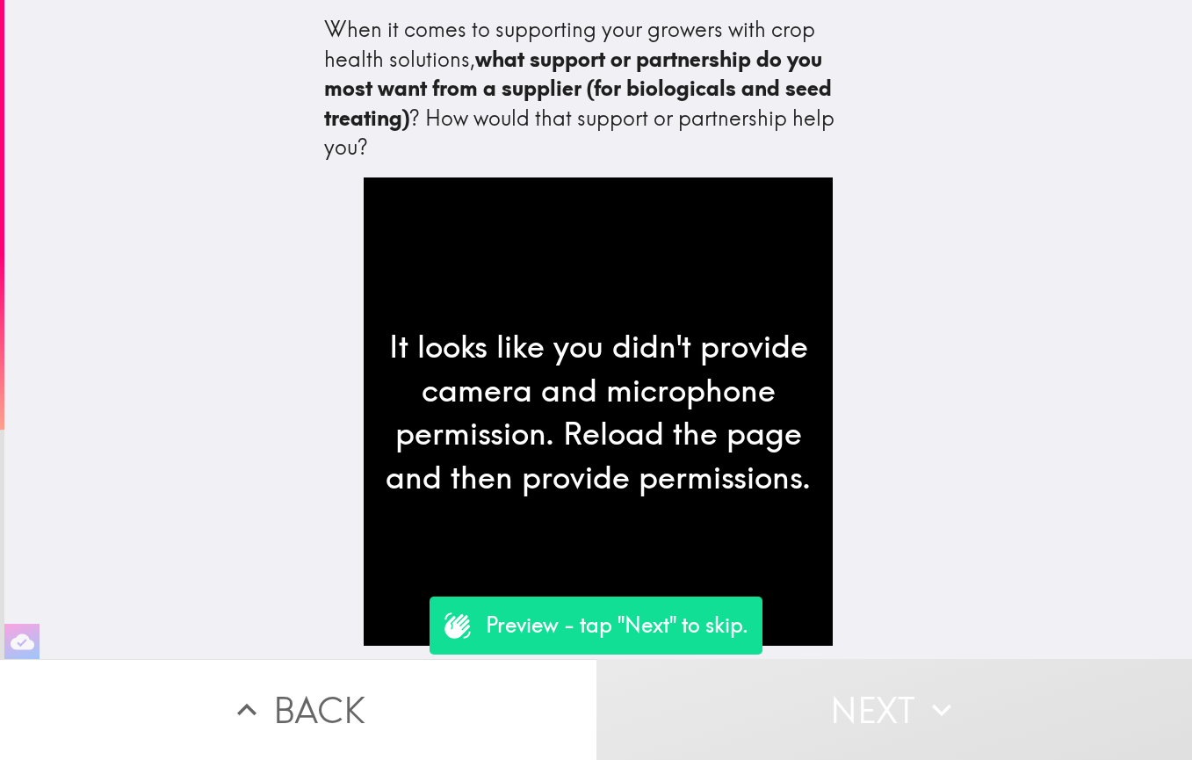
click at [800, 699] on button "Next" at bounding box center [895, 709] width 597 height 101
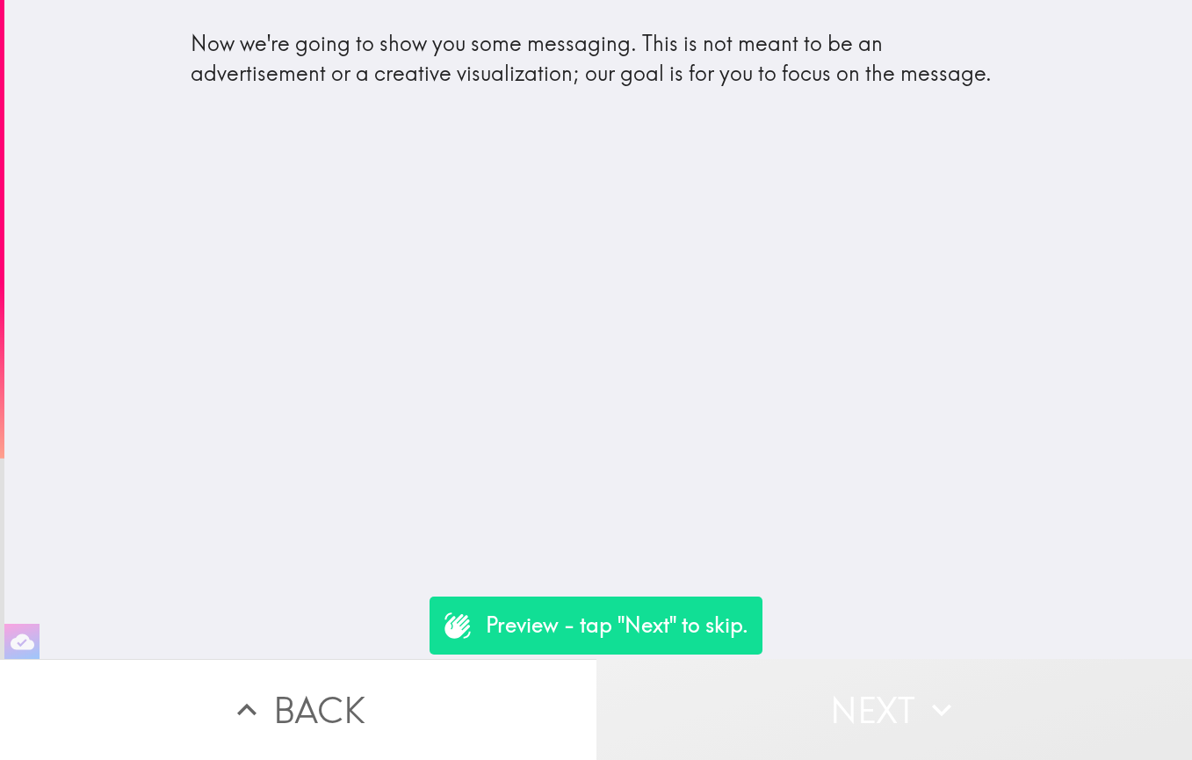
click at [800, 699] on button "Next" at bounding box center [895, 709] width 597 height 101
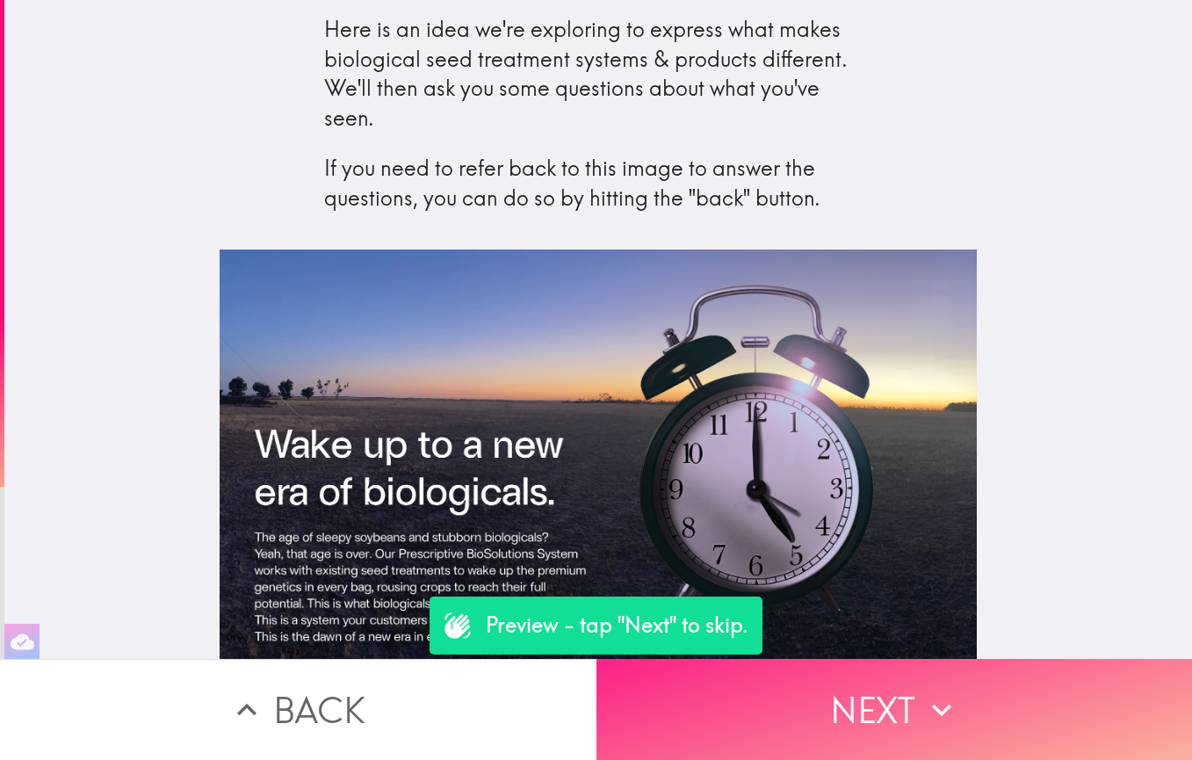
click at [726, 706] on button "Next" at bounding box center [895, 709] width 597 height 101
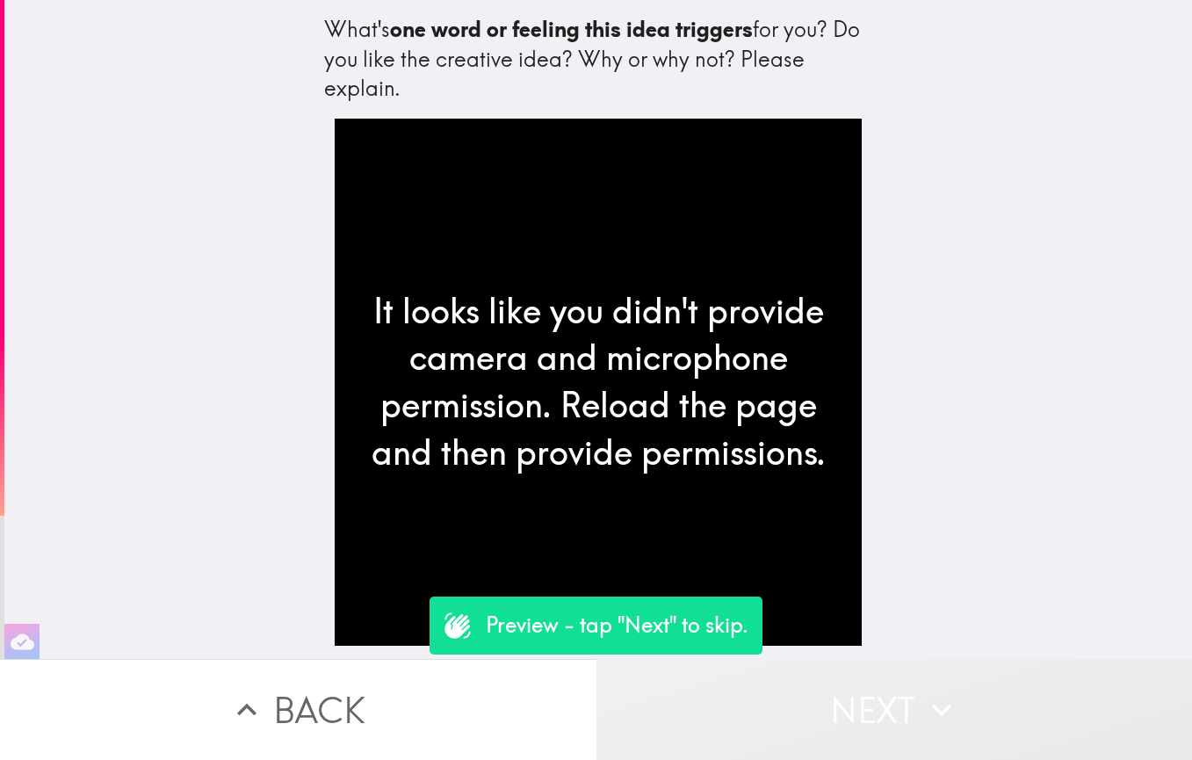
click at [718, 718] on button "Next" at bounding box center [895, 709] width 597 height 101
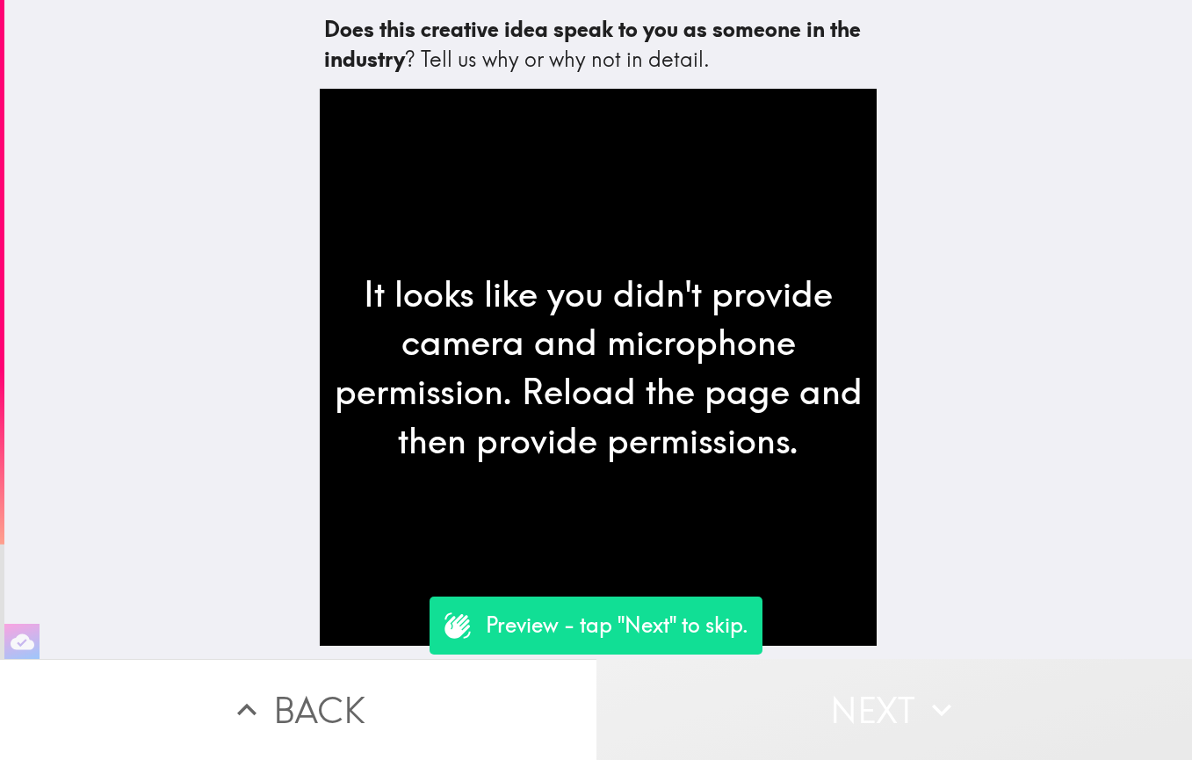
click at [718, 715] on button "Next" at bounding box center [895, 709] width 597 height 101
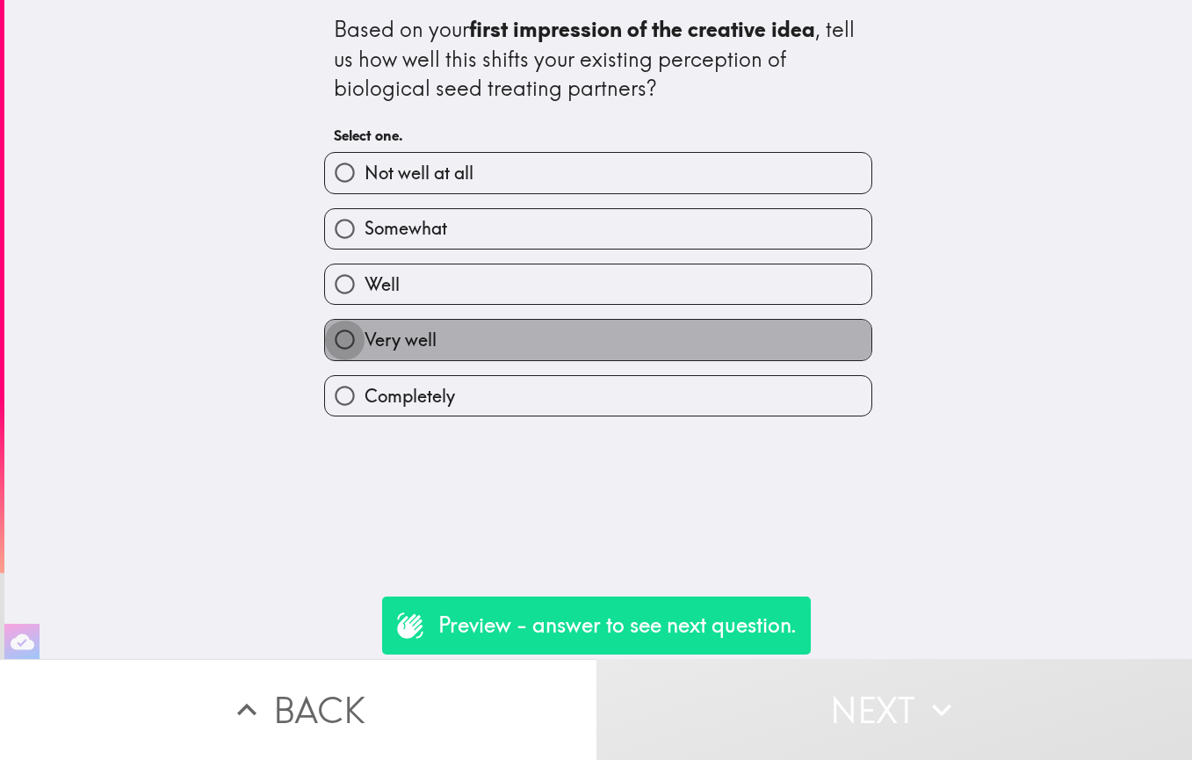
click at [333, 339] on input "Very well" at bounding box center [345, 340] width 40 height 40
radio input "true"
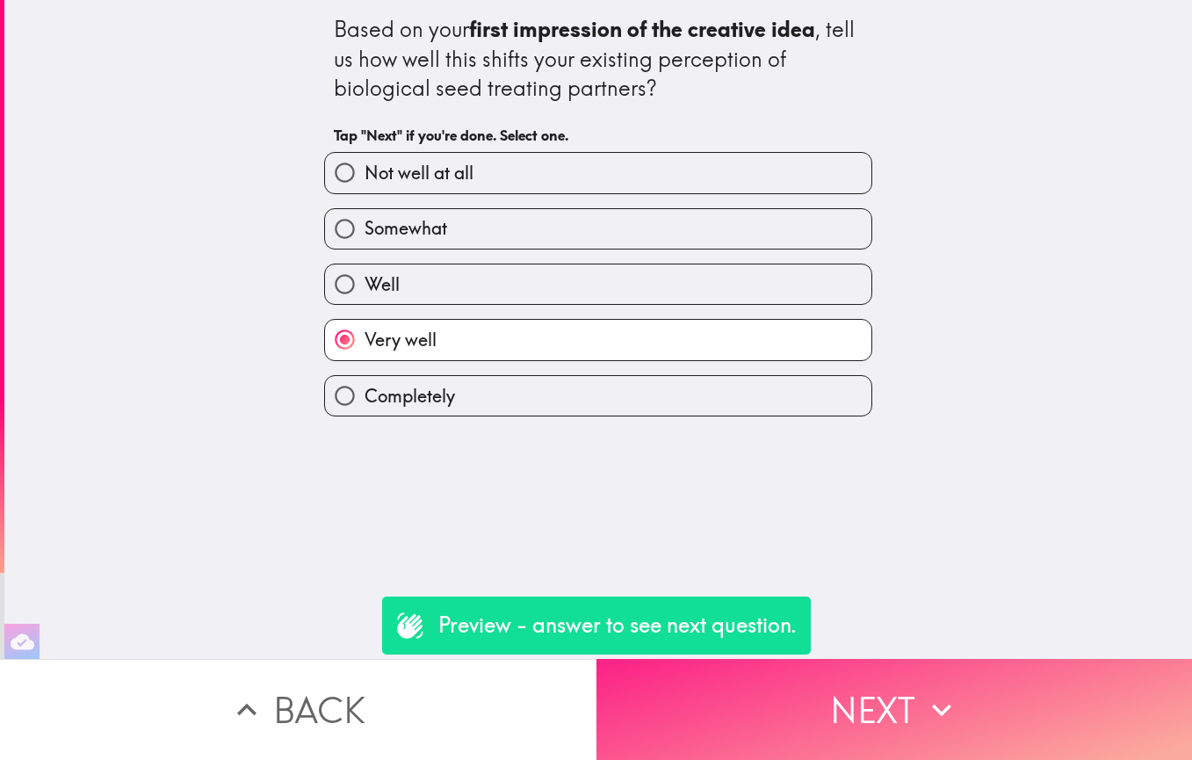
click at [708, 689] on button "Next" at bounding box center [895, 709] width 597 height 101
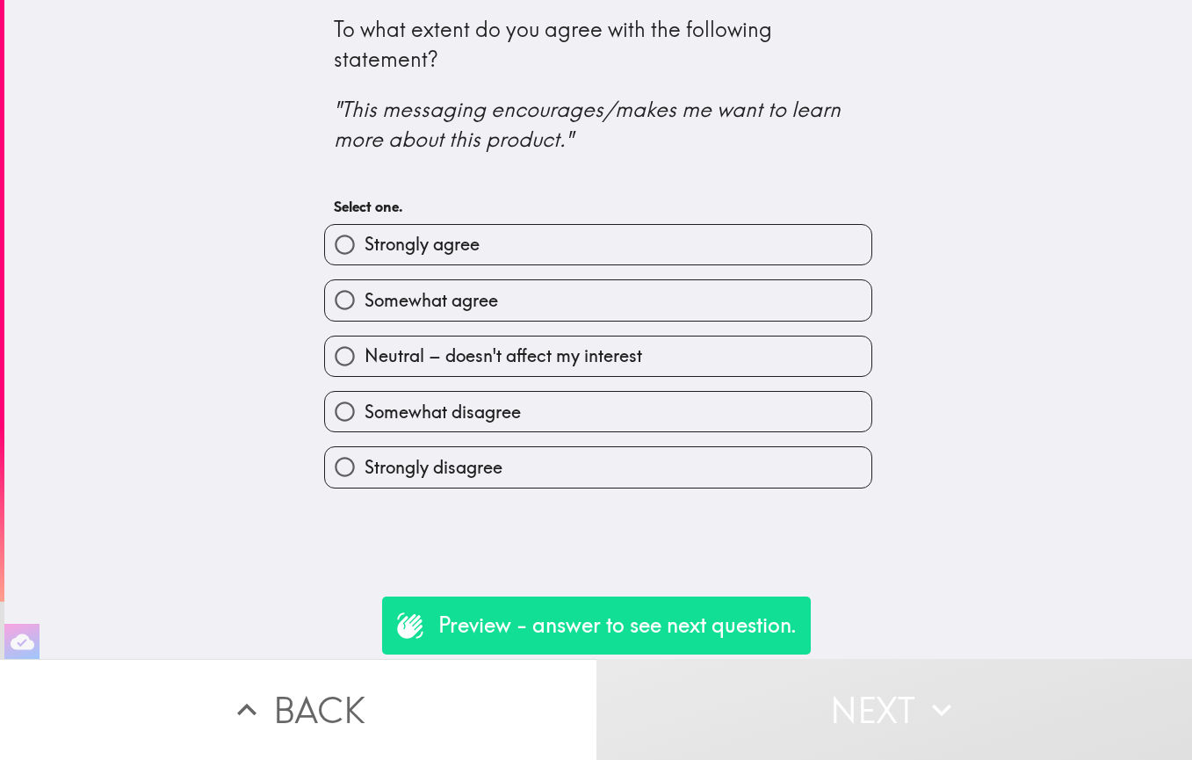
click at [325, 244] on input "Strongly agree" at bounding box center [345, 245] width 40 height 40
radio input "true"
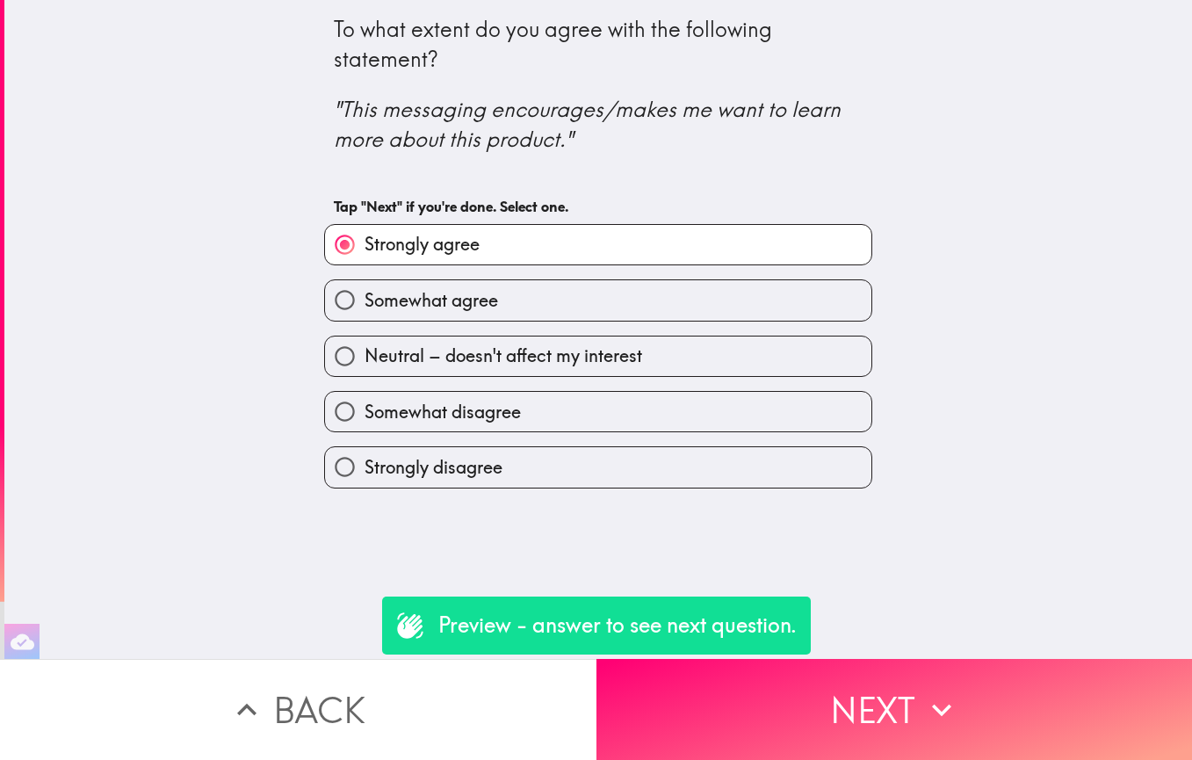
click at [692, 687] on button "Next" at bounding box center [895, 709] width 597 height 101
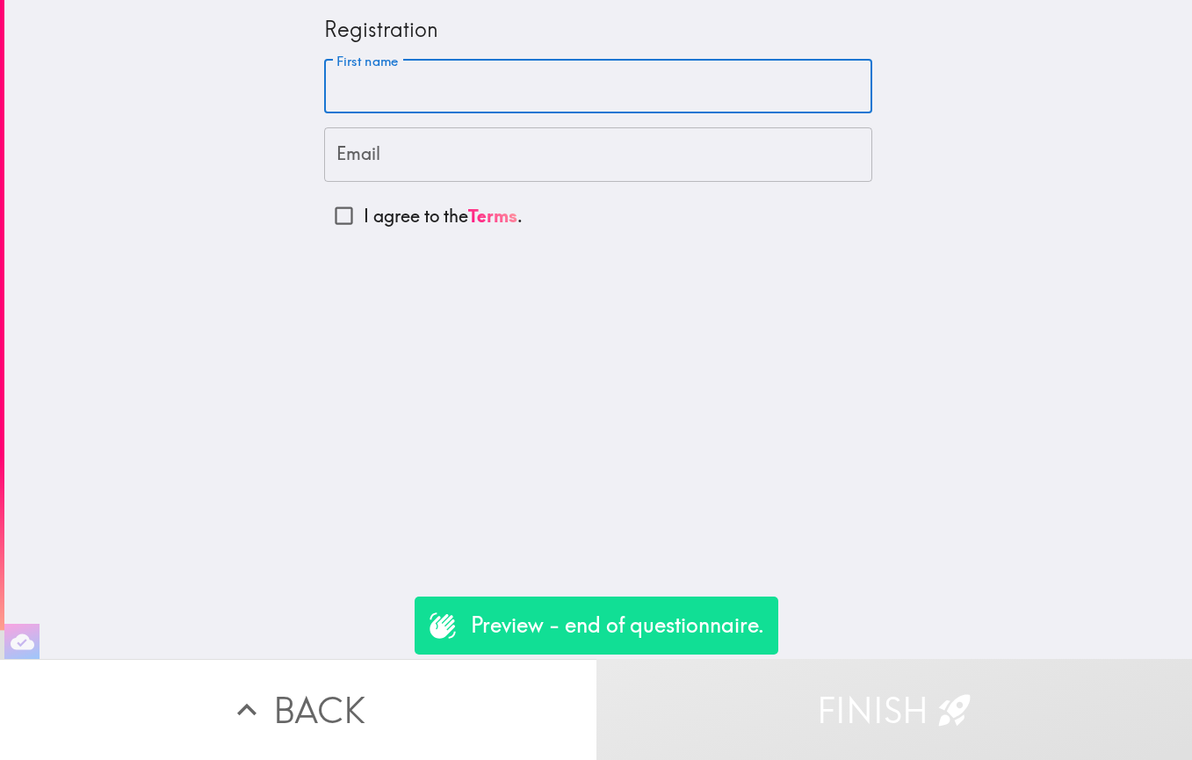
click at [344, 104] on input "First name" at bounding box center [598, 87] width 548 height 54
type input "[PERSON_NAME]"
type input "[EMAIL_ADDRESS][PERSON_NAME][DOMAIN_NAME]"
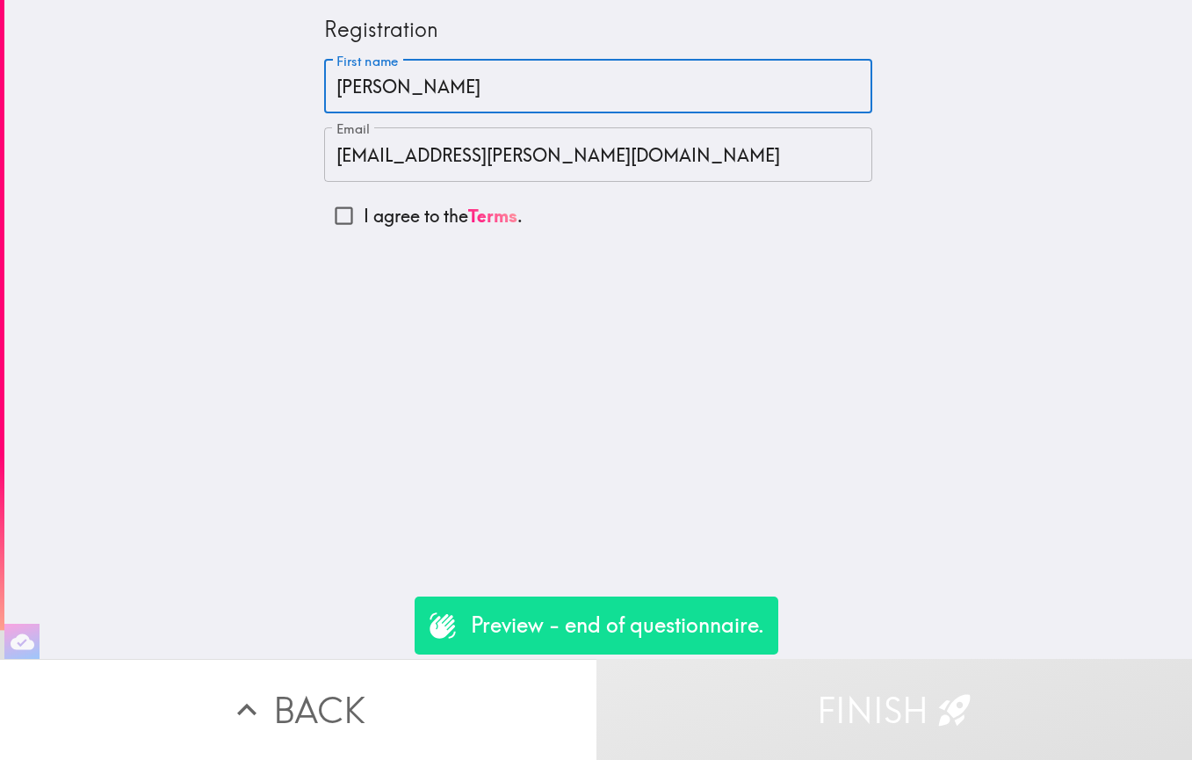
click at [333, 214] on input "I agree to the Terms ." at bounding box center [344, 216] width 40 height 40
checkbox input "true"
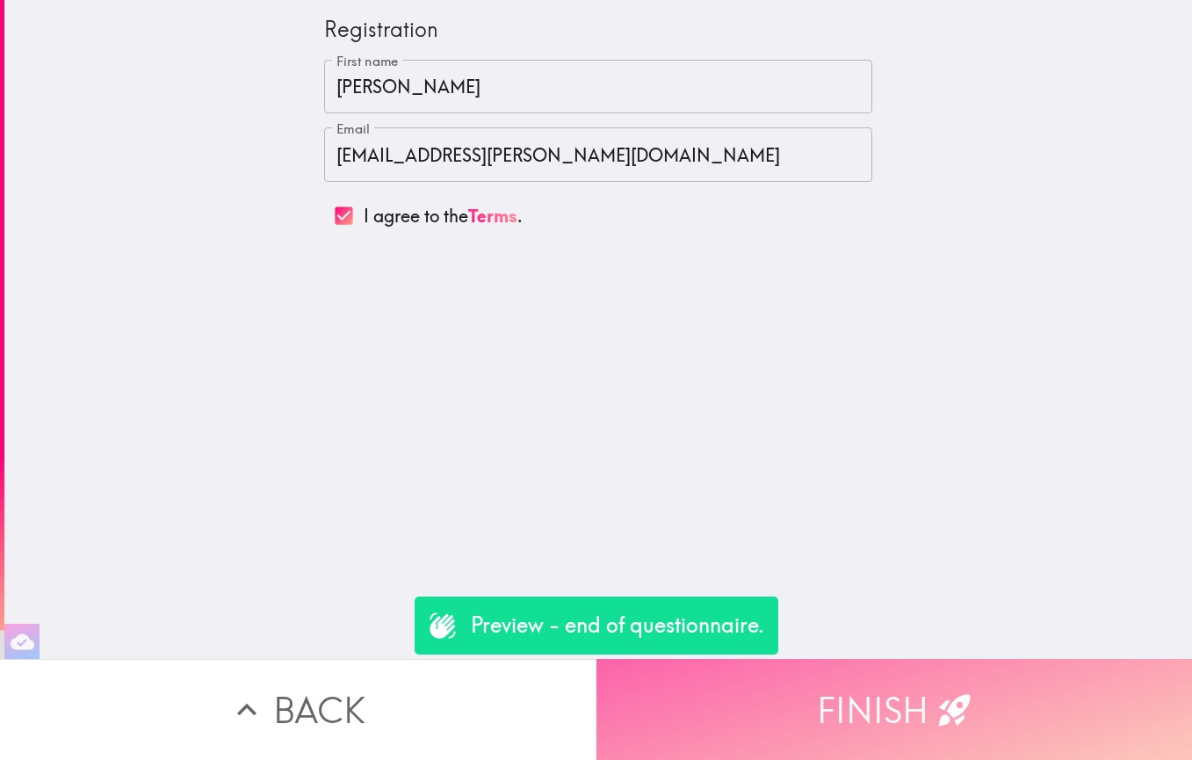
click at [785, 690] on button "Finish" at bounding box center [895, 709] width 597 height 101
